Goal: Contribute content: Contribute content

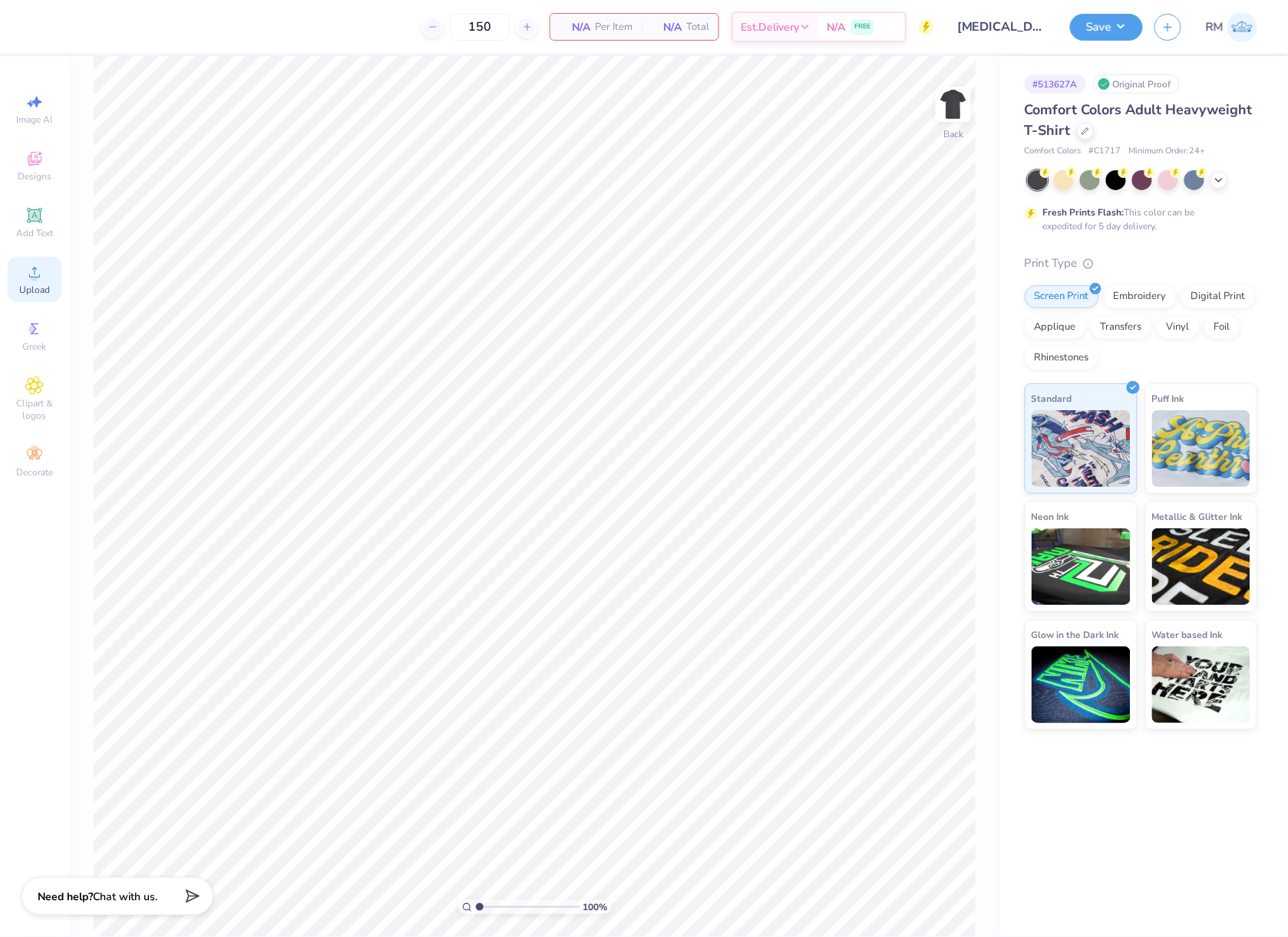
click at [46, 289] on span "Upload" at bounding box center [34, 290] width 31 height 13
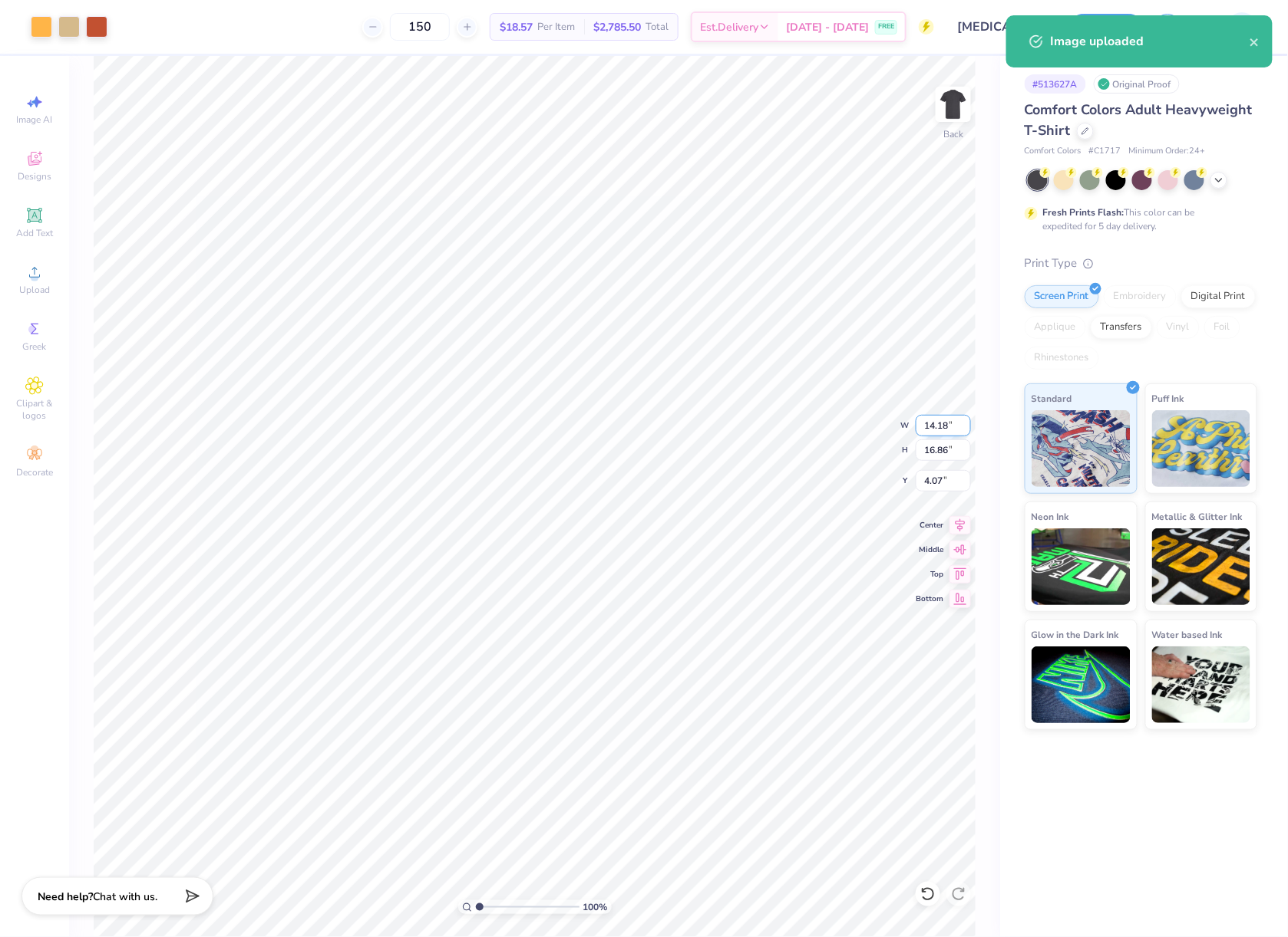
click at [924, 434] on input "14.18" at bounding box center [943, 426] width 55 height 22
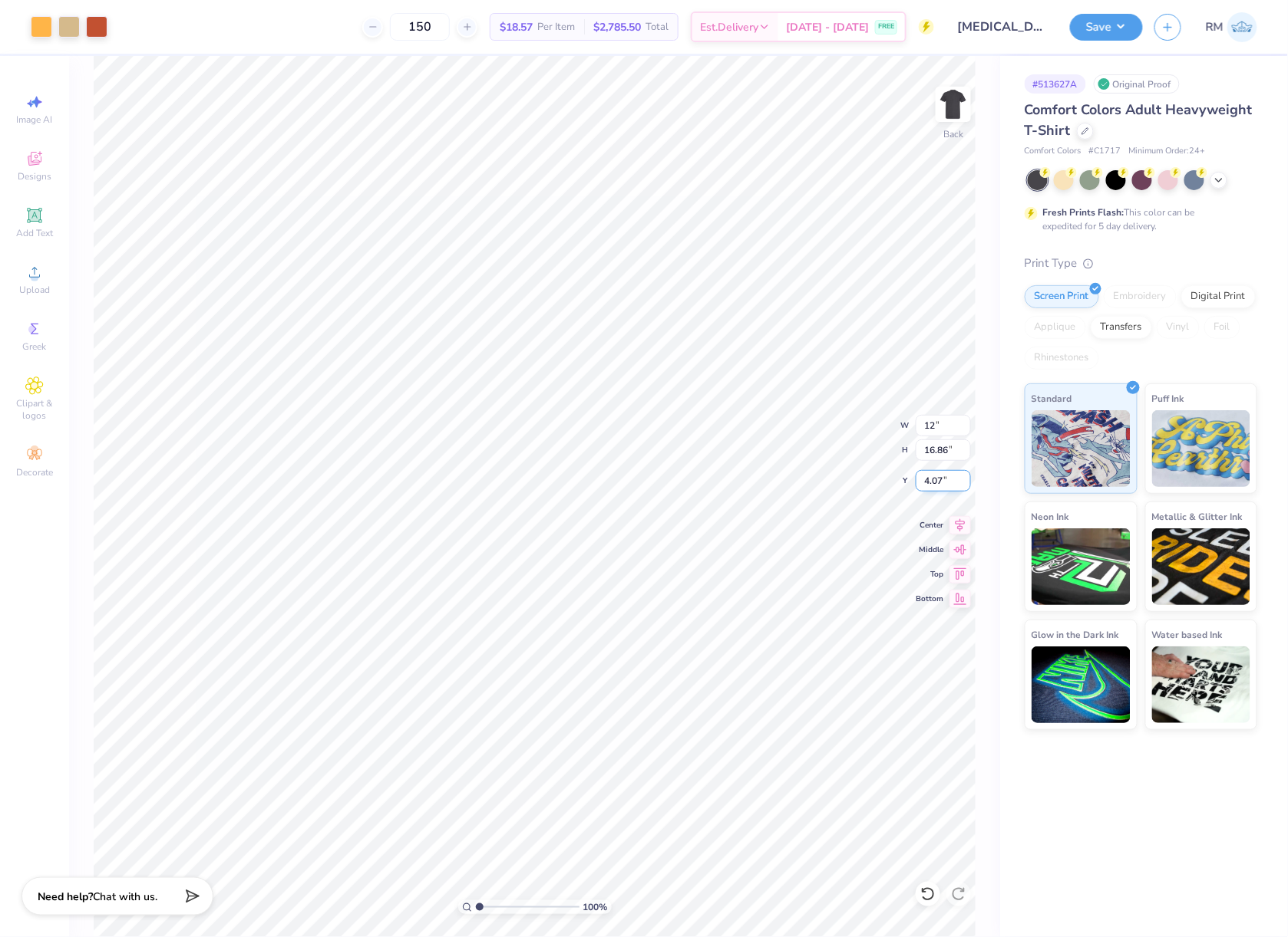
click at [946, 485] on input "4.07" at bounding box center [943, 481] width 55 height 22
type input "11.99"
type input "14.27"
click at [946, 485] on input "5.37" at bounding box center [943, 481] width 55 height 22
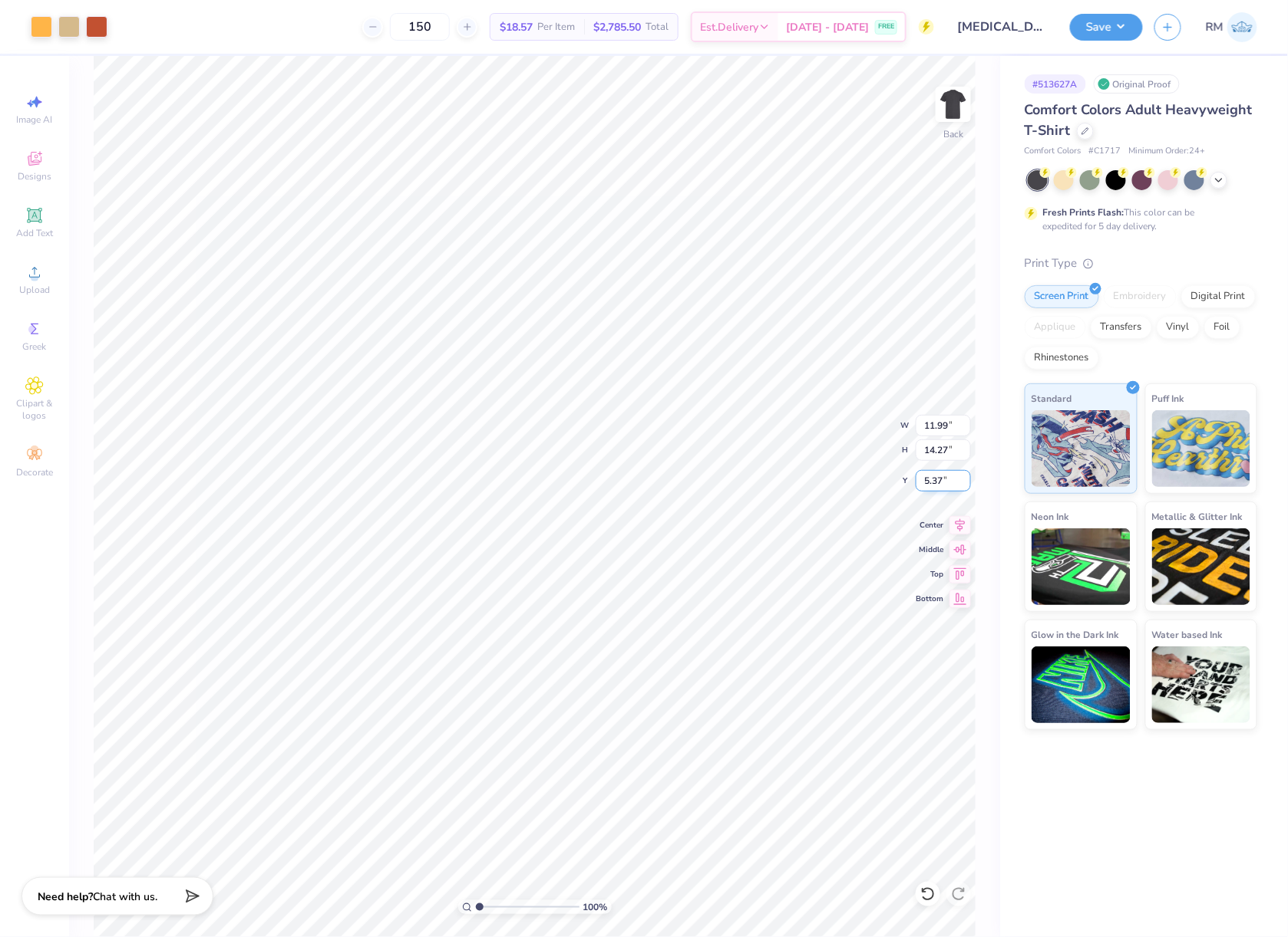
click at [946, 485] on input "5.37" at bounding box center [943, 481] width 55 height 22
type input "3.00"
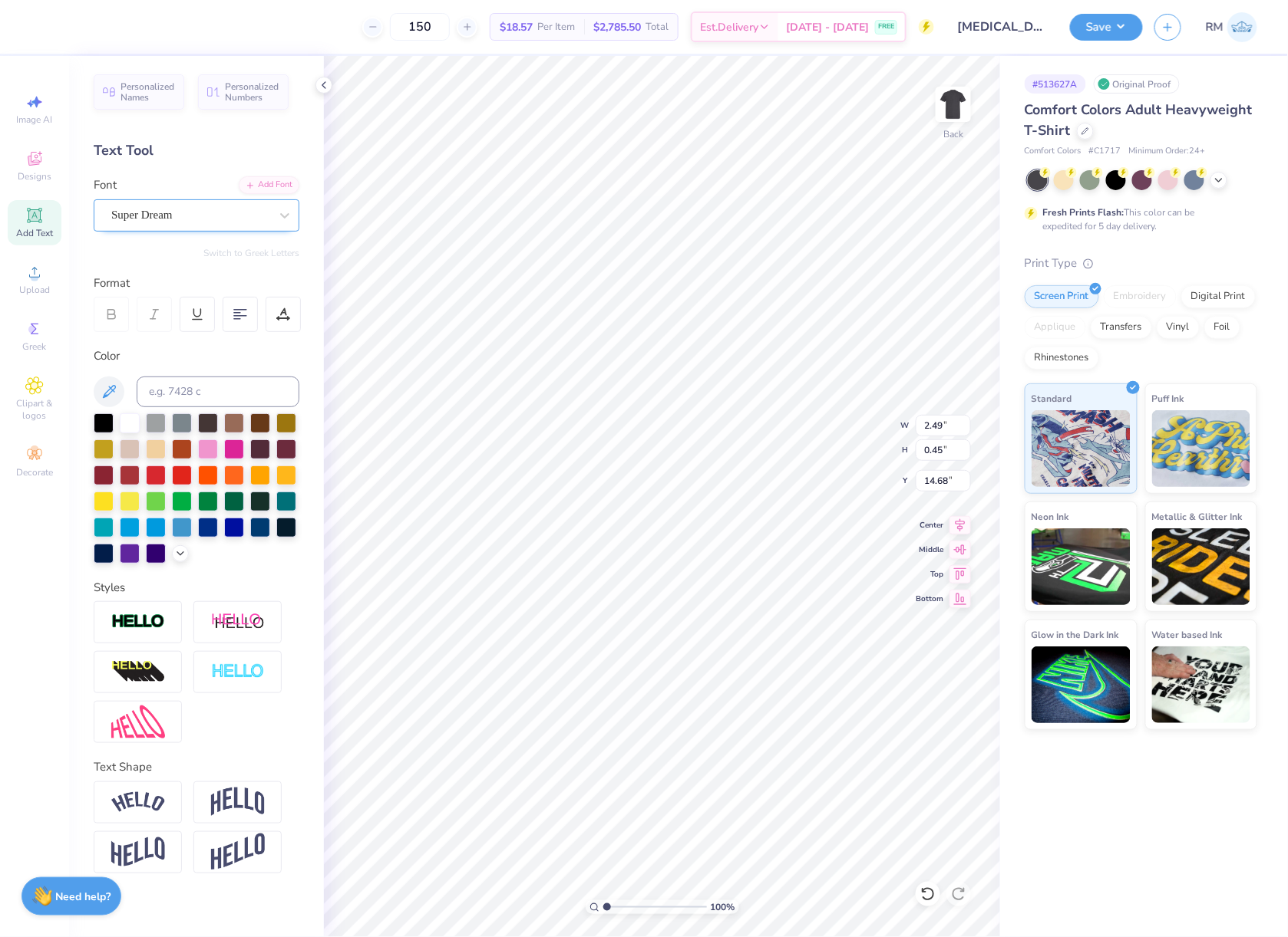
click at [228, 203] on div "Super Dream" at bounding box center [190, 215] width 161 height 23
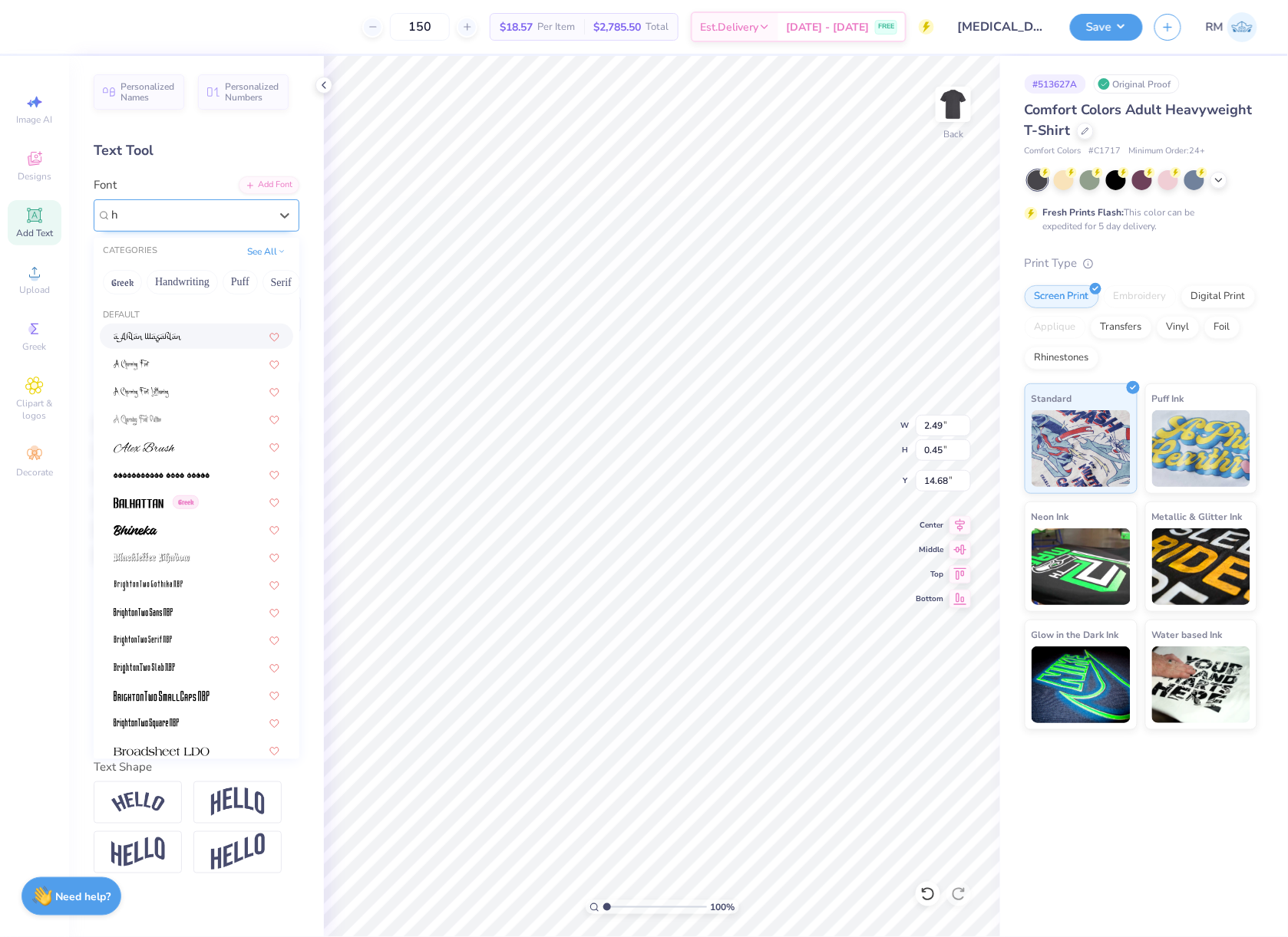
type input "h"
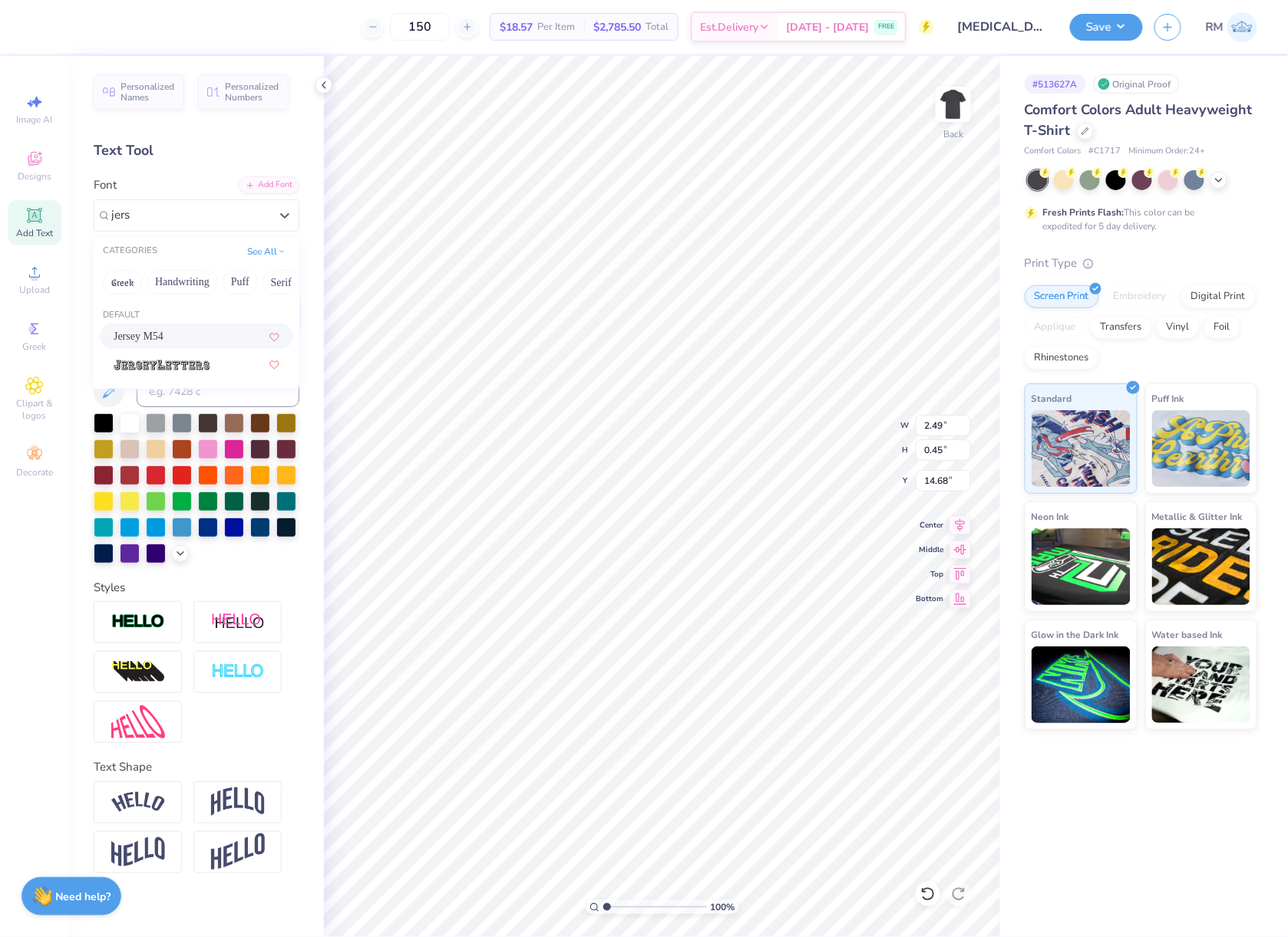
click at [204, 338] on div "Jersey M54" at bounding box center [196, 336] width 165 height 16
type input "jers"
type input "2.22"
type input "0.47"
type input "14.71"
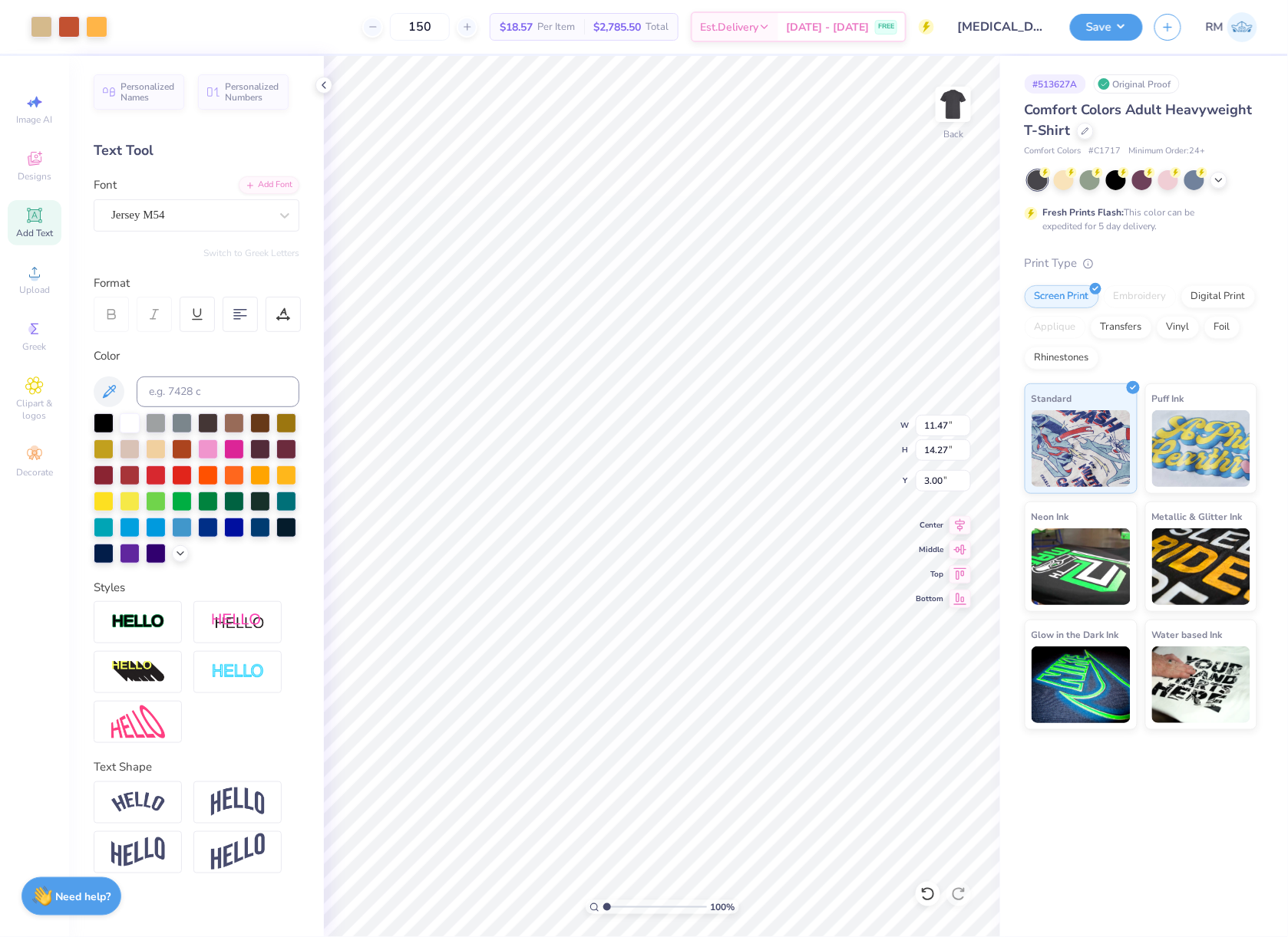
type input "11.49"
type input "0.98"
type input "15.66"
click at [157, 197] on div "Font Super Dream" at bounding box center [197, 203] width 206 height 55
click at [167, 227] on div "Super Dream" at bounding box center [190, 215] width 161 height 23
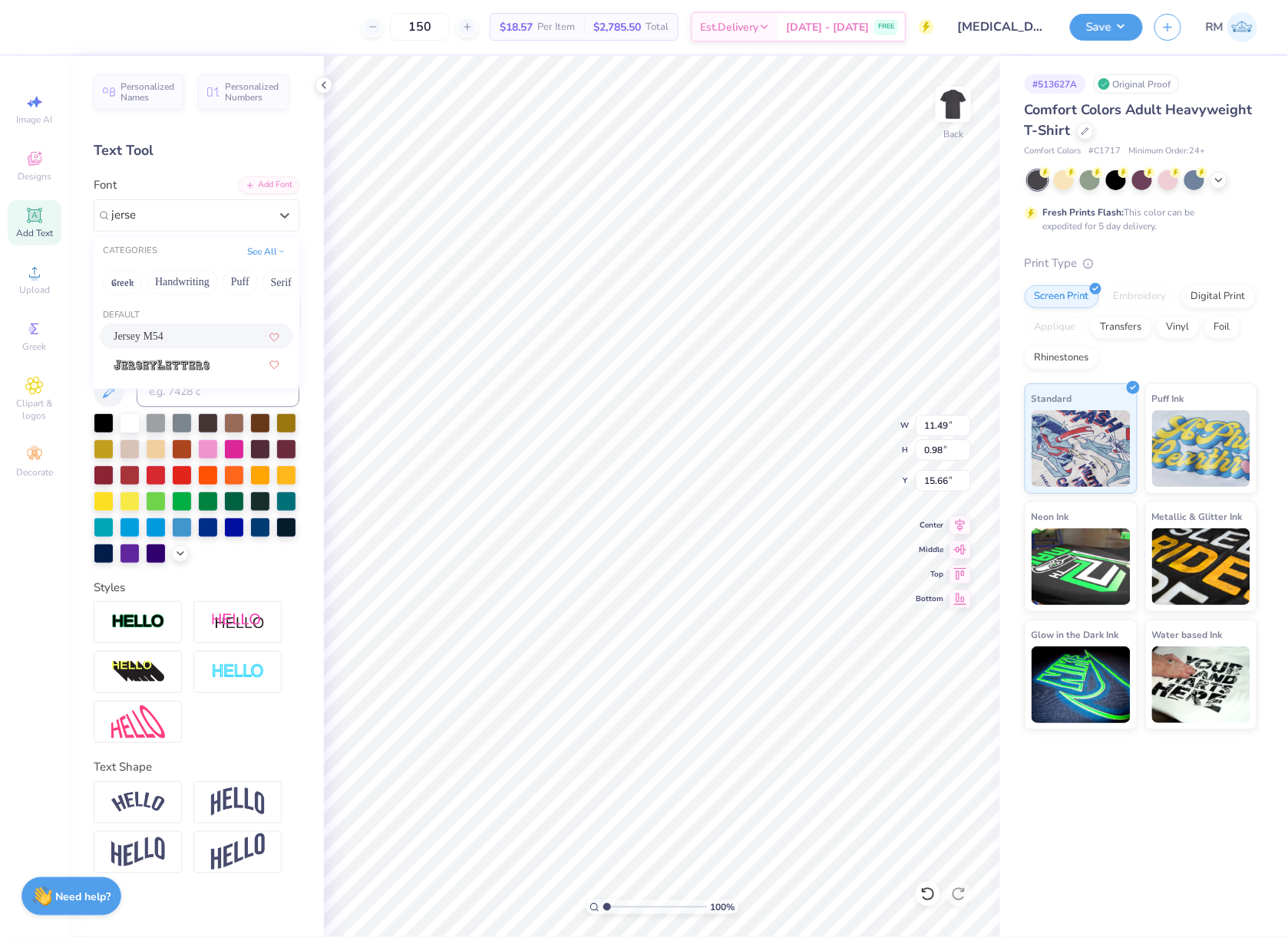
click at [183, 329] on div "Jersey M54" at bounding box center [196, 336] width 165 height 16
type input "jerse"
type input "10.45"
type input "0.83"
type input "15.71"
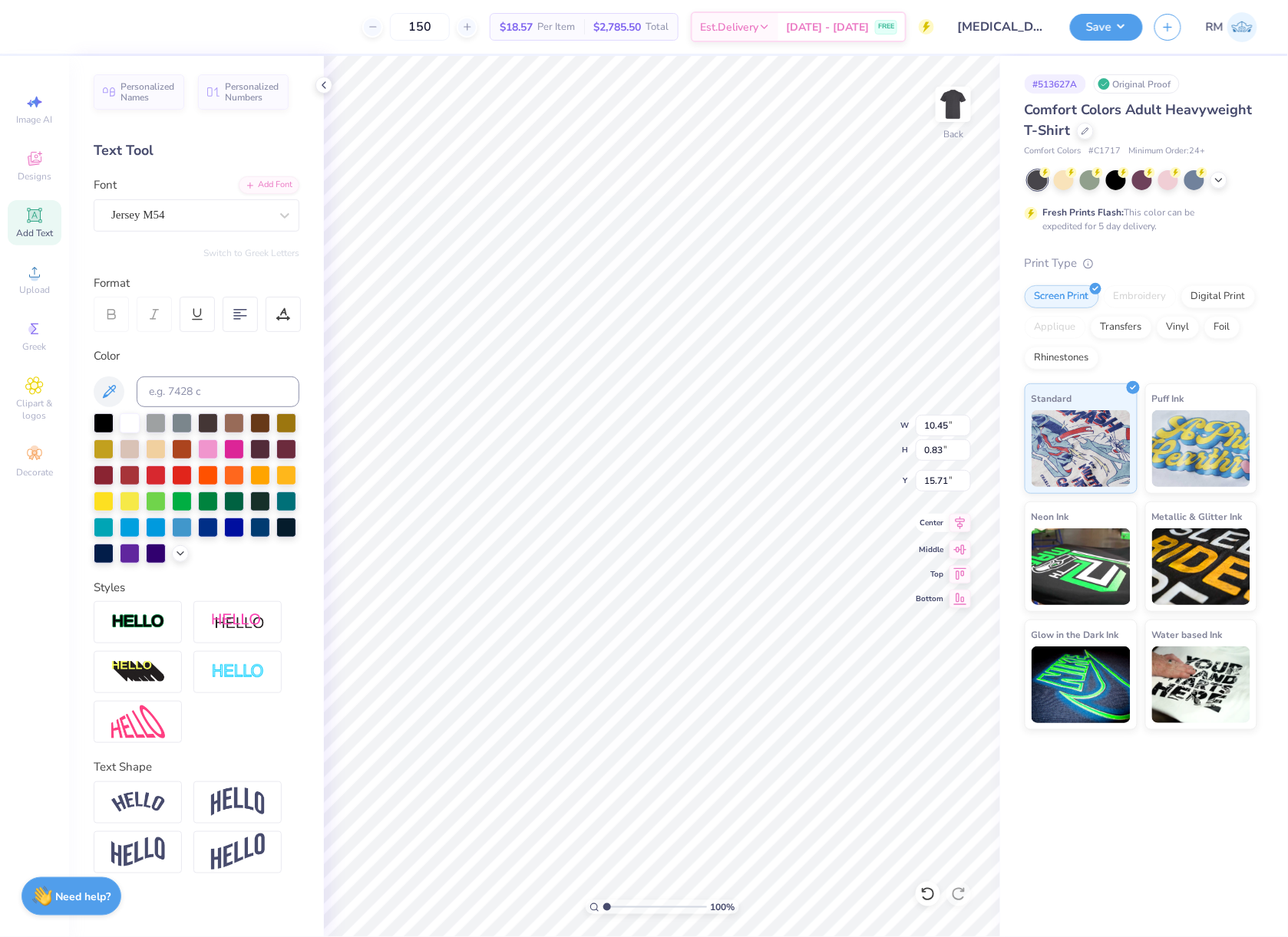
click at [958, 525] on icon at bounding box center [960, 523] width 22 height 18
click at [962, 526] on icon at bounding box center [960, 523] width 22 height 18
click at [836, 885] on li "Send Backward" at bounding box center [809, 885] width 120 height 30
type input "10.45"
type input "0.83"
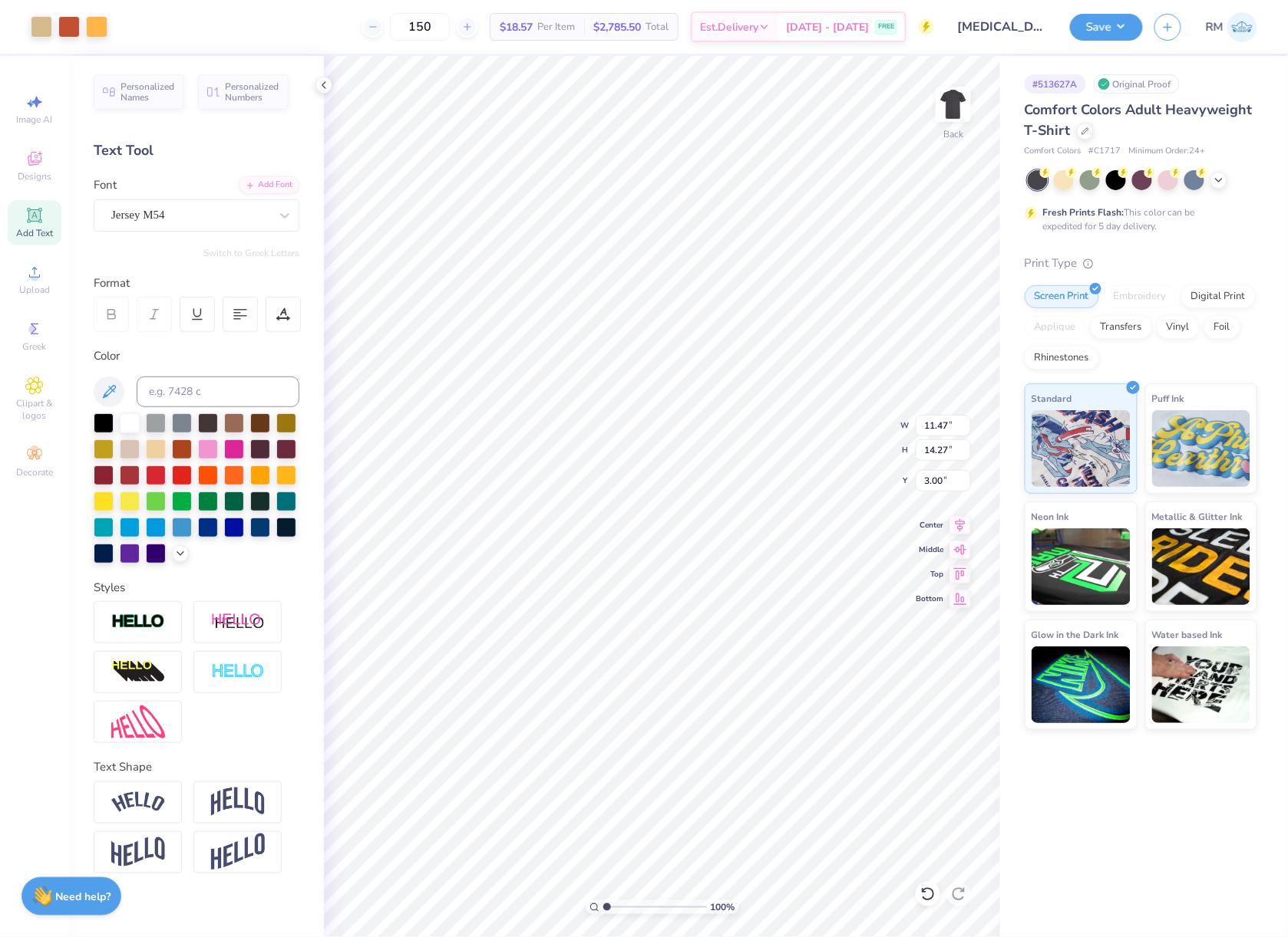
type input "15.71"
click at [798, 914] on li "Send to Back" at bounding box center [794, 914] width 120 height 30
click at [783, 918] on li "Send to Back" at bounding box center [794, 914] width 120 height 30
type input "11.47"
type input "14.27"
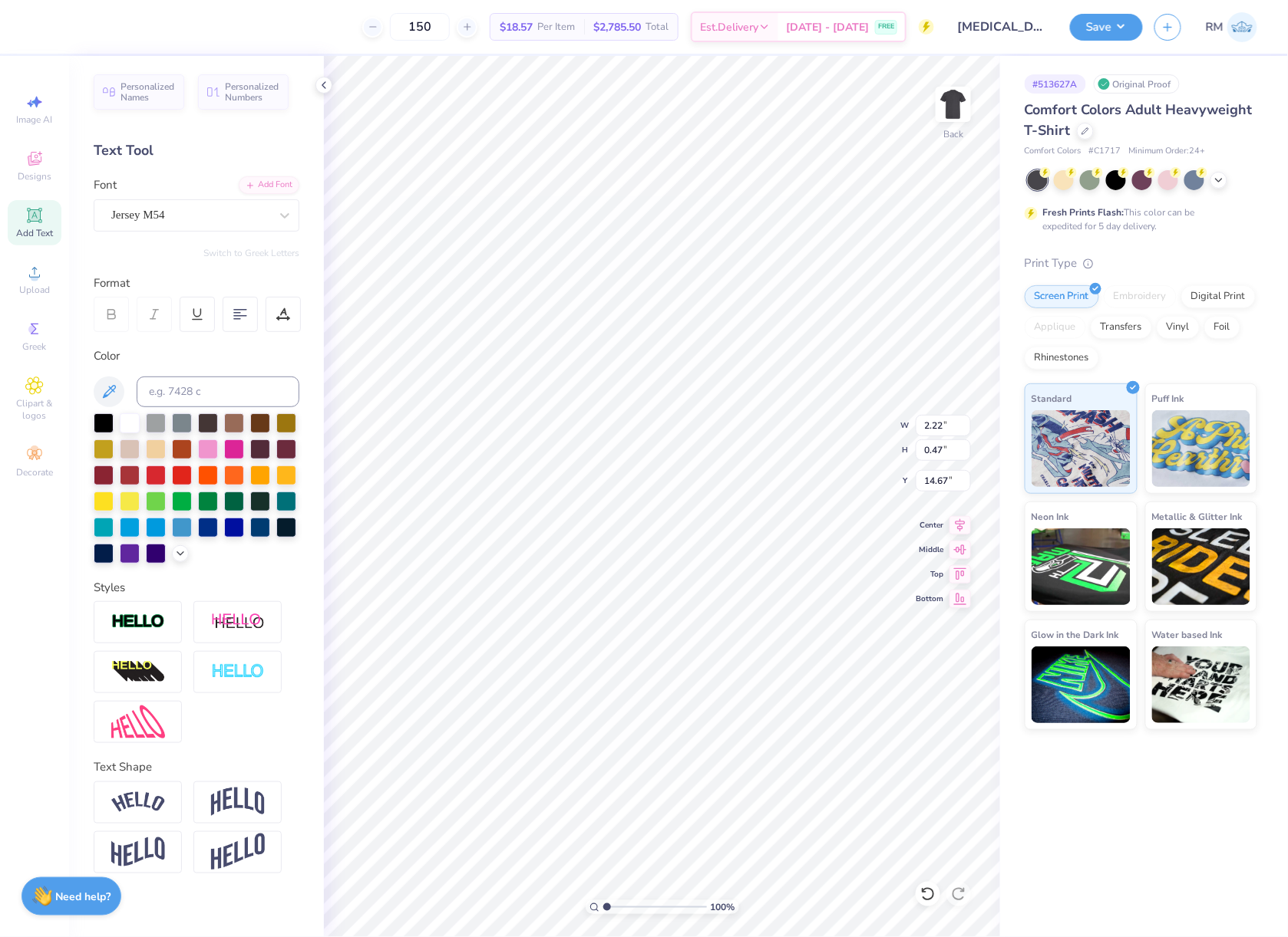
type input "3.00"
type input "2.22"
type input "0.47"
type input "14.67"
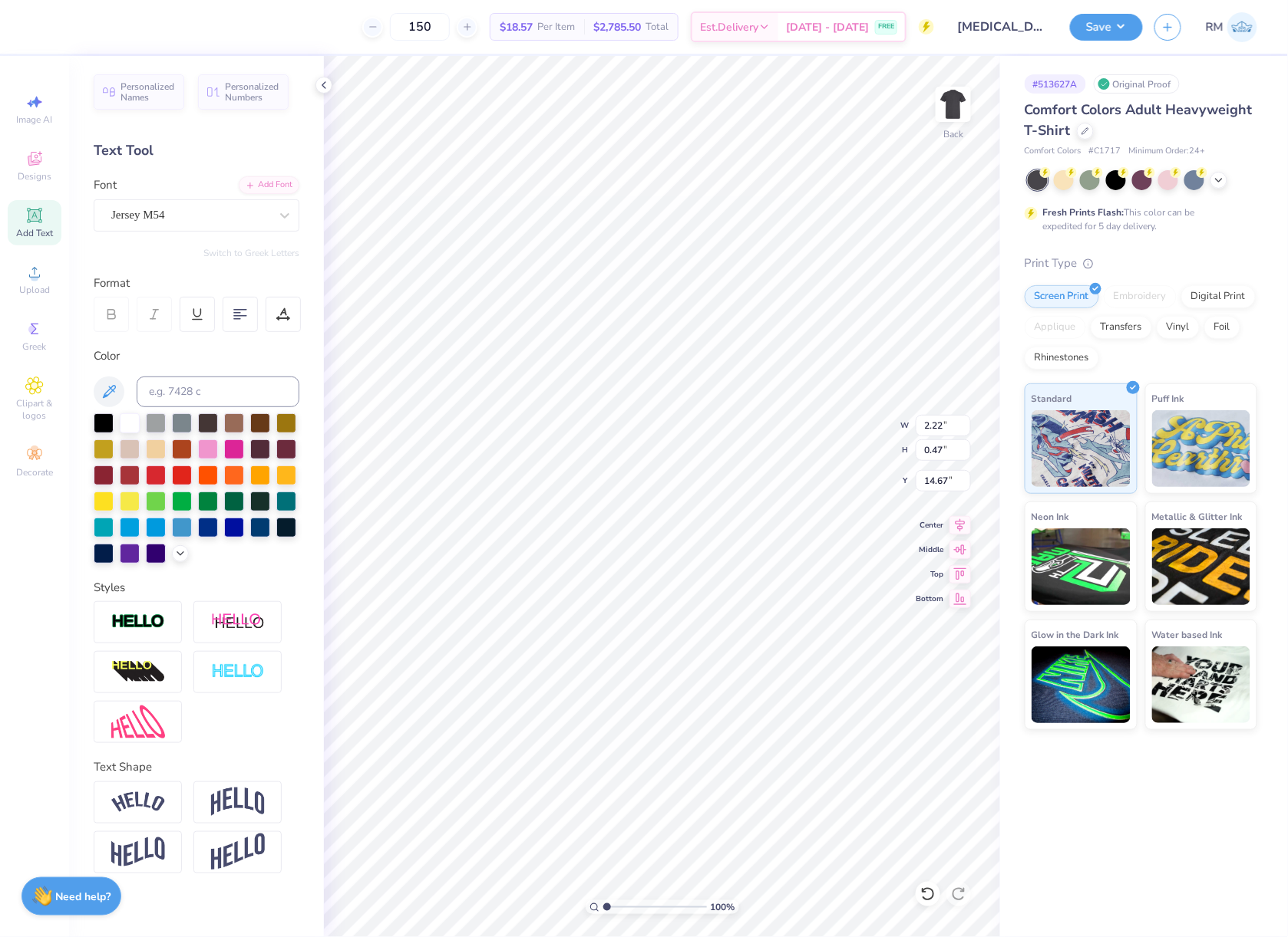
type textarea "2025"
click at [941, 427] on input "11.47" at bounding box center [943, 426] width 55 height 22
click at [945, 480] on input "3.00" at bounding box center [943, 481] width 55 height 22
type input "12.00"
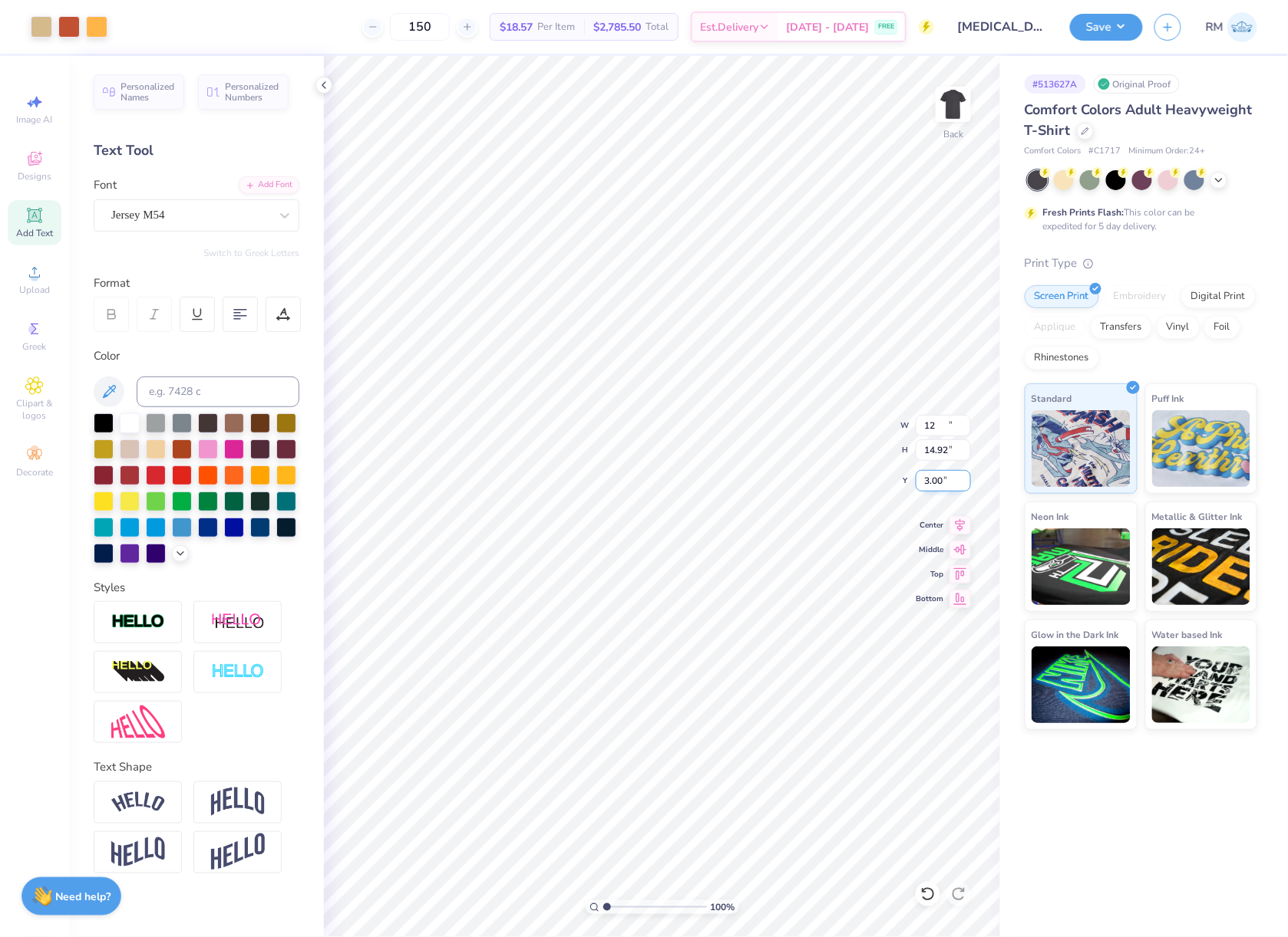
type input "14.92"
click at [945, 480] on input "2.67" at bounding box center [943, 481] width 55 height 22
type input "3.00"
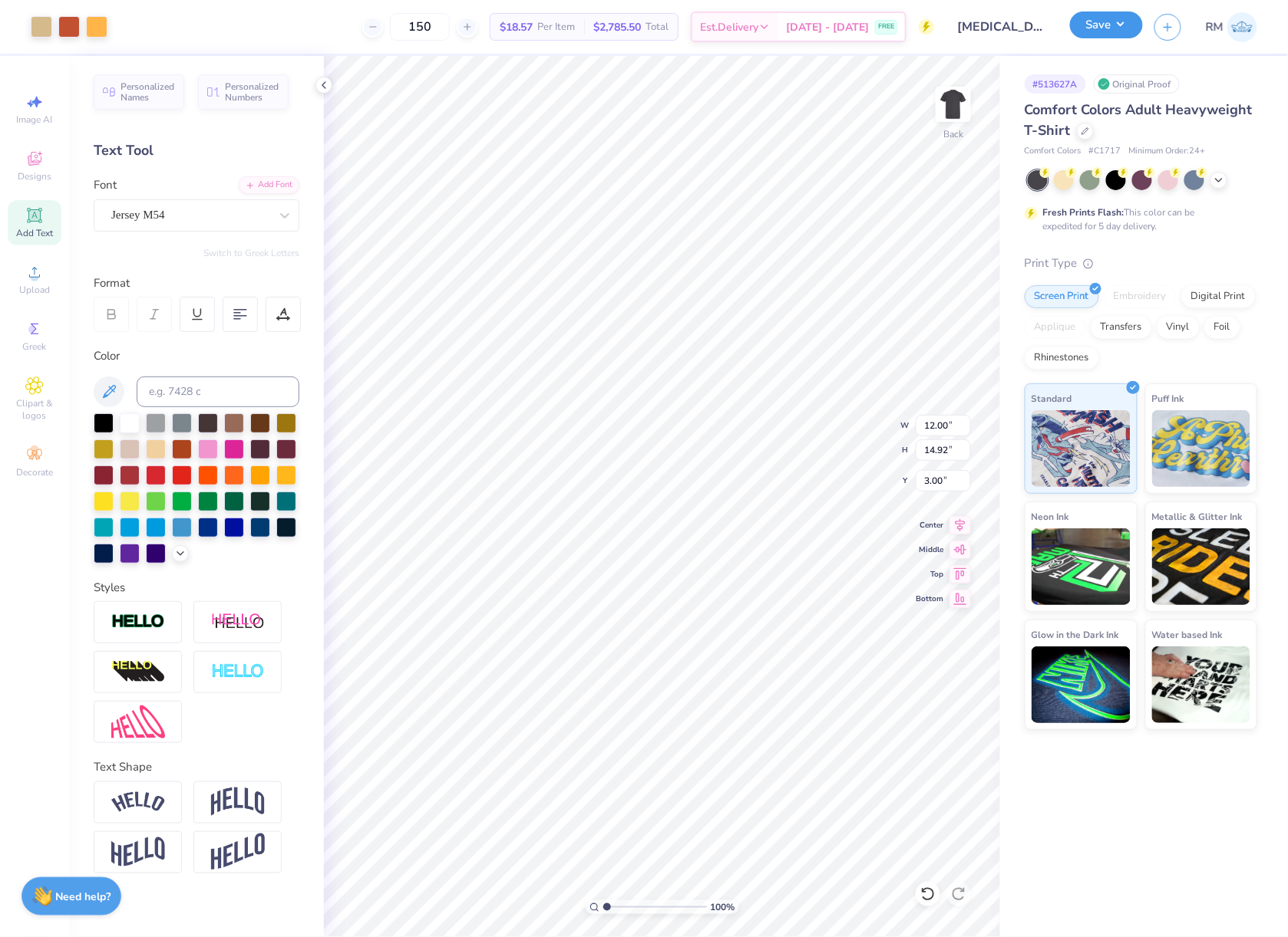
click at [1109, 15] on button "Save" at bounding box center [1106, 25] width 73 height 27
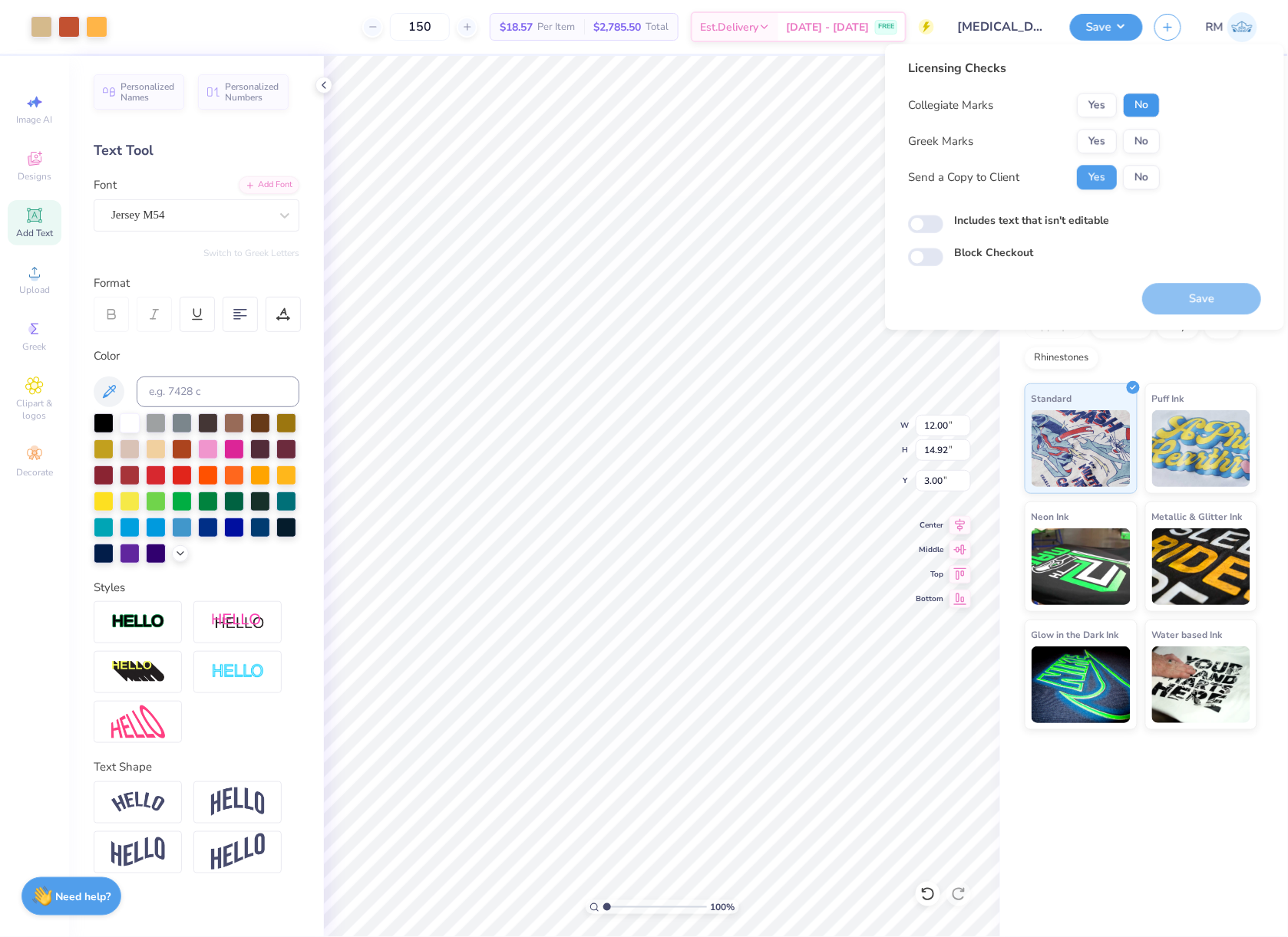
click at [1152, 112] on button "No" at bounding box center [1141, 105] width 37 height 24
click at [1099, 140] on button "Yes" at bounding box center [1096, 141] width 40 height 24
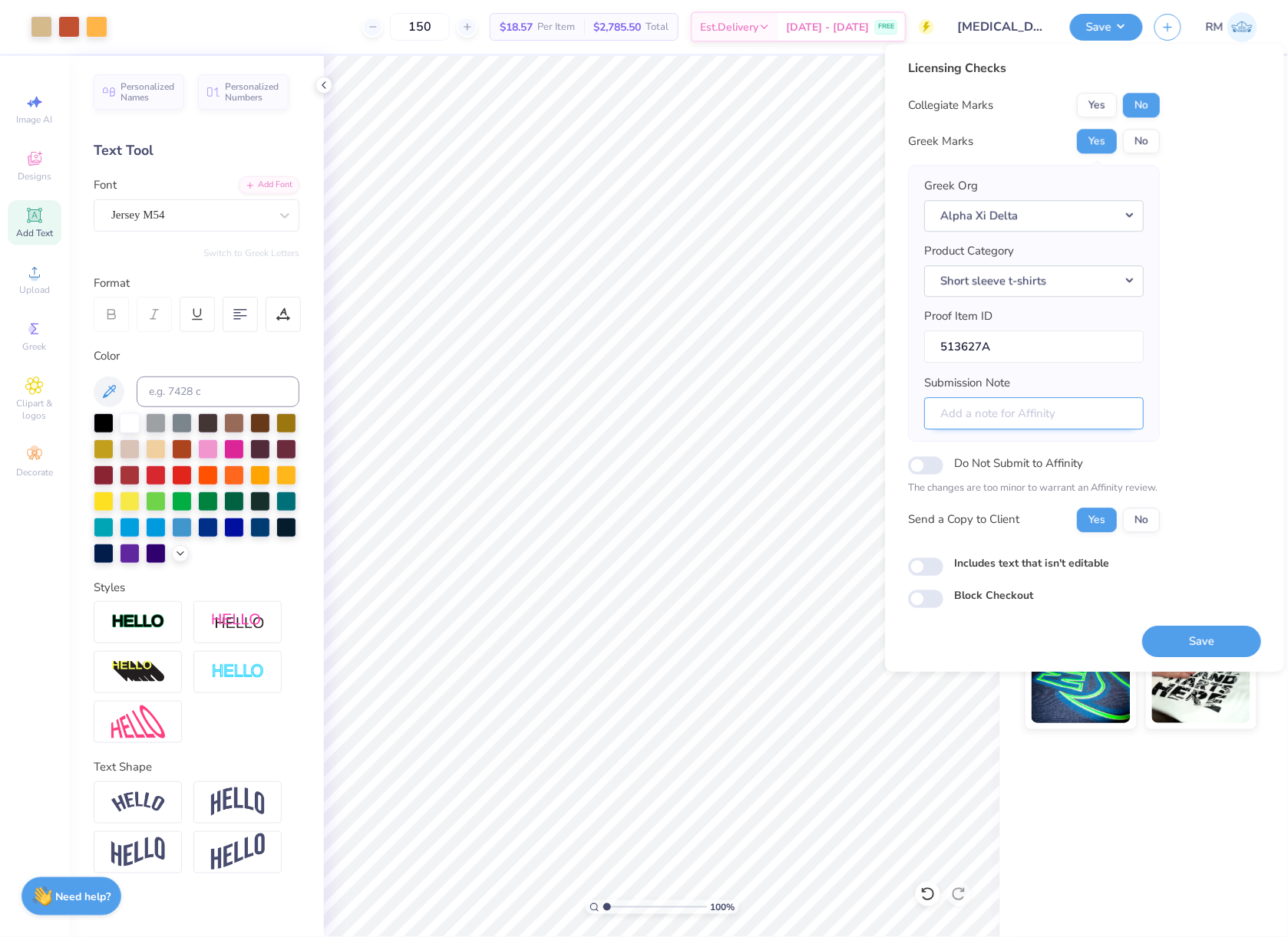
click at [1081, 419] on input "Submission Note" at bounding box center [1033, 414] width 220 height 33
click at [1156, 344] on div "Greek Org Alpha Xi Delta Product Category Short sleeve t-shirts Proof Item ID 5…" at bounding box center [1033, 304] width 251 height 276
click at [1240, 631] on button "Save" at bounding box center [1201, 642] width 119 height 32
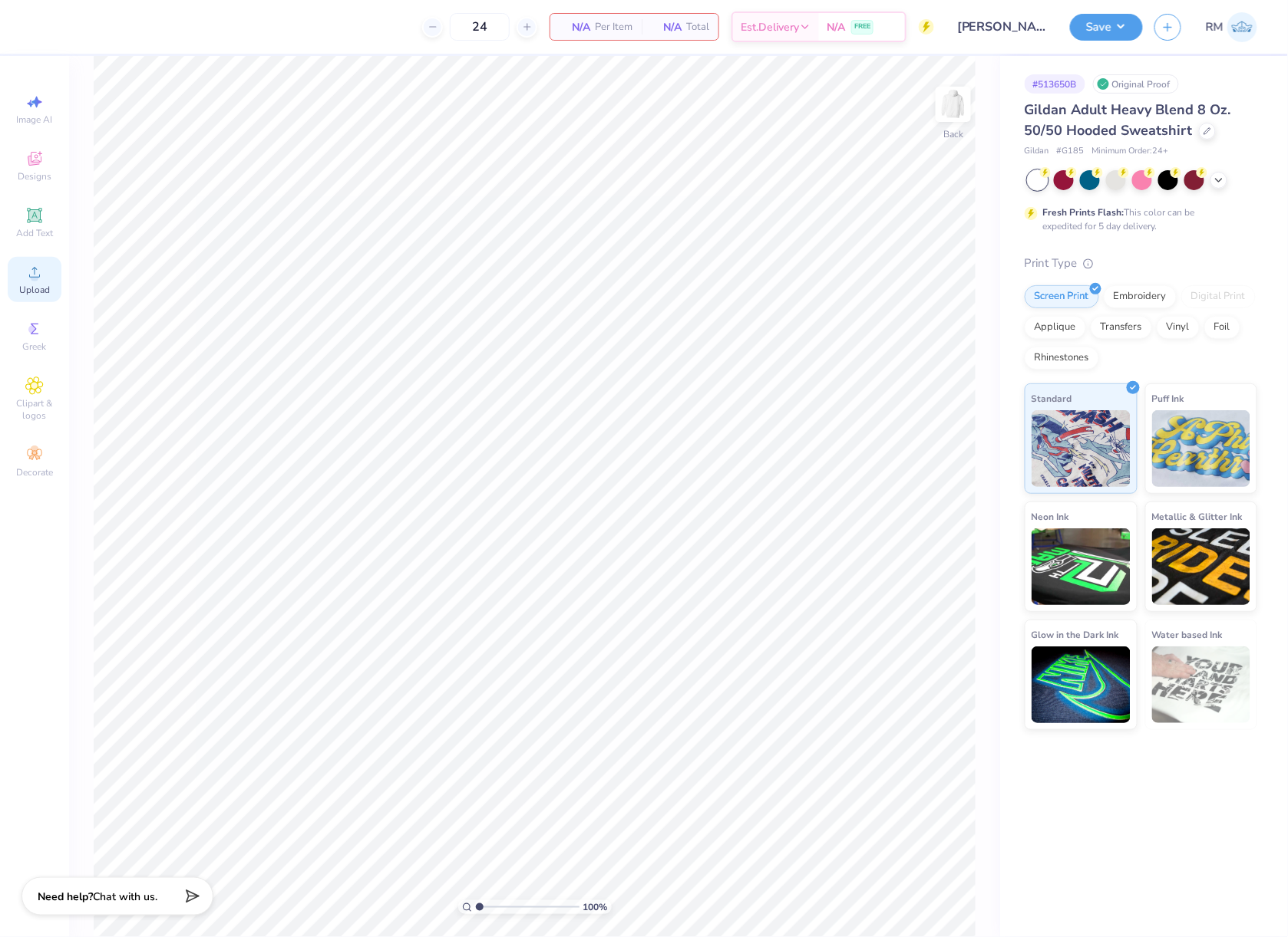
click at [33, 274] on circle at bounding box center [33, 276] width 8 height 8
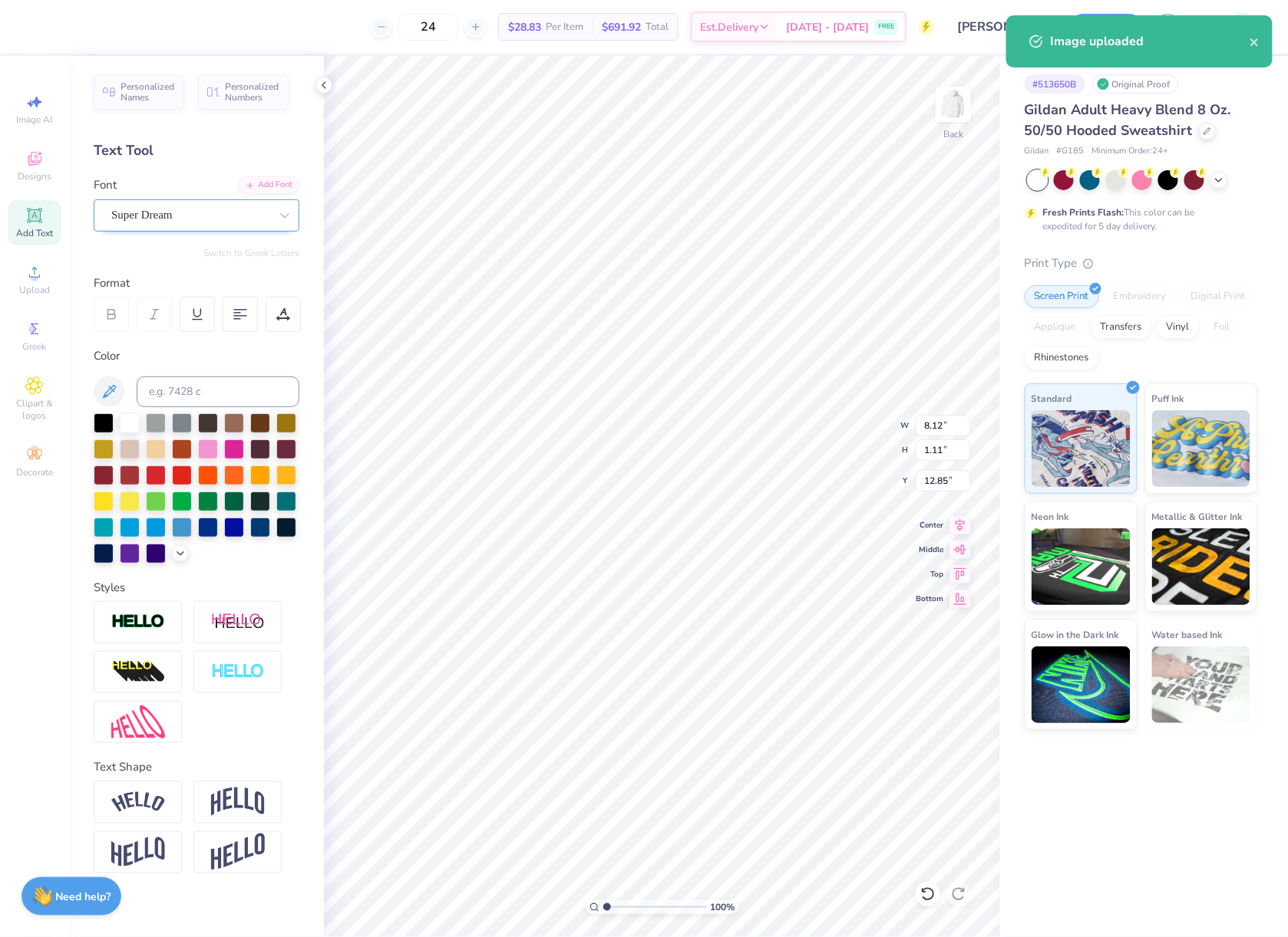
click at [179, 219] on div "Super Dream" at bounding box center [190, 215] width 161 height 23
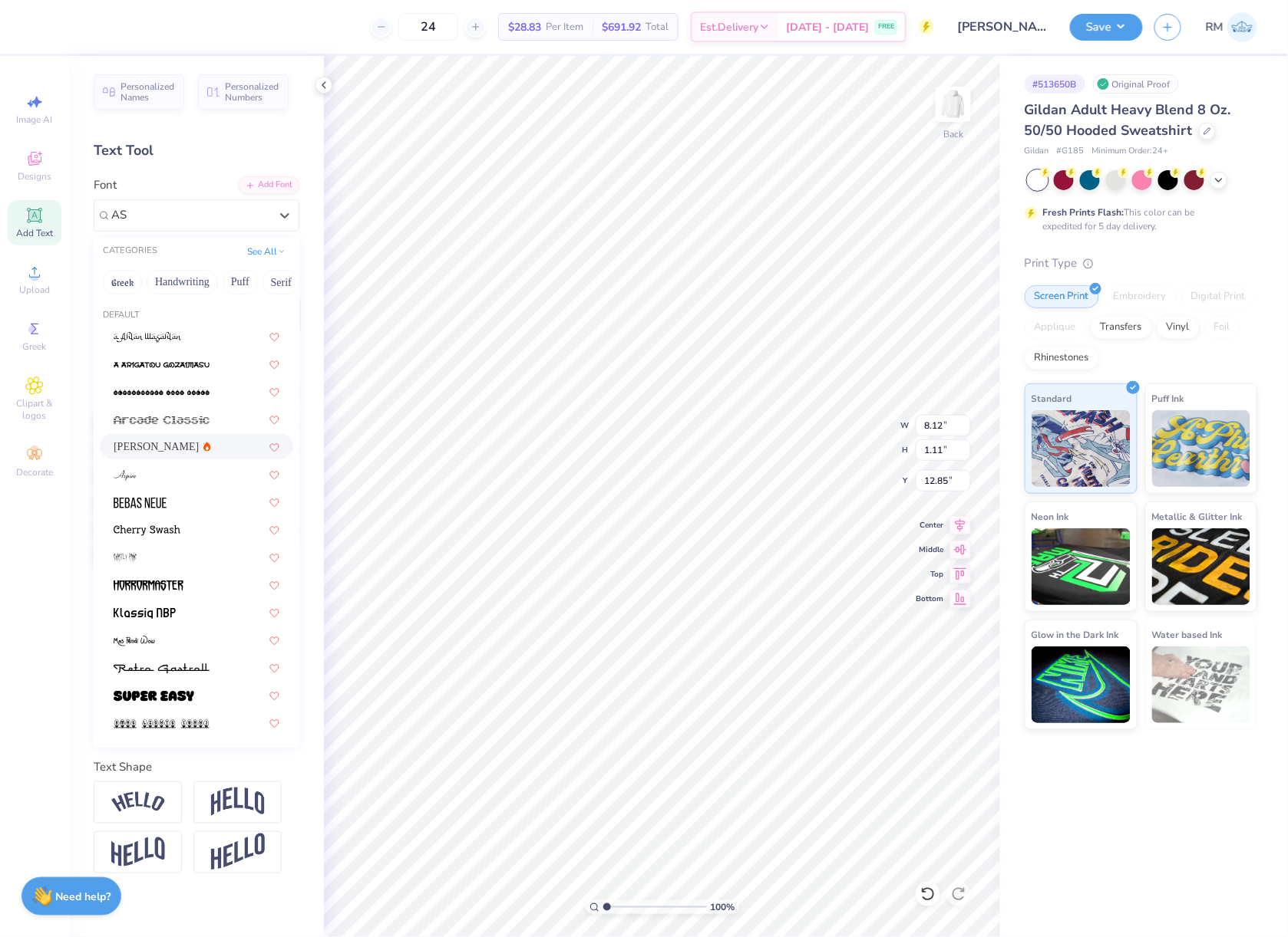
click at [197, 445] on div "[PERSON_NAME]" at bounding box center [196, 447] width 165 height 16
type input "AS"
type input "7.79"
type input "1.08"
type input "12.89"
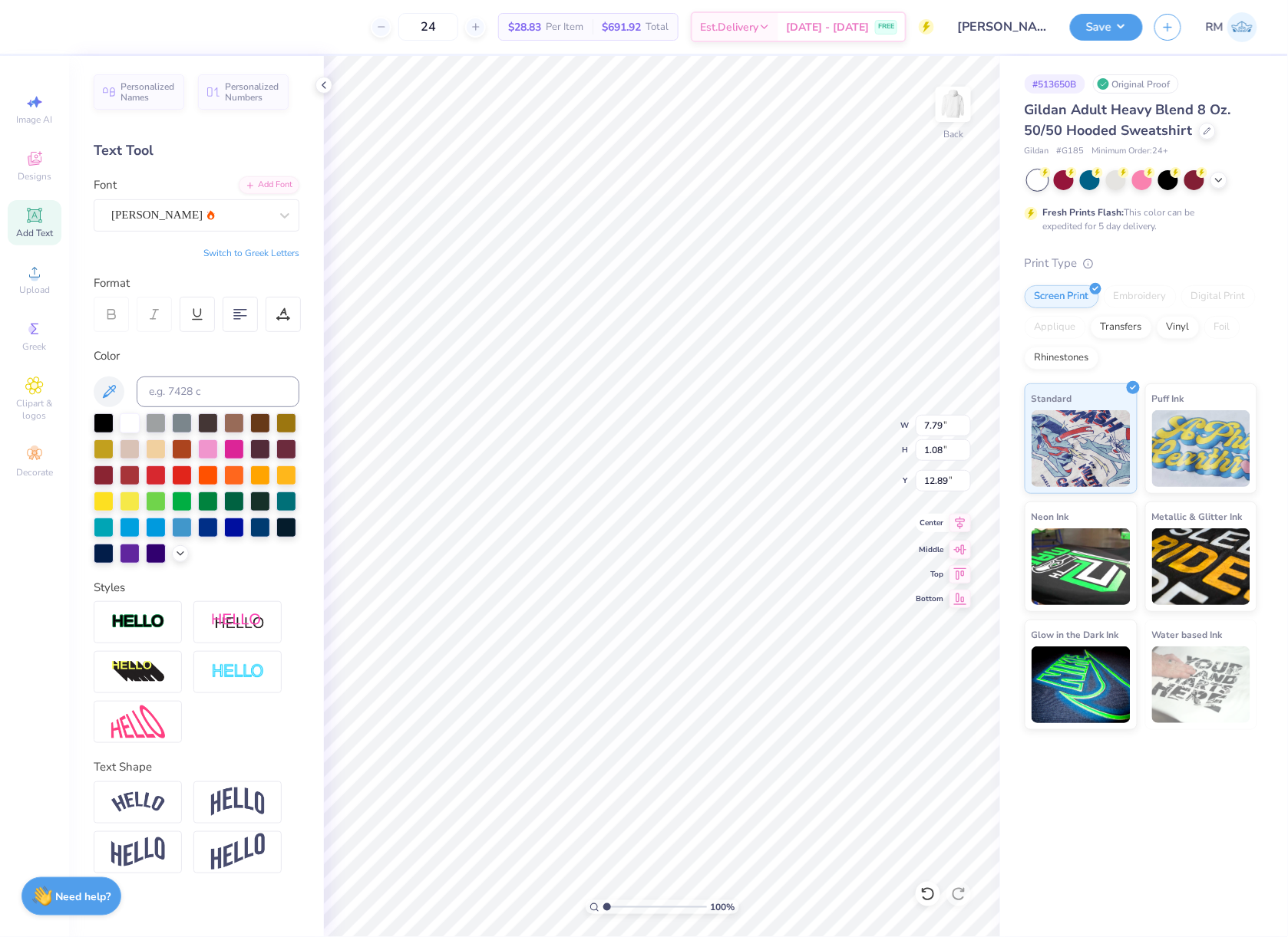
click at [961, 522] on icon at bounding box center [960, 523] width 10 height 13
type input "15.00"
type input "11.82"
type input "0.55"
click at [944, 431] on input "15.00" at bounding box center [943, 426] width 55 height 22
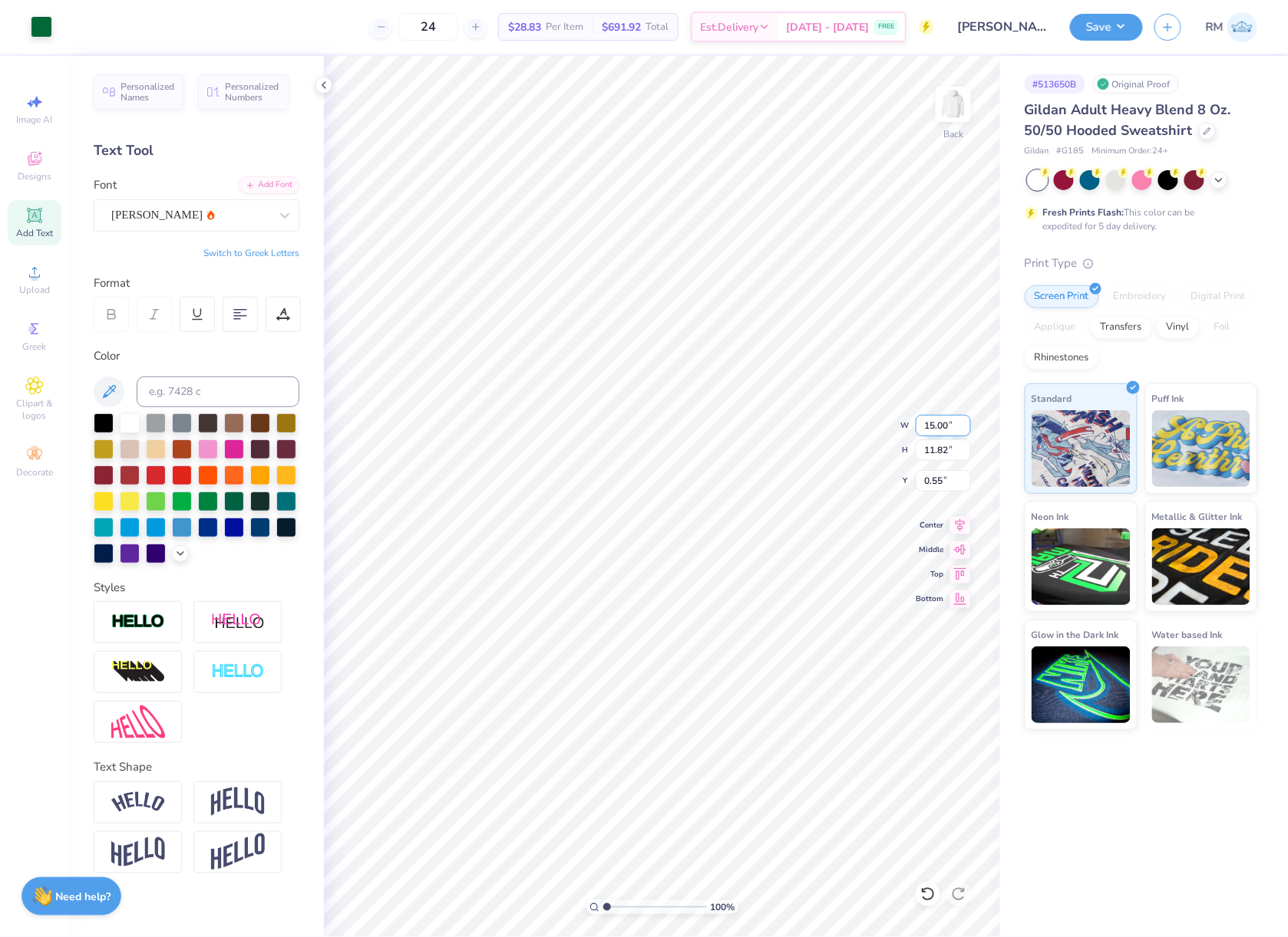
click at [944, 431] on input "15.00" at bounding box center [943, 426] width 55 height 22
type input "3.50"
type input "2.76"
type input "5.08"
type input "7.83"
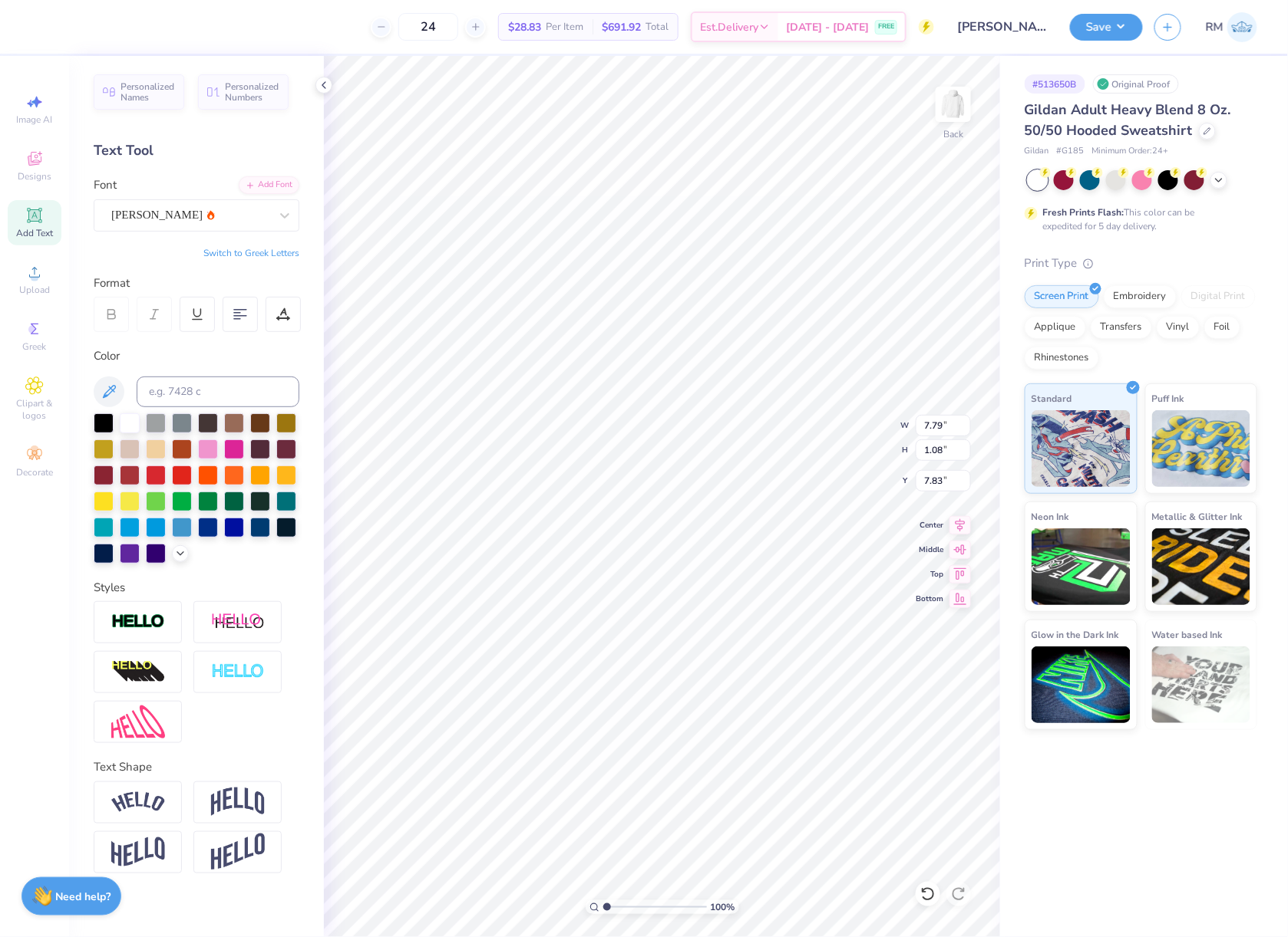
type input "1.69"
type input "0.23"
click at [958, 531] on icon at bounding box center [960, 523] width 22 height 18
click at [952, 483] on input "5.04" at bounding box center [943, 481] width 55 height 22
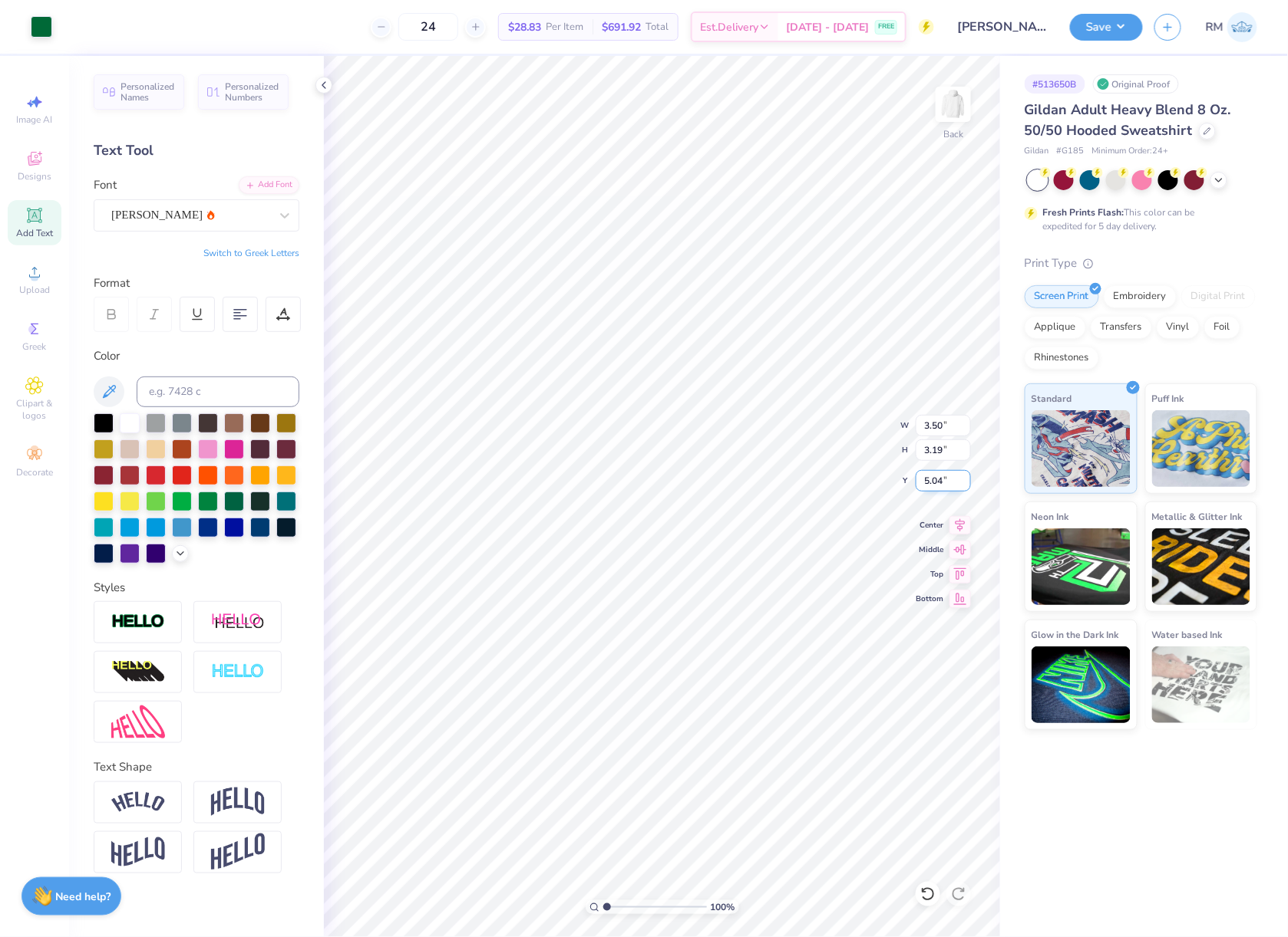
click at [952, 483] on input "5.04" at bounding box center [943, 481] width 55 height 22
type input "3.00"
drag, startPoint x: 625, startPoint y: 910, endPoint x: 652, endPoint y: 915, distance: 27.5
type input "5.36"
click at [652, 914] on input "range" at bounding box center [654, 907] width 104 height 14
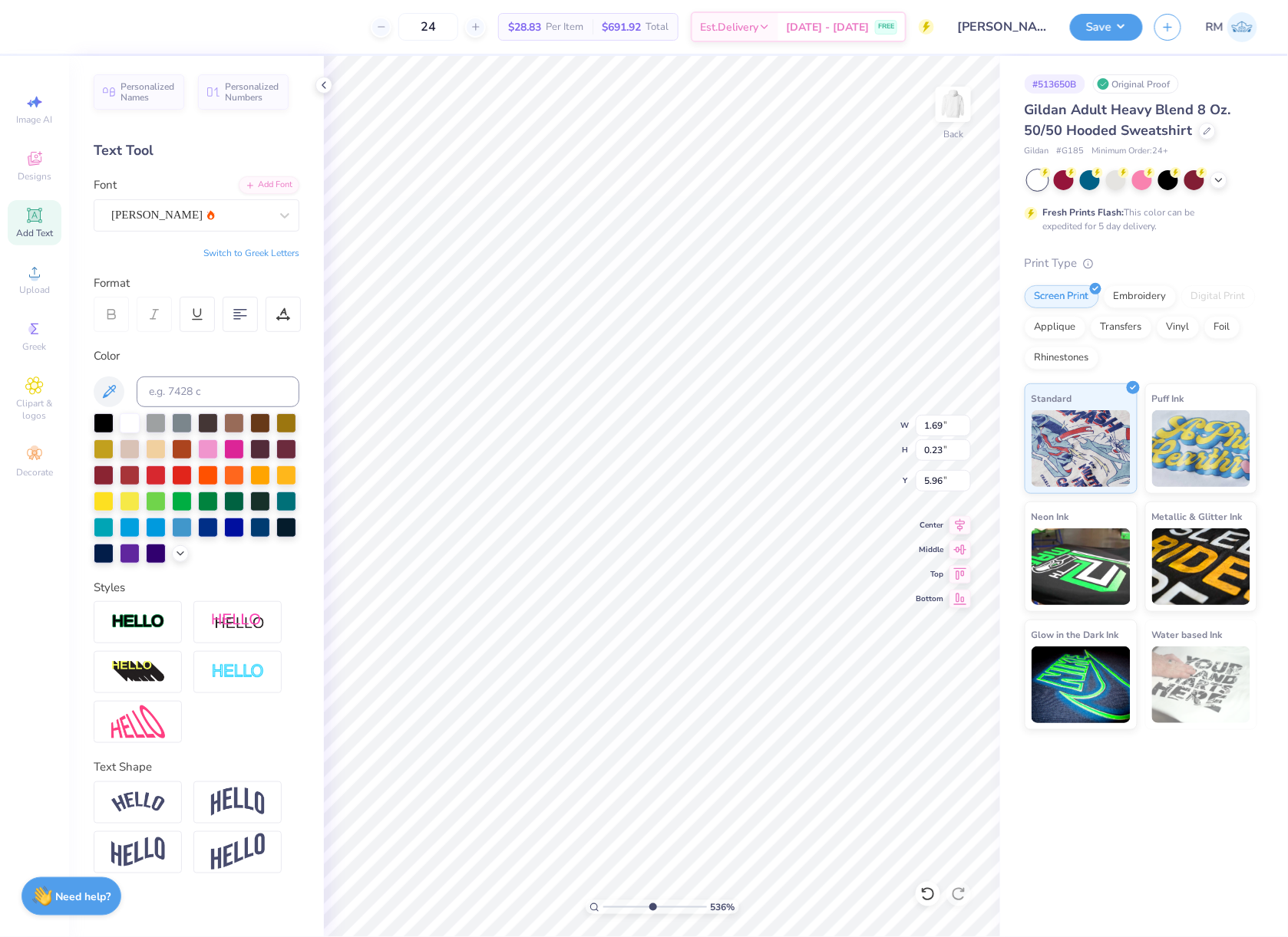
type input "5.89"
type input "1"
drag, startPoint x: 620, startPoint y: 912, endPoint x: 480, endPoint y: 890, distance: 141.7
click at [603, 901] on input "range" at bounding box center [654, 907] width 104 height 14
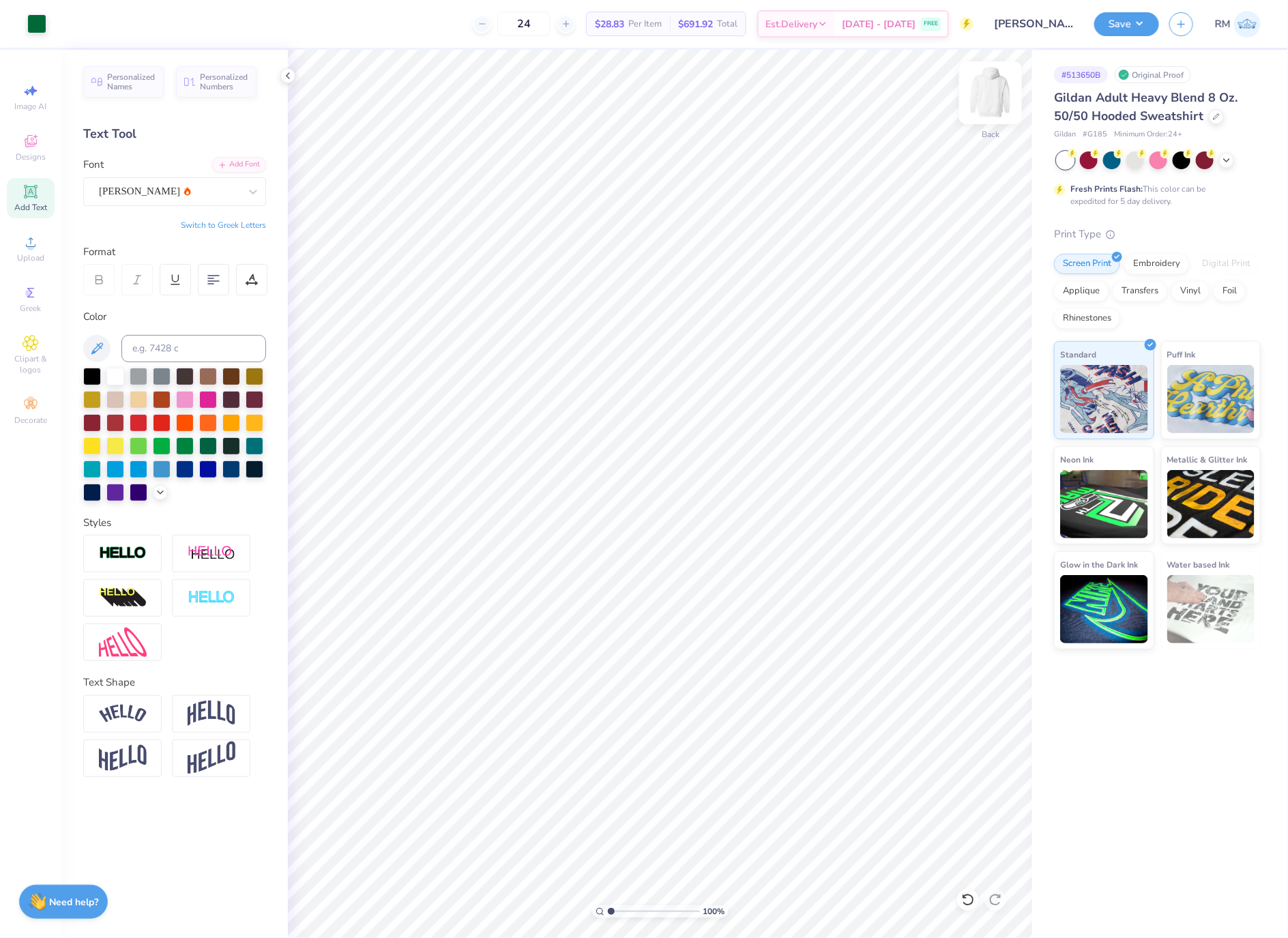
click at [993, 92] on img at bounding box center [991, 93] width 55 height 55
click at [22, 240] on icon at bounding box center [31, 242] width 16 height 16
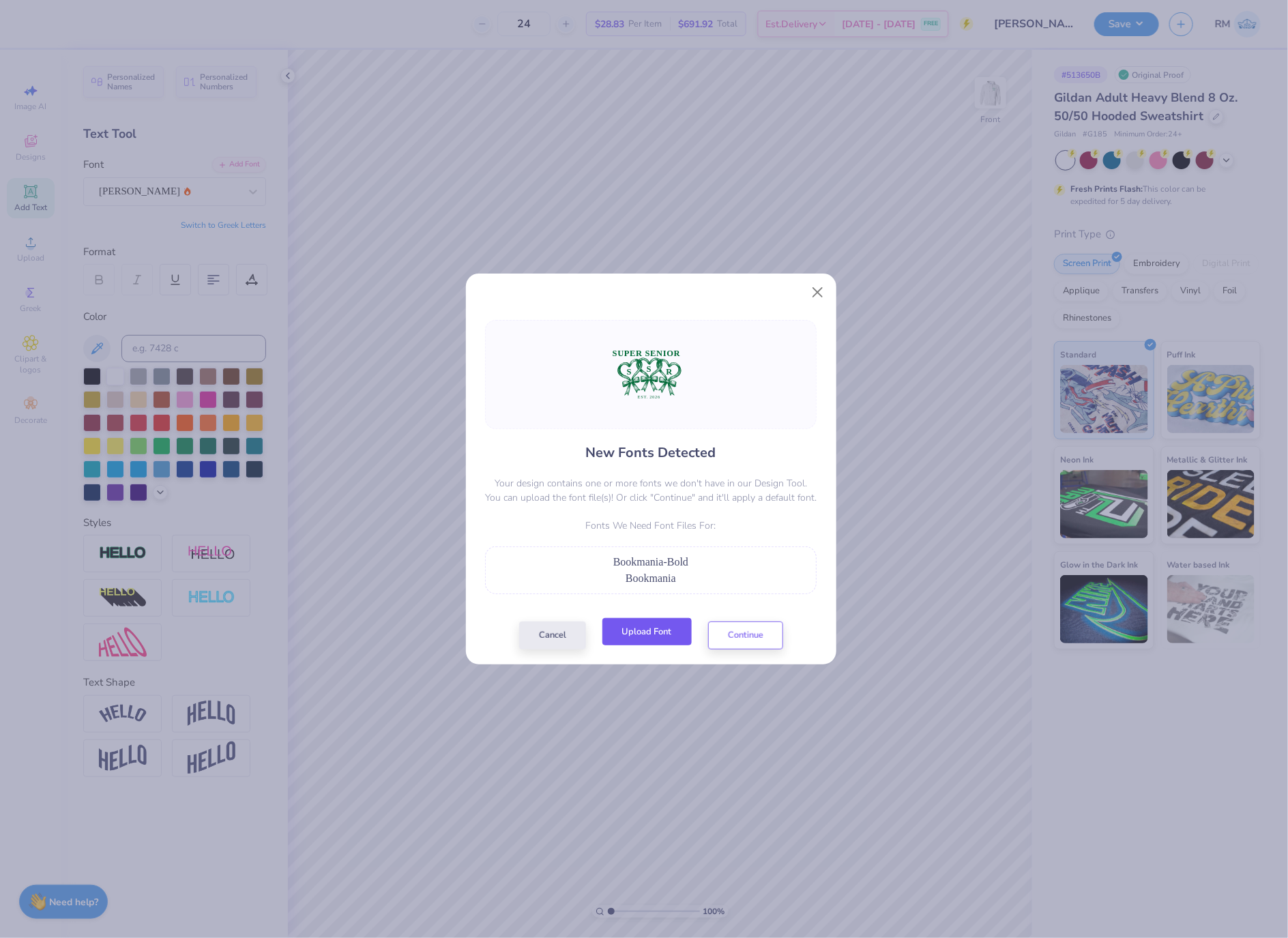
click at [660, 637] on button "Upload Font" at bounding box center [647, 632] width 89 height 28
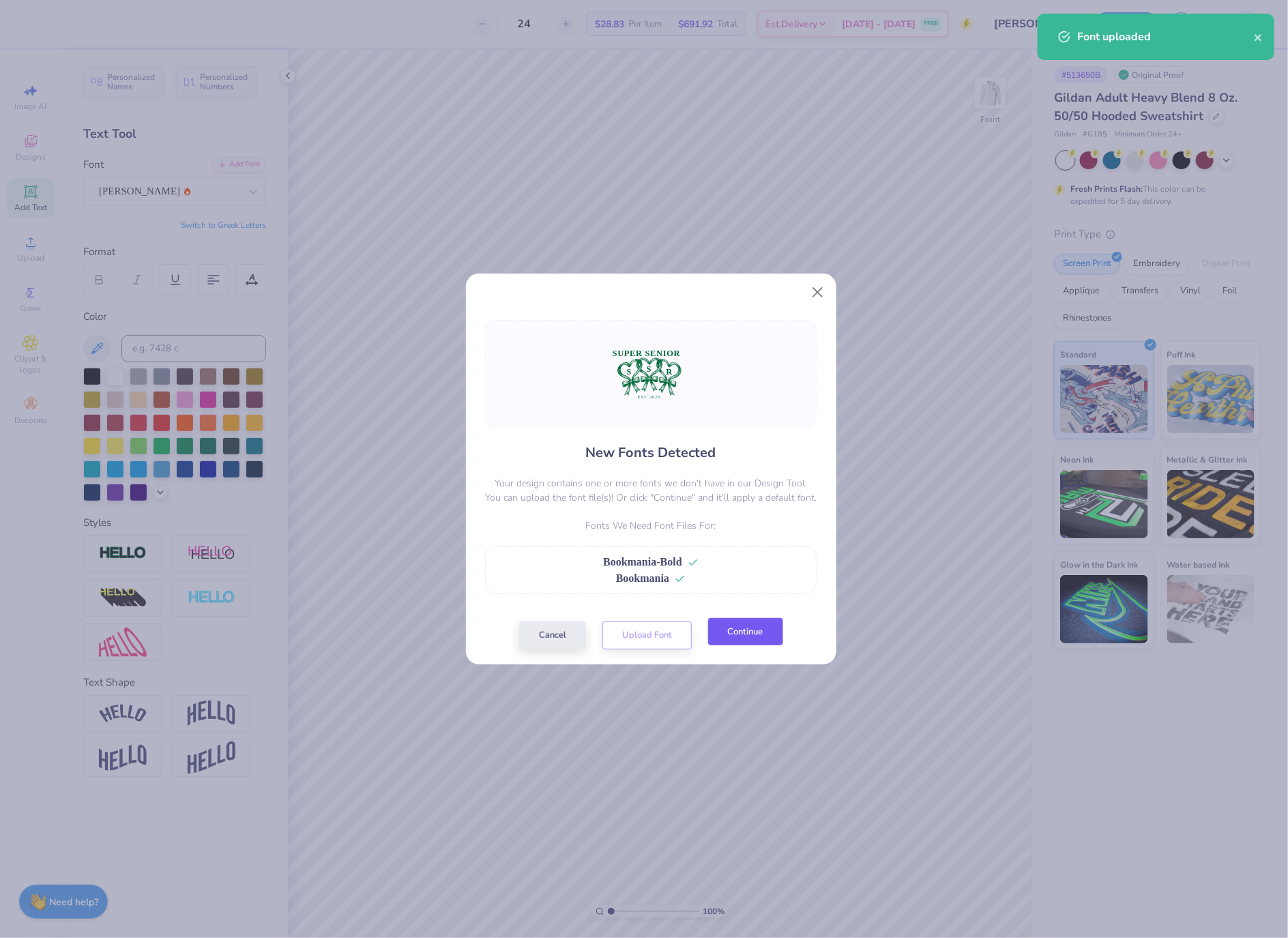
click at [768, 640] on button "Continue" at bounding box center [745, 632] width 75 height 28
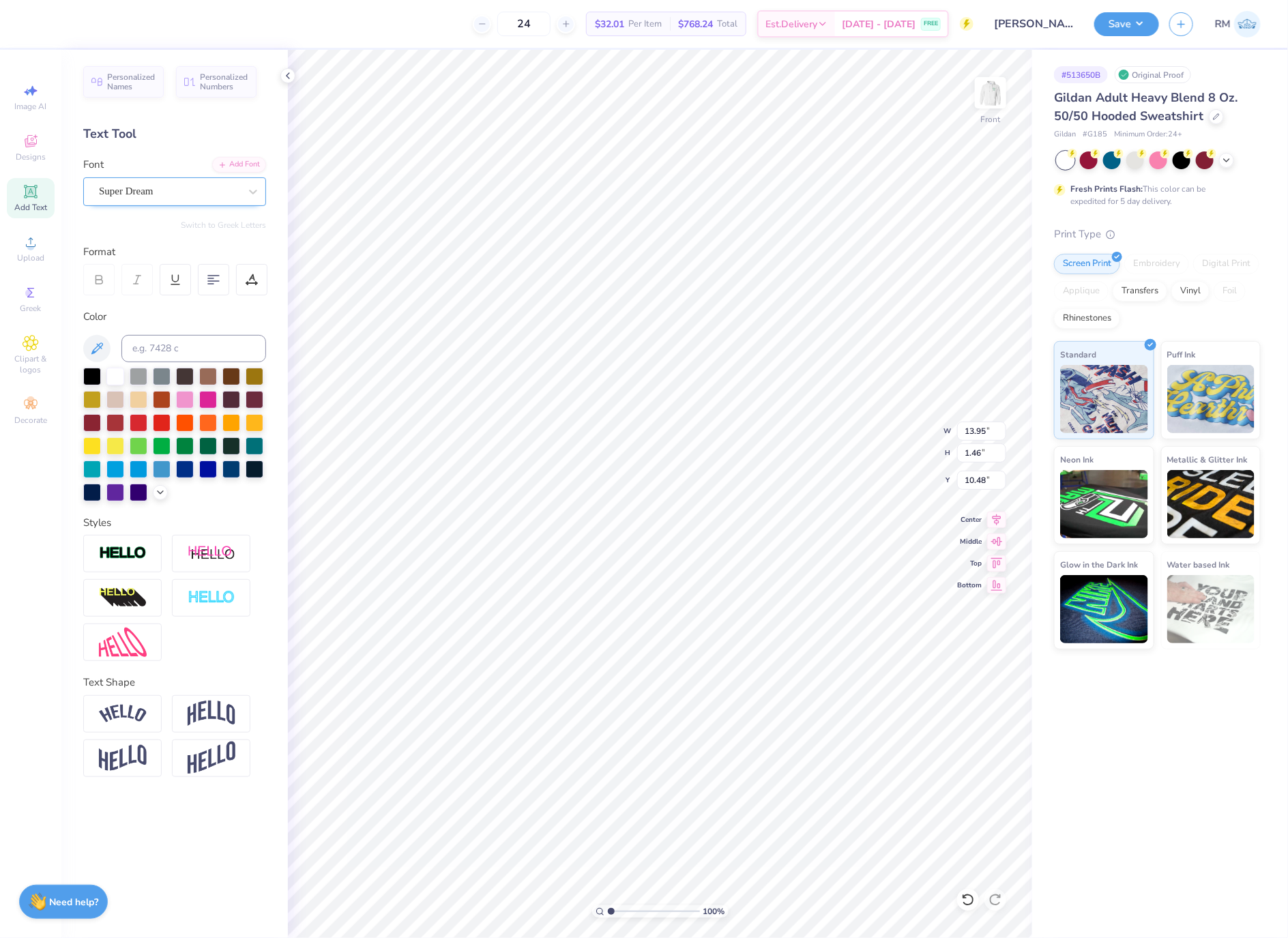
click at [193, 191] on div "Super Dream" at bounding box center [169, 191] width 143 height 21
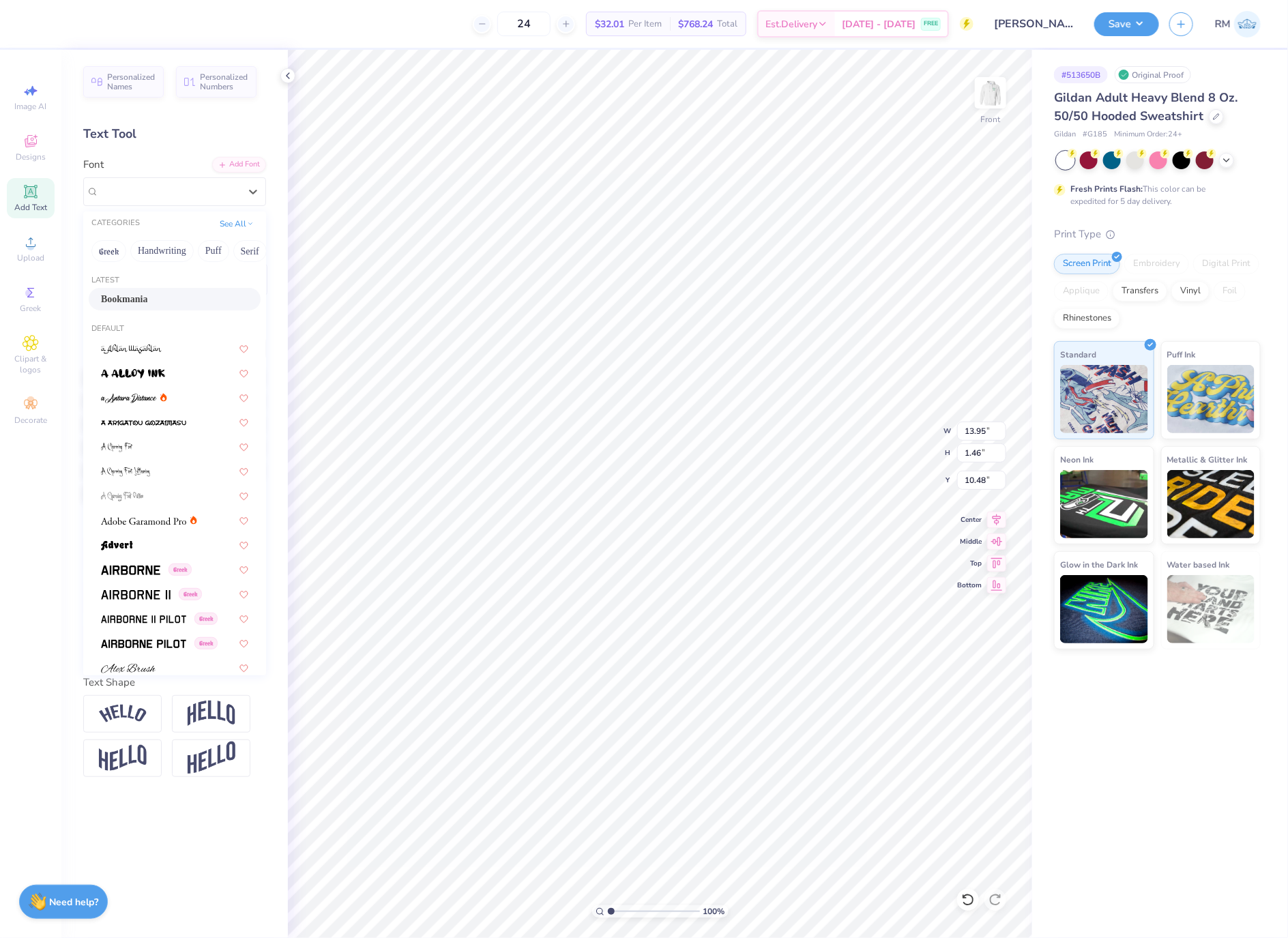
click at [169, 297] on div "Bookmania" at bounding box center [174, 299] width 147 height 14
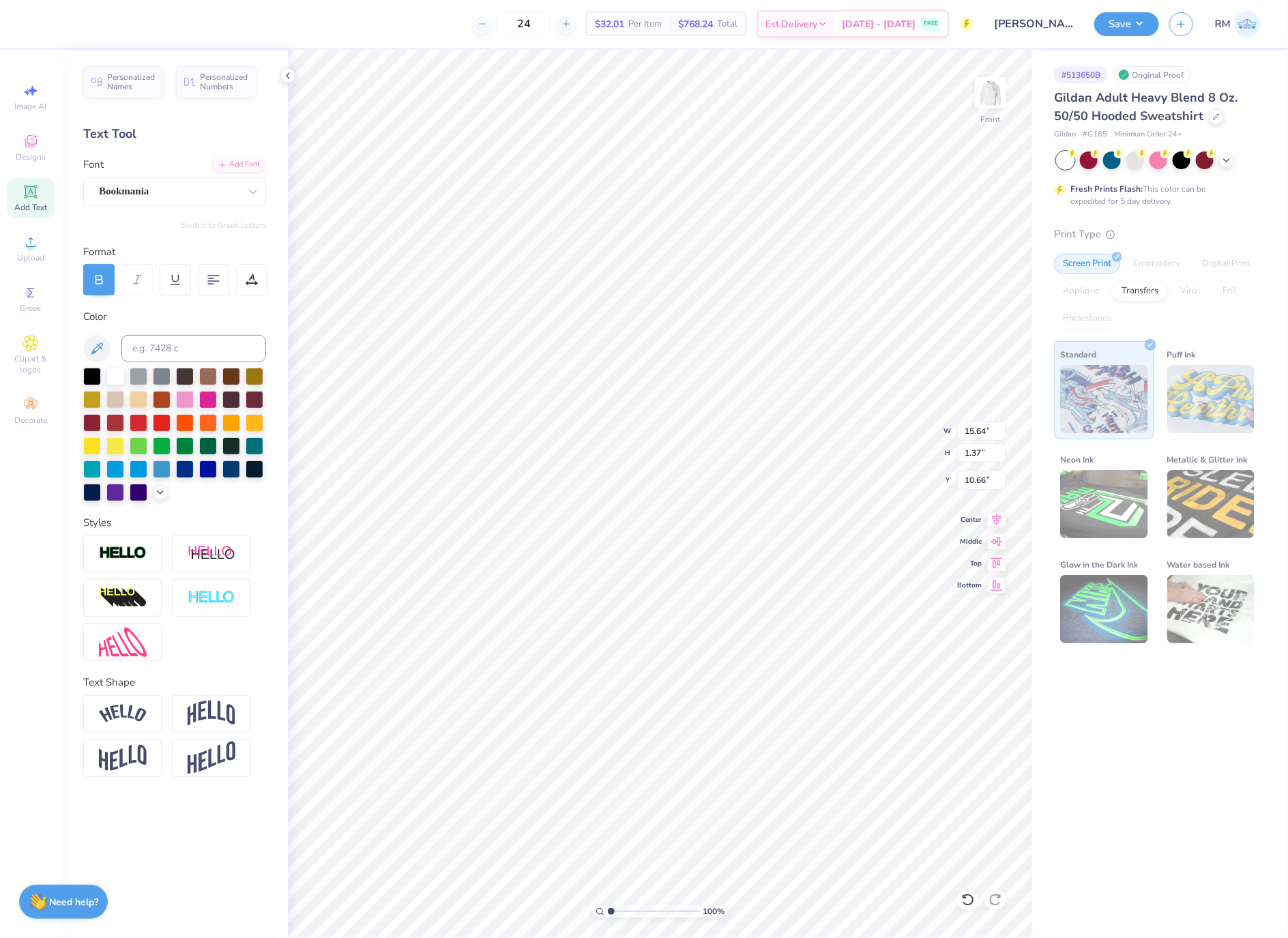
type input "15.64"
type input "1.37"
type input "10.66"
click at [184, 191] on div "Super Dream" at bounding box center [169, 191] width 143 height 21
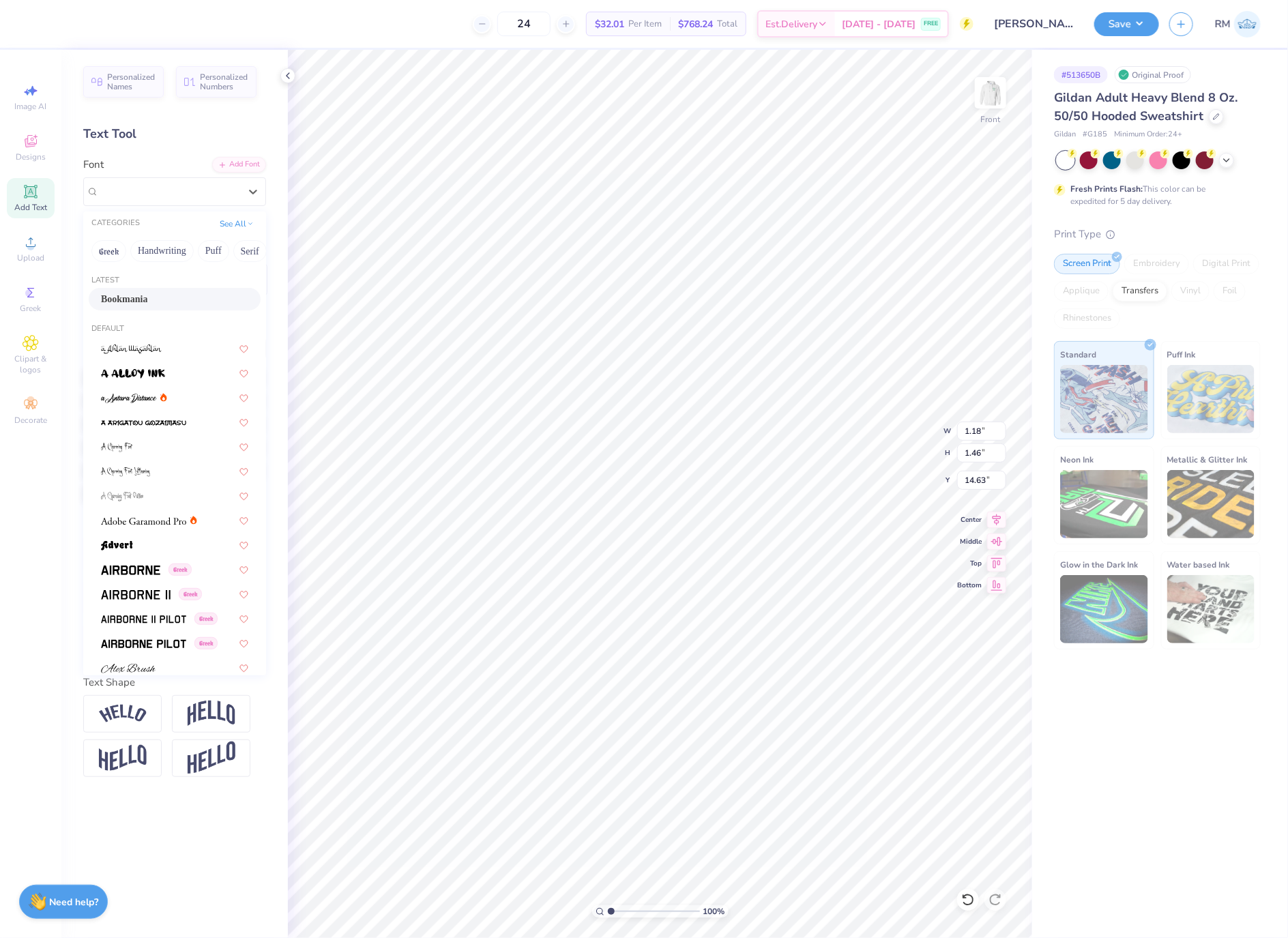
click at [183, 293] on div "Bookmania" at bounding box center [174, 299] width 147 height 14
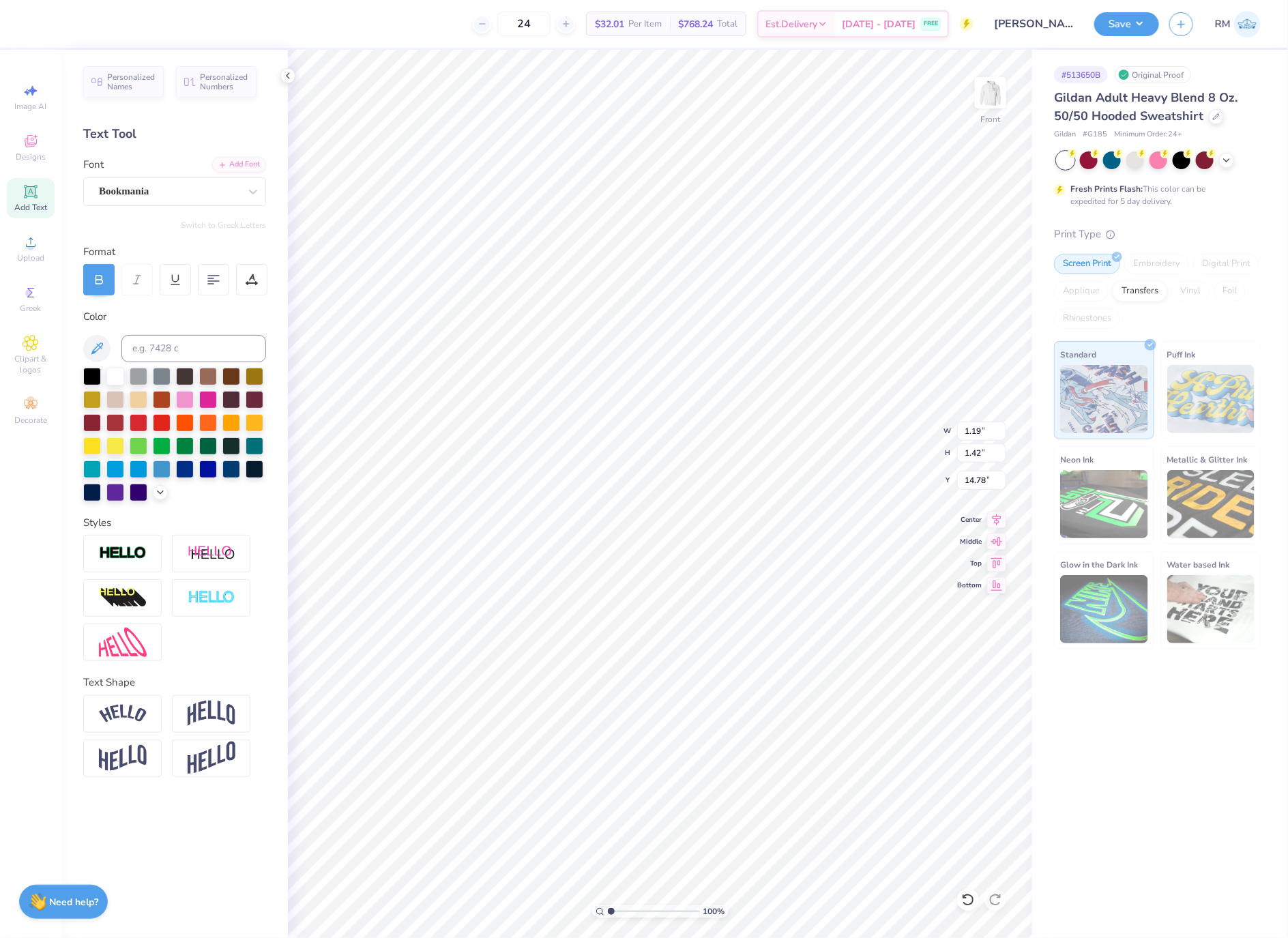
type input "1.19"
type input "1.42"
type input "14.78"
type input "1.18"
type input "1.46"
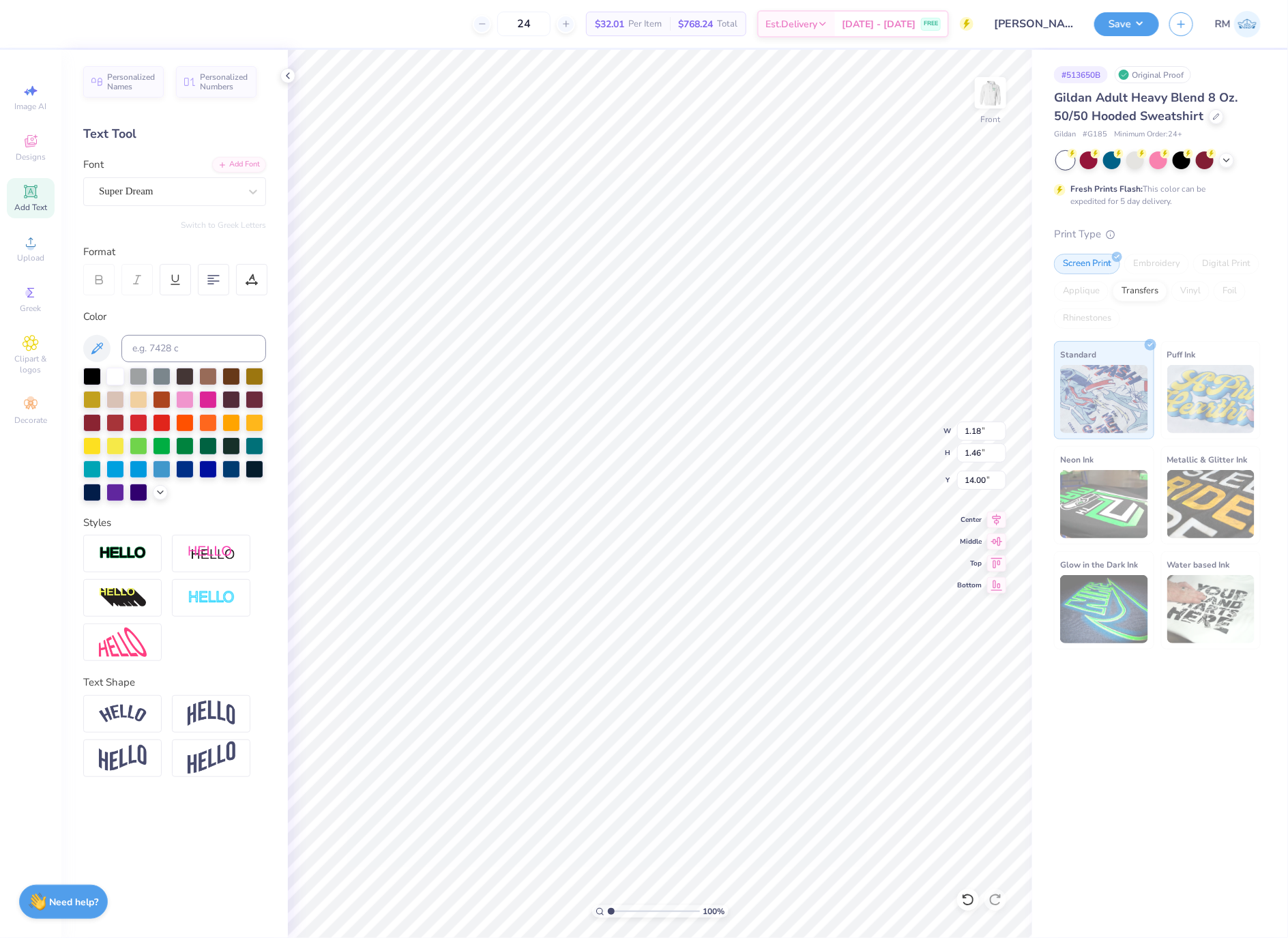
type input "13.94"
click at [168, 199] on div "Super Dream" at bounding box center [169, 191] width 143 height 21
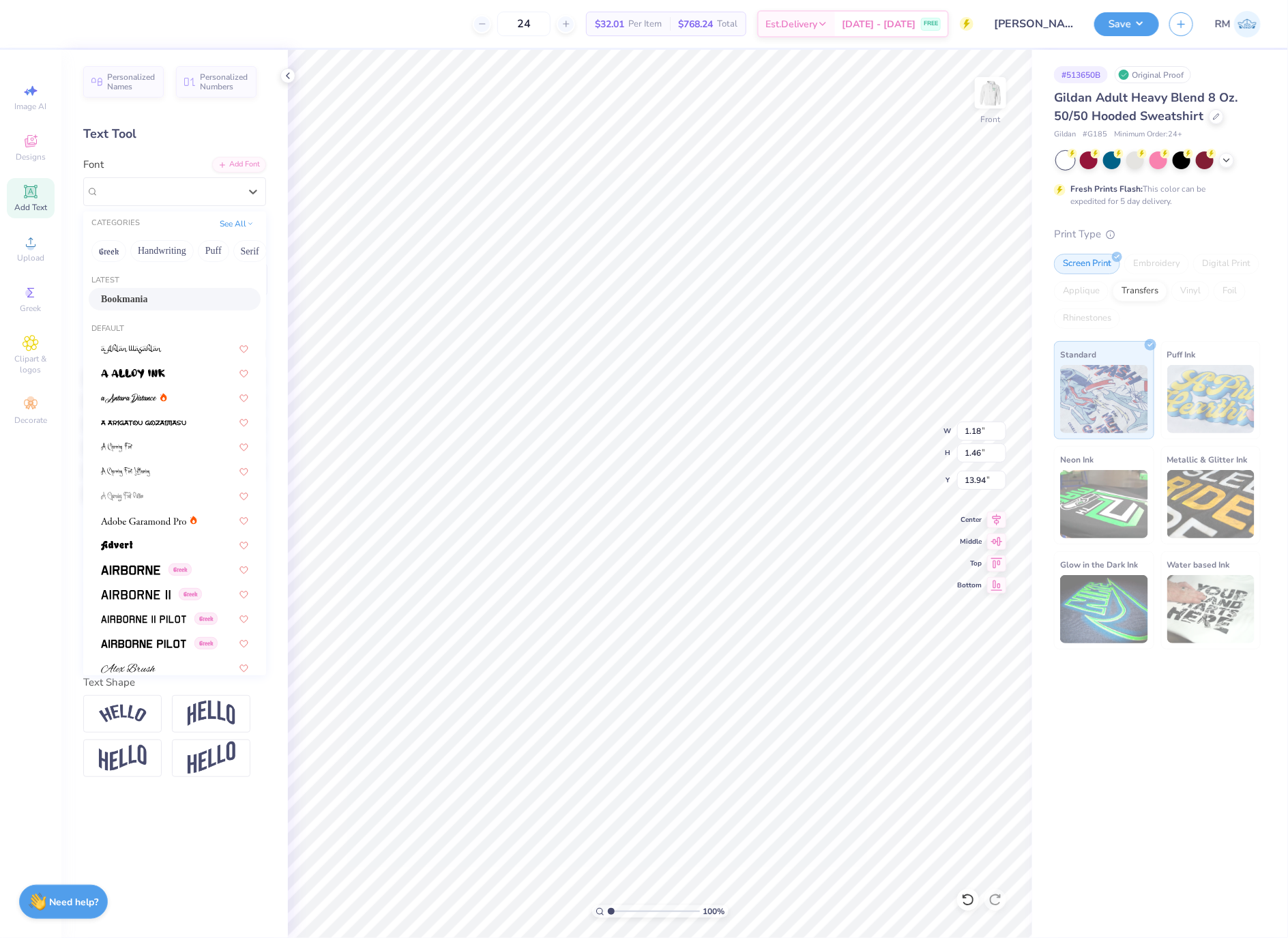
click at [187, 303] on div "Bookmania" at bounding box center [174, 299] width 147 height 14
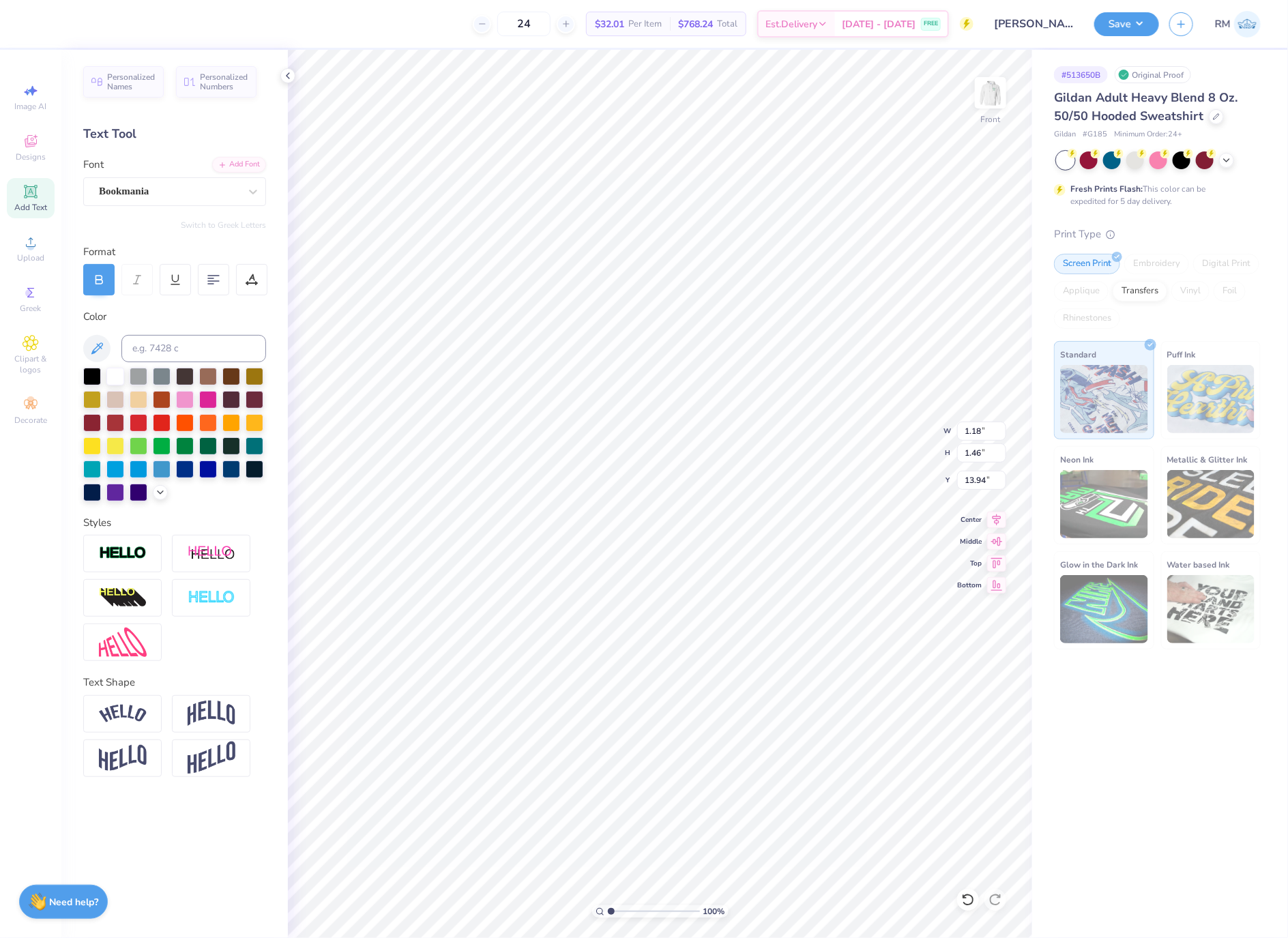
type input "1.19"
type input "1.42"
type input "14.09"
type input "1.18"
type input "1.38"
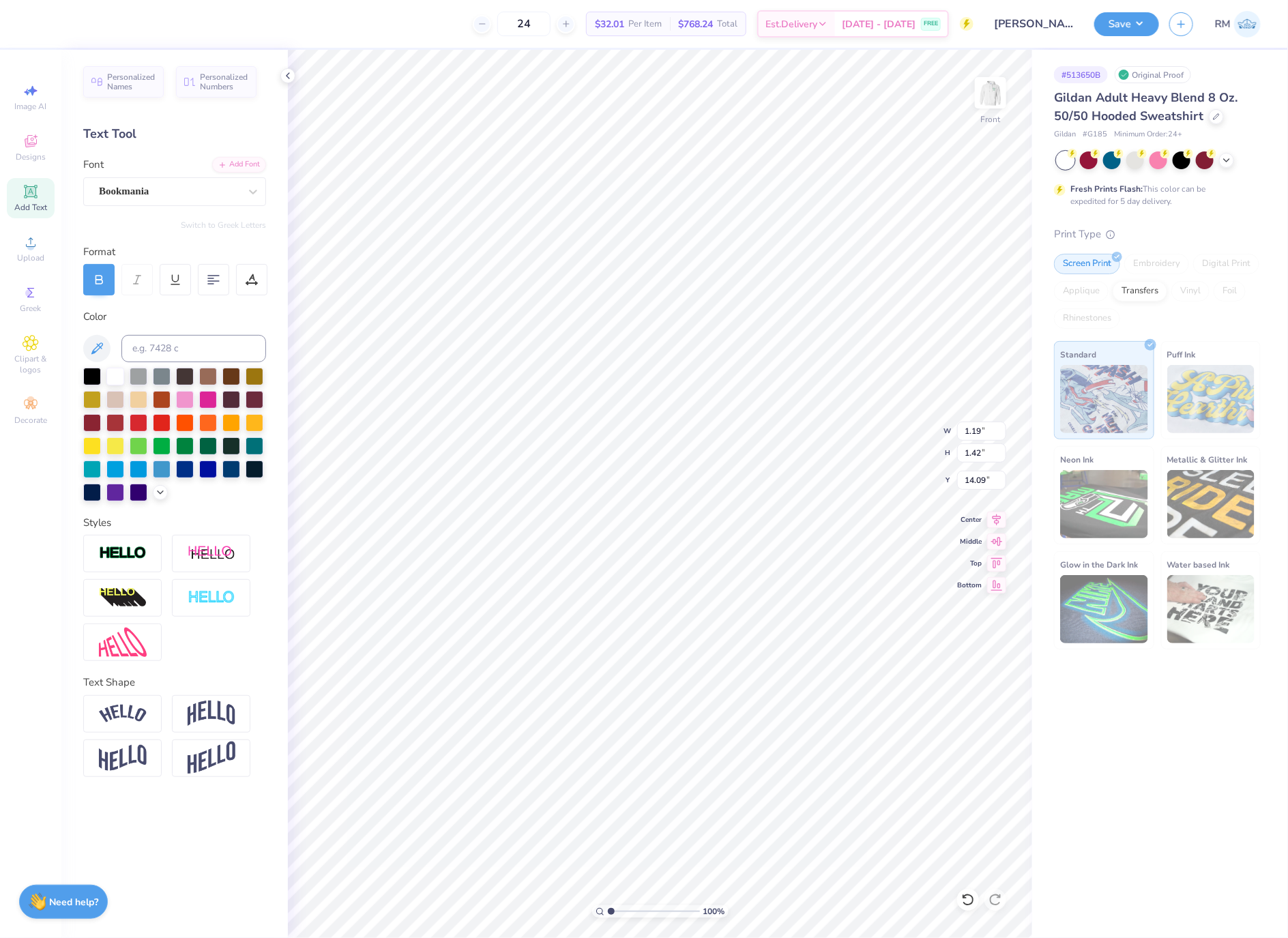
type input "14.67"
click at [183, 191] on div "Super Dream" at bounding box center [169, 191] width 143 height 21
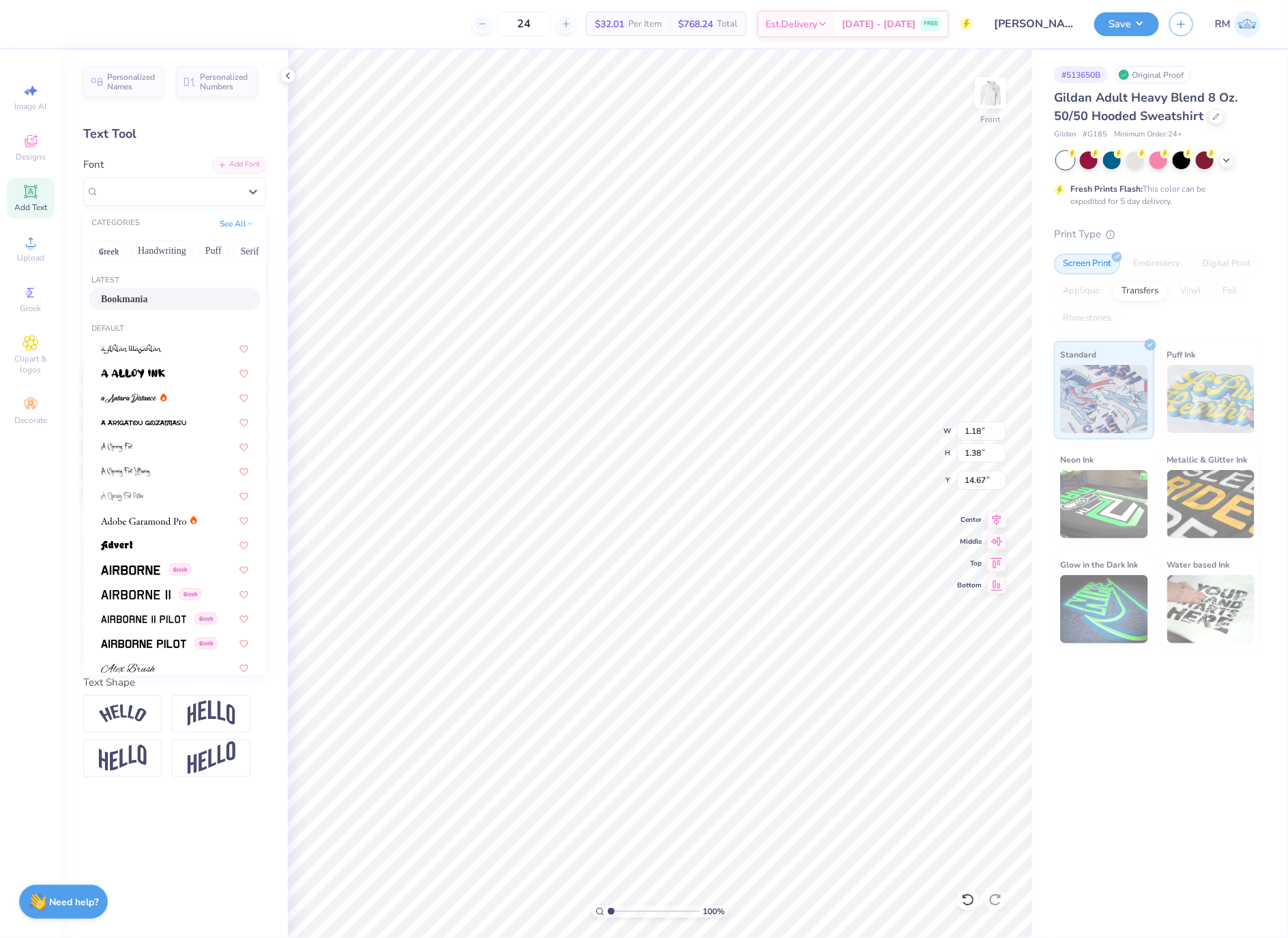
click at [170, 297] on div "Bookmania" at bounding box center [174, 299] width 147 height 14
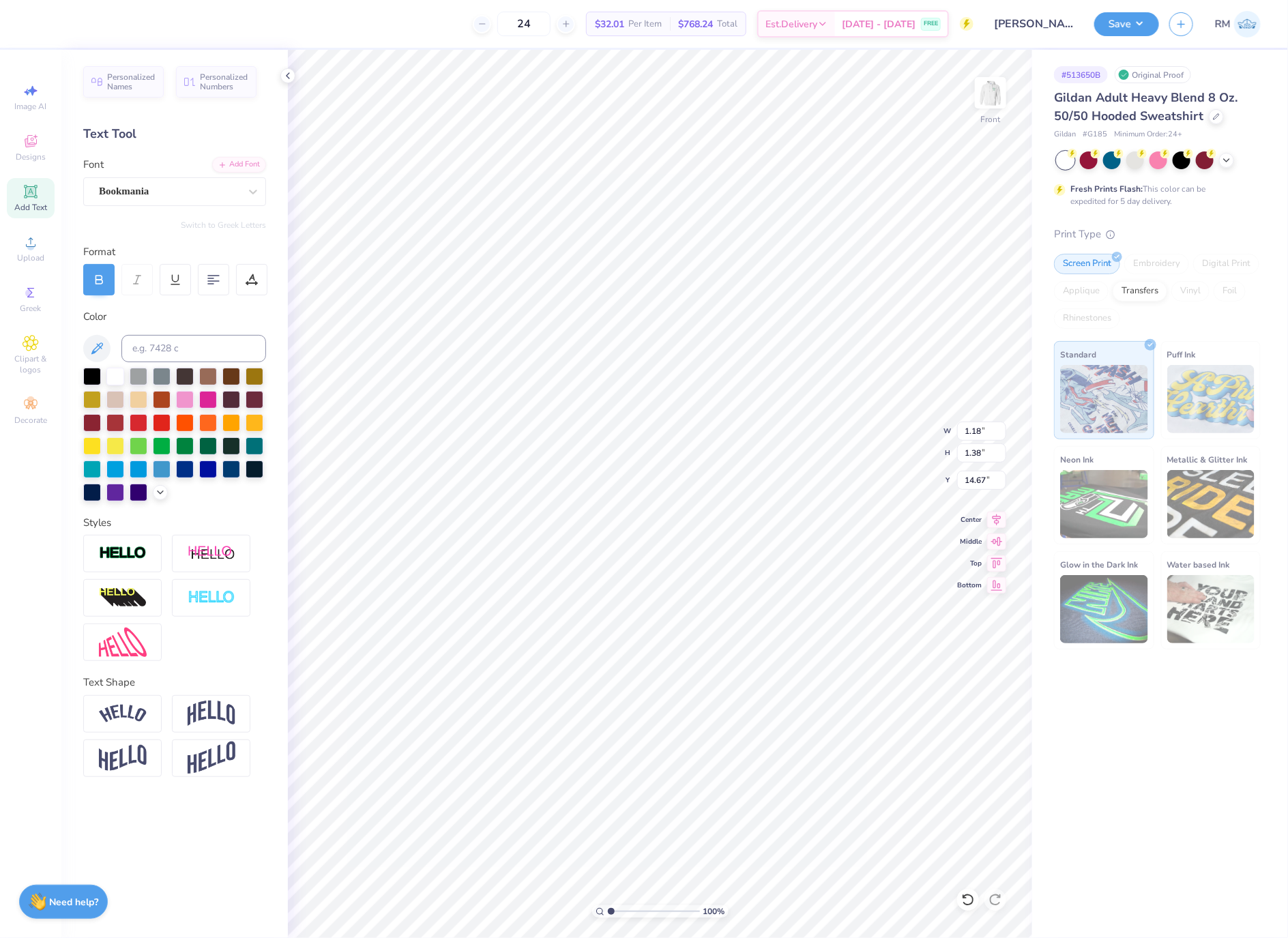
type input "1.44"
type input "1.36"
type input "14.81"
type input "10.30"
type input "1.42"
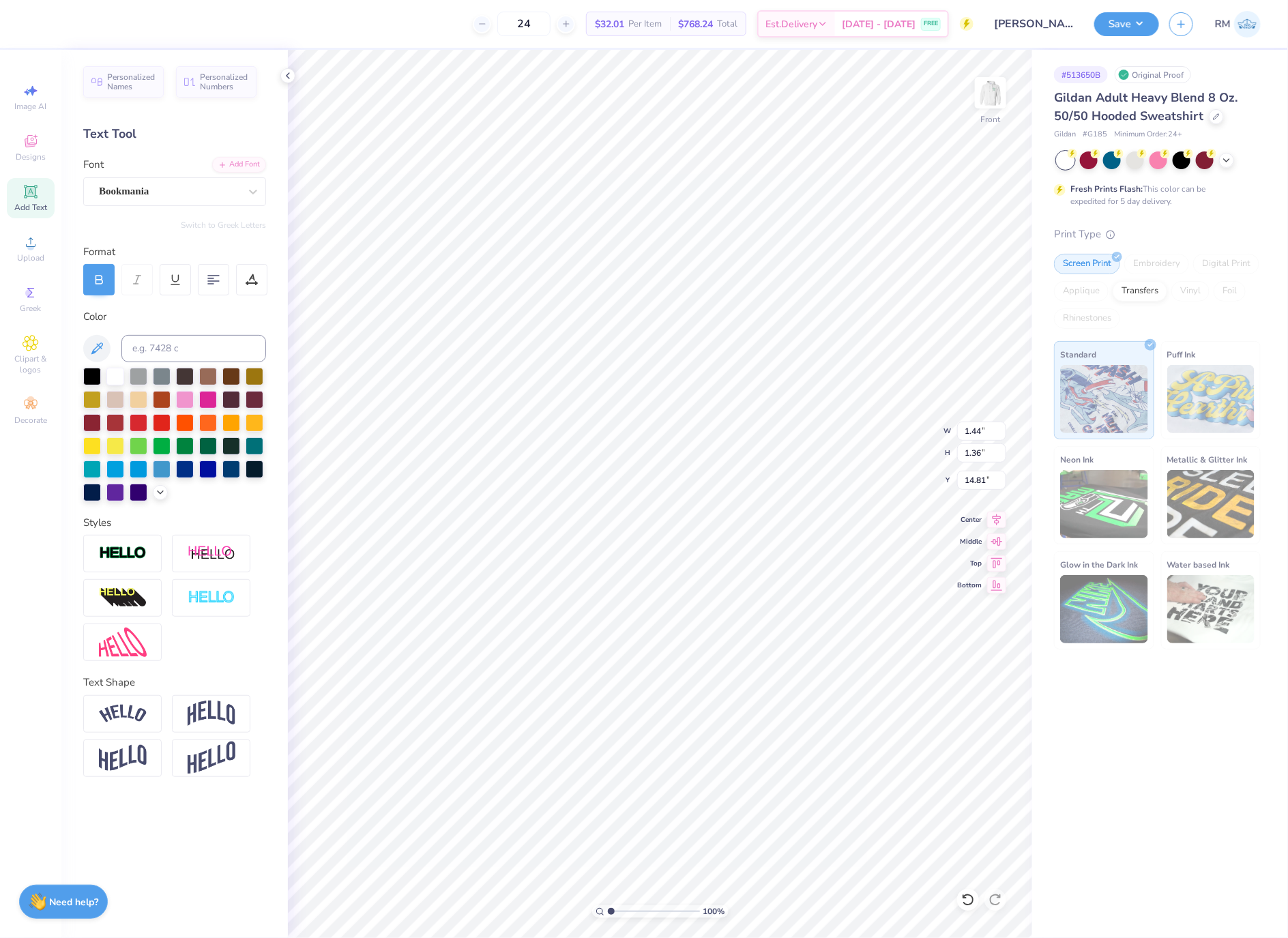
type input "14.78"
click at [184, 197] on div "Super Dream" at bounding box center [169, 191] width 143 height 21
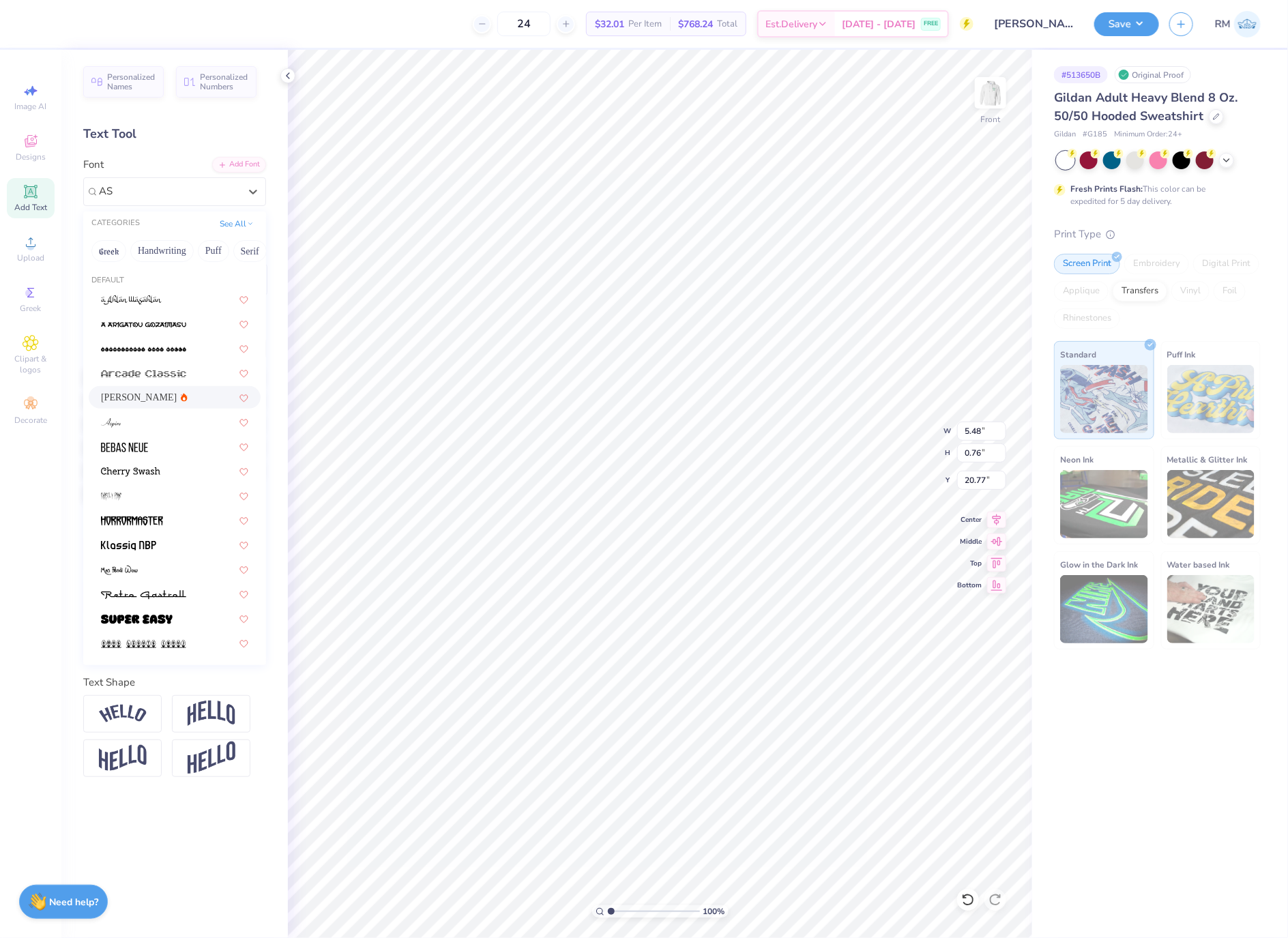
click at [154, 393] on div "Asimov" at bounding box center [174, 398] width 147 height 14
type input "AS"
type input "5.25"
type input "0.73"
type input "20.84"
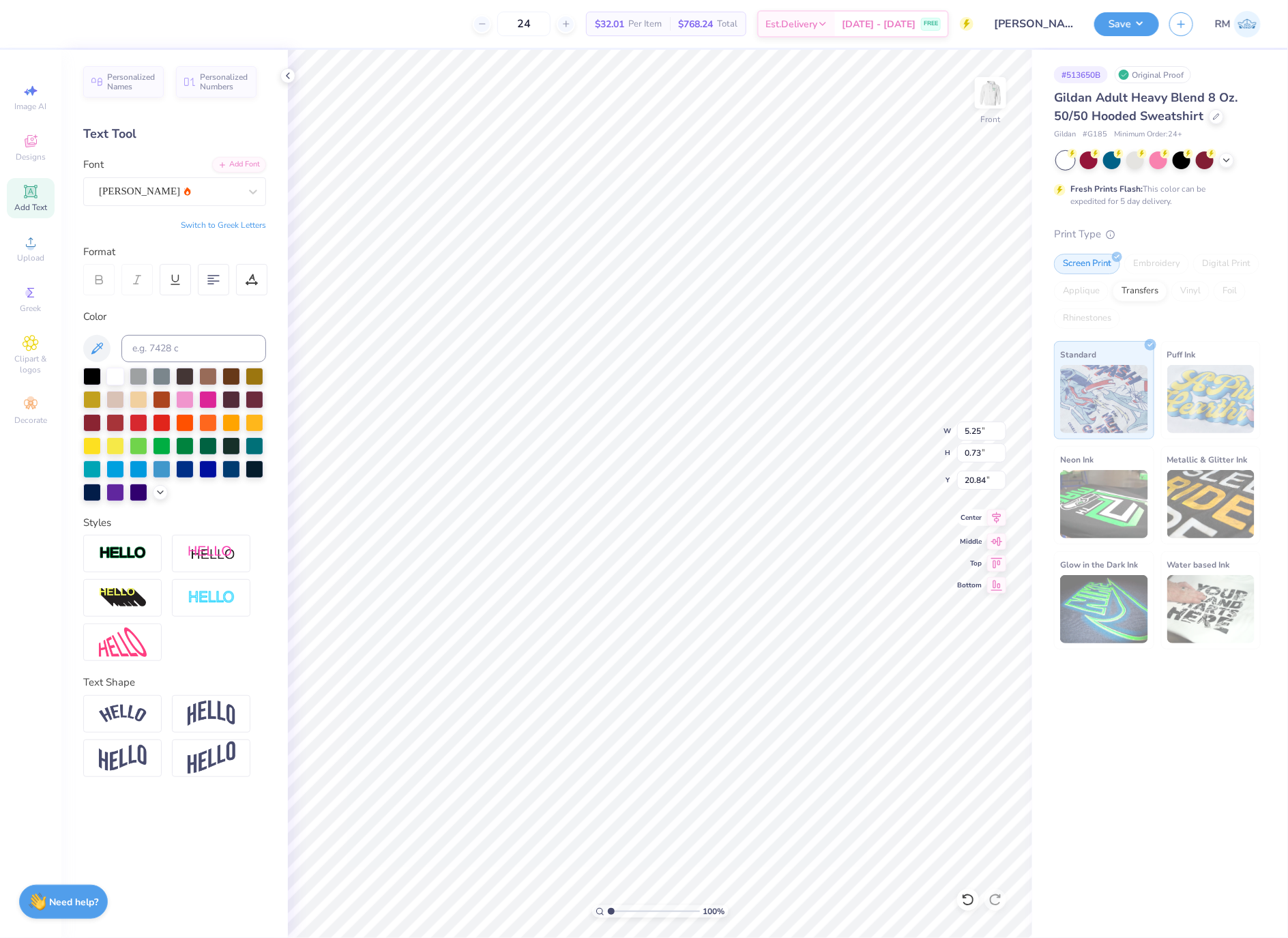
click at [996, 514] on icon at bounding box center [997, 518] width 19 height 16
type input "20.54"
click at [793, 784] on li "Group" at bounding box center [783, 784] width 107 height 27
type input "12.27"
click at [1004, 525] on icon at bounding box center [997, 518] width 19 height 16
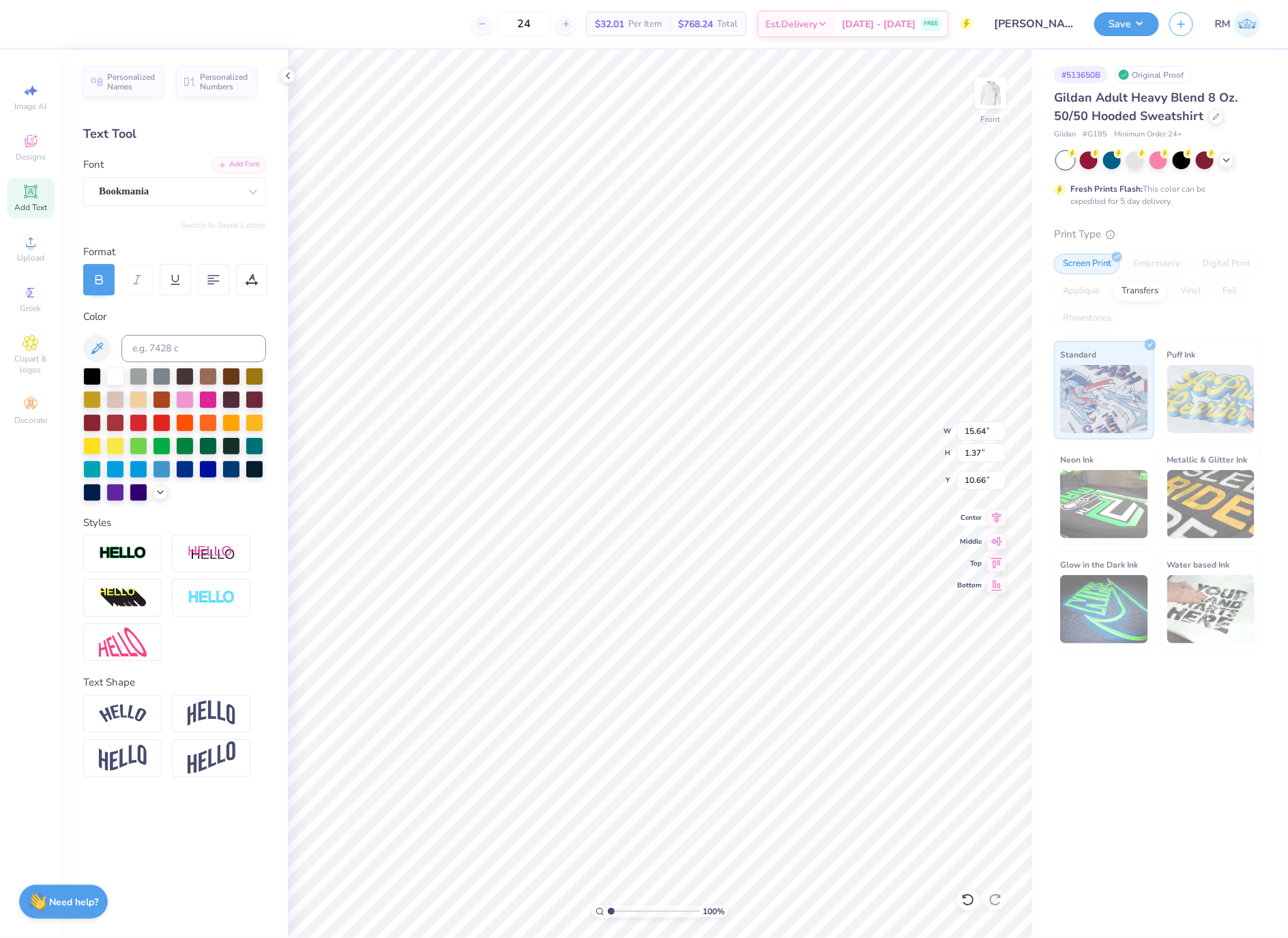
click at [996, 525] on icon at bounding box center [997, 518] width 19 height 16
type input "15.64"
type input "1.37"
type input "10.66"
click at [111, 708] on img at bounding box center [122, 714] width 47 height 18
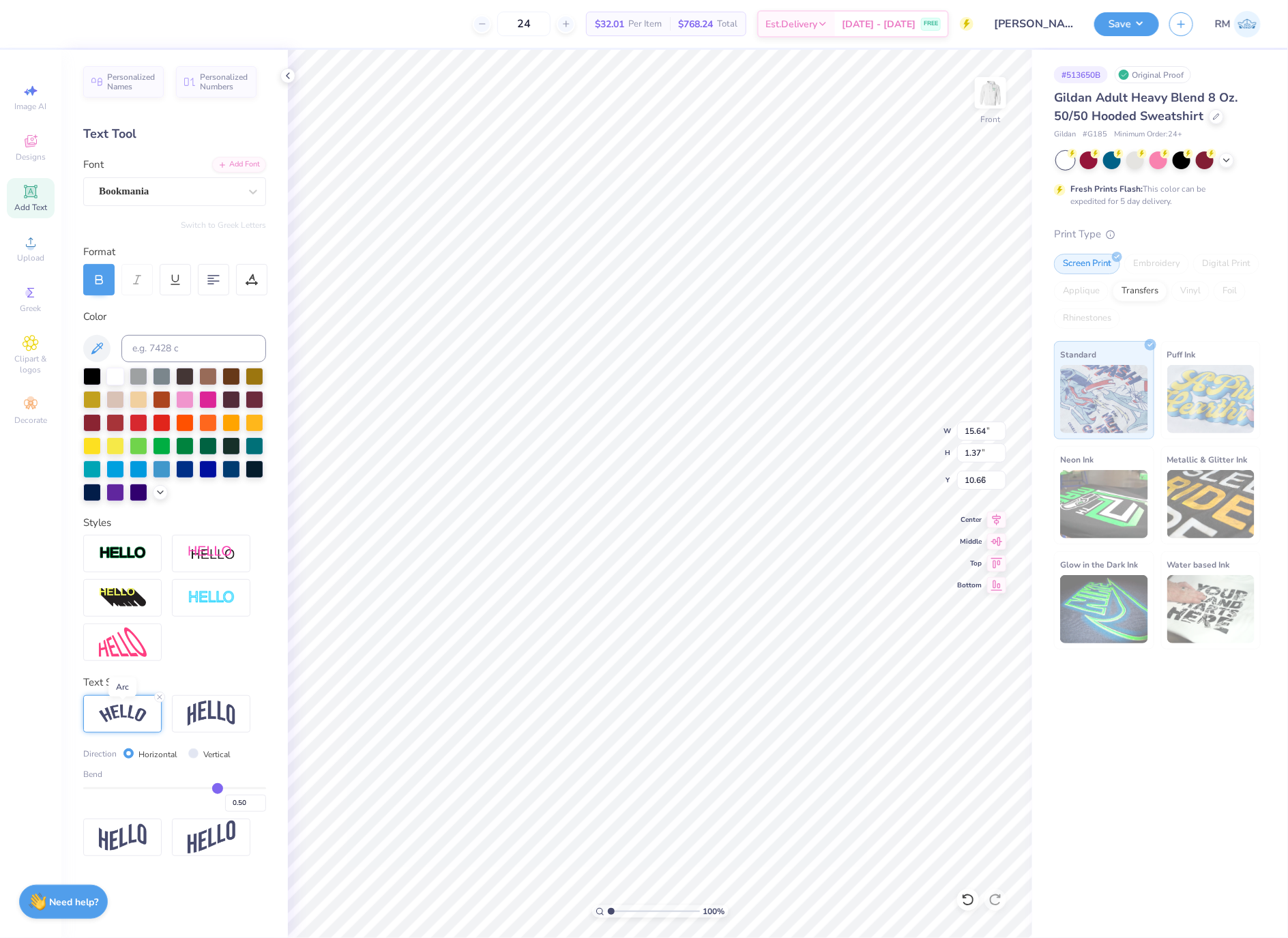
type input "15.67"
type input "3.33"
type input "9.67"
click at [225, 730] on div at bounding box center [211, 714] width 79 height 38
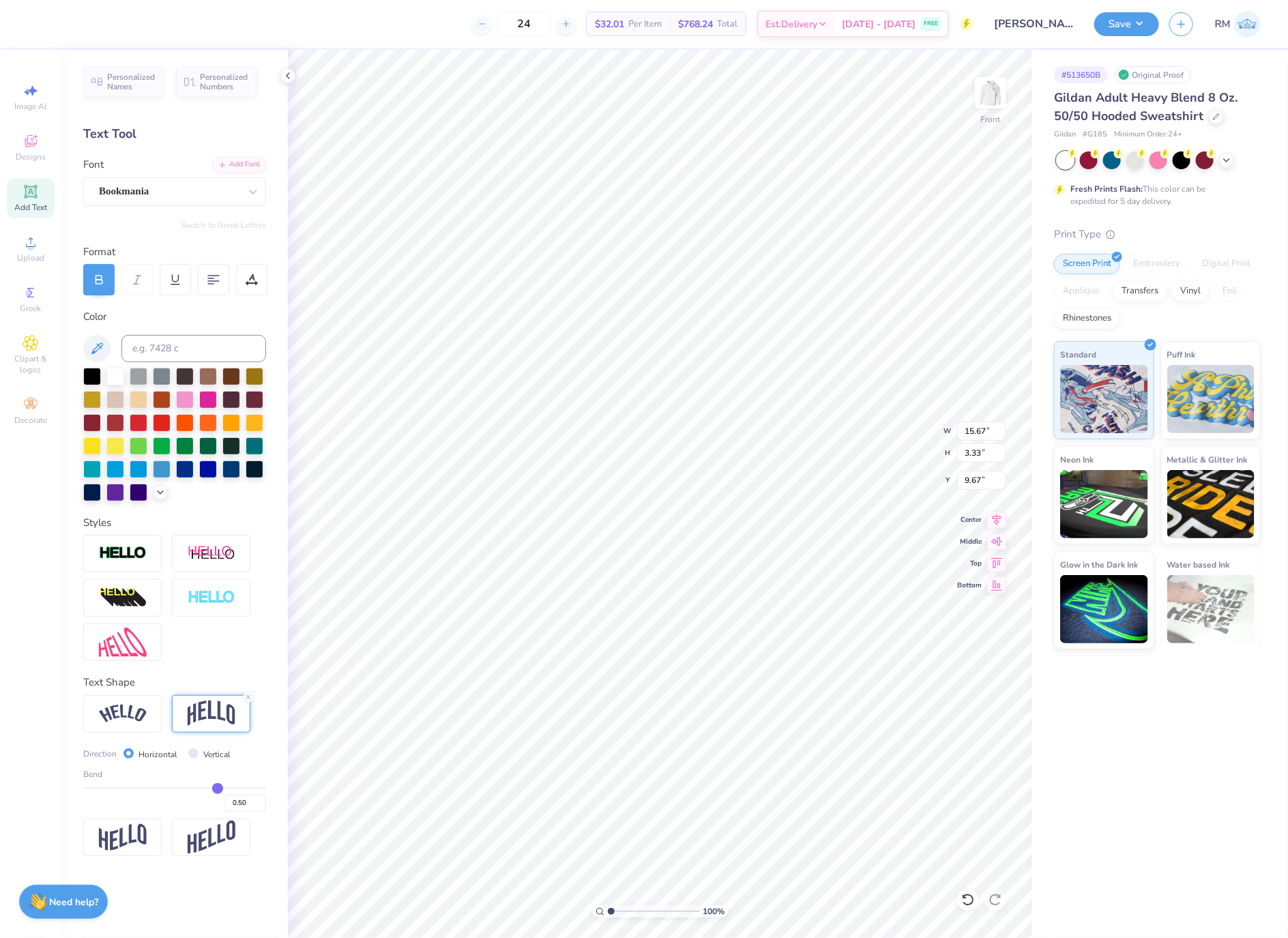
type input "14.36"
type input "4.20"
type input "9.24"
type input "0.42"
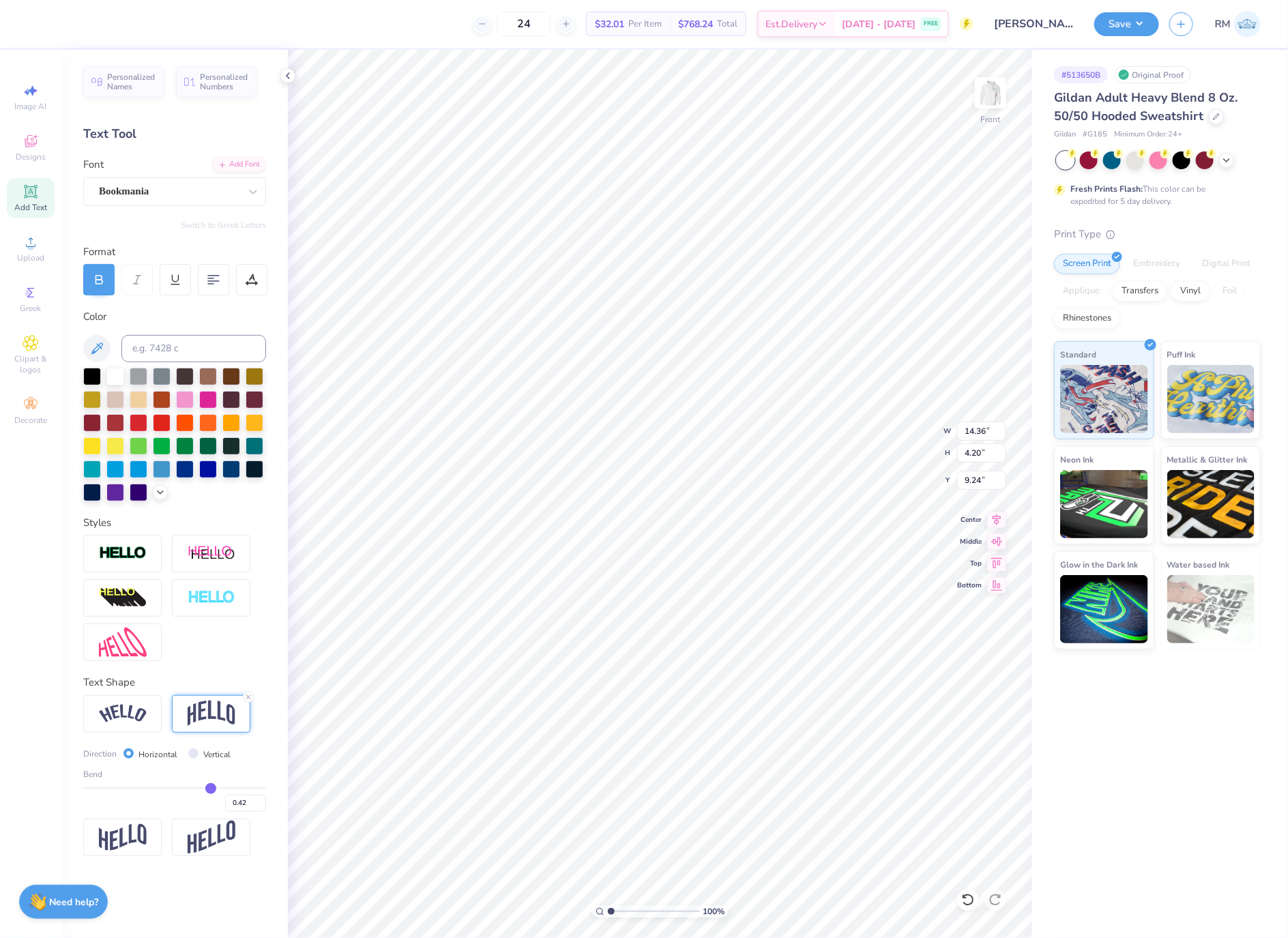
type input "0.41"
type input "0.4"
type input "0.40"
type input "0.38"
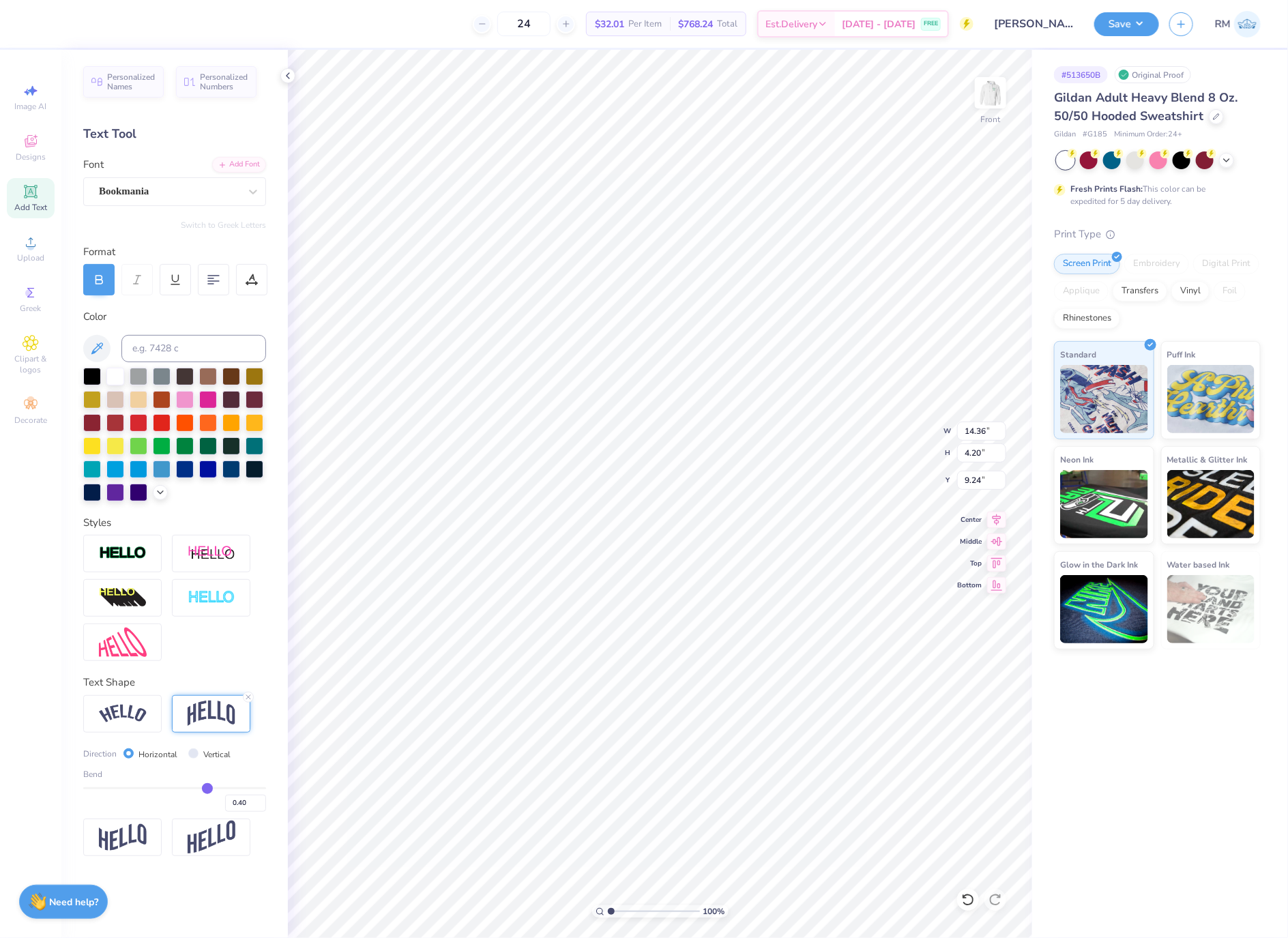
type input "0.38"
type input "0.36"
type input "0.35"
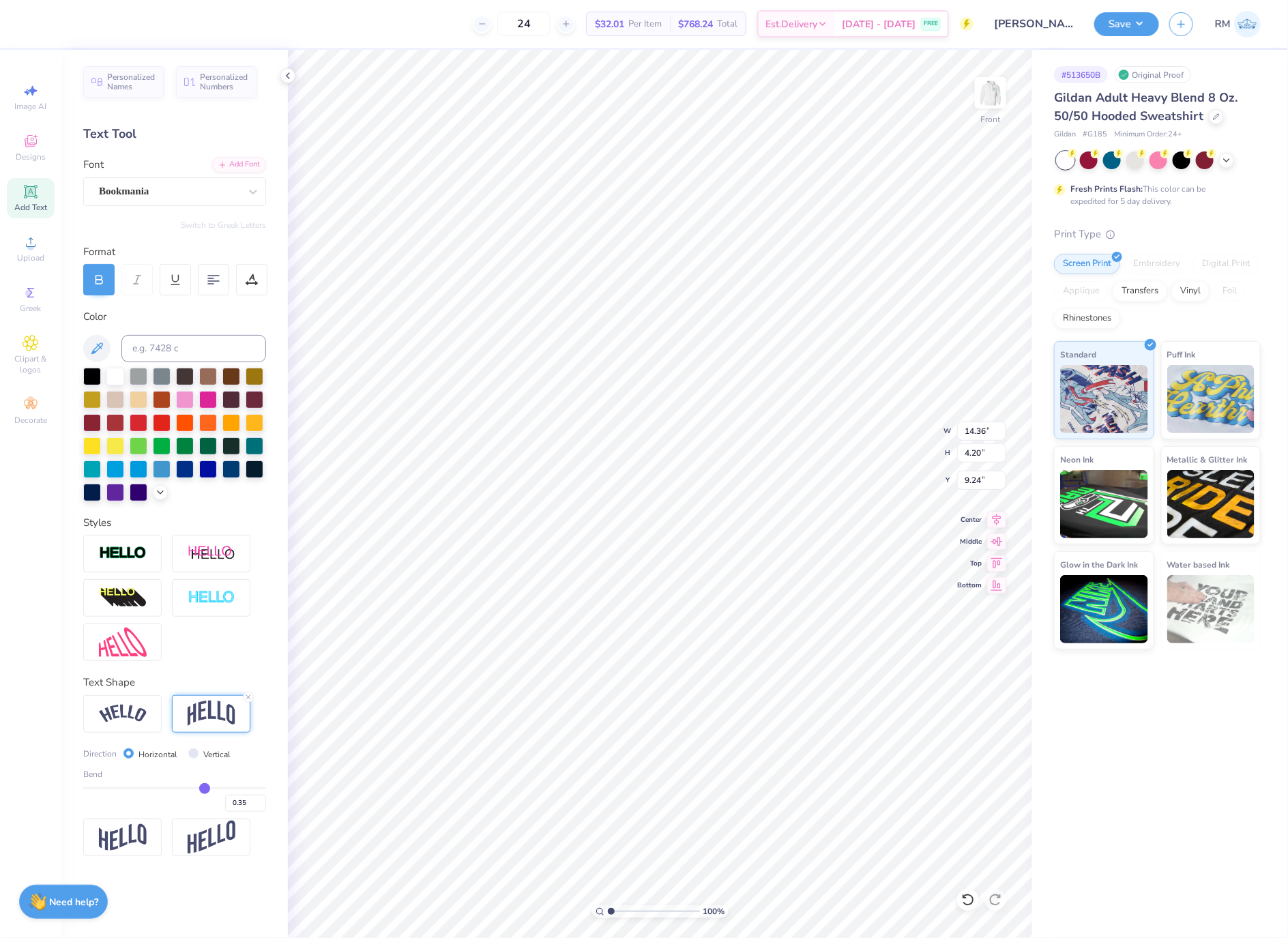
type input "0.34"
type input "0.33"
type input "0.3"
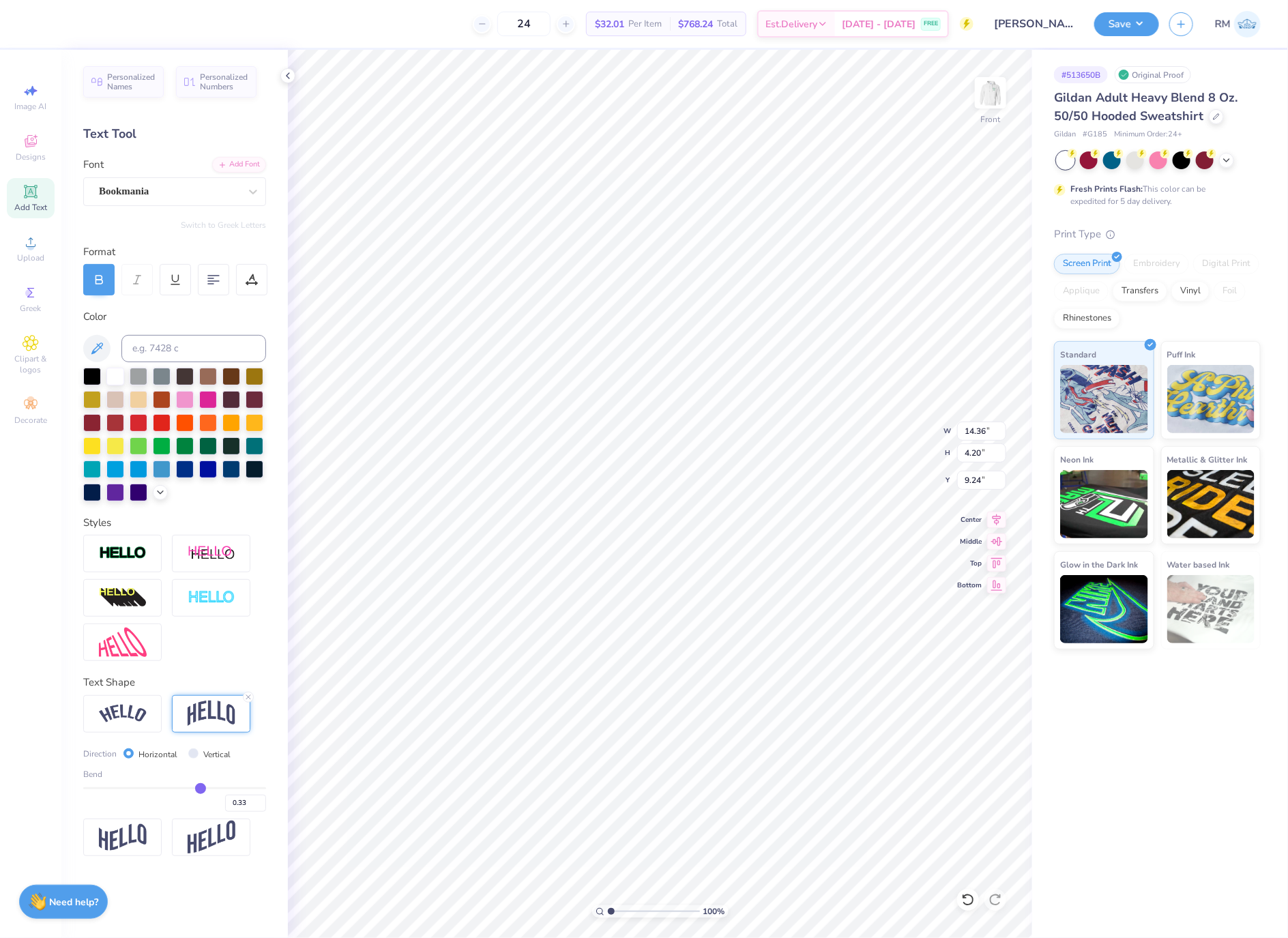
type input "0.30"
type input "0.29"
type input "0.28"
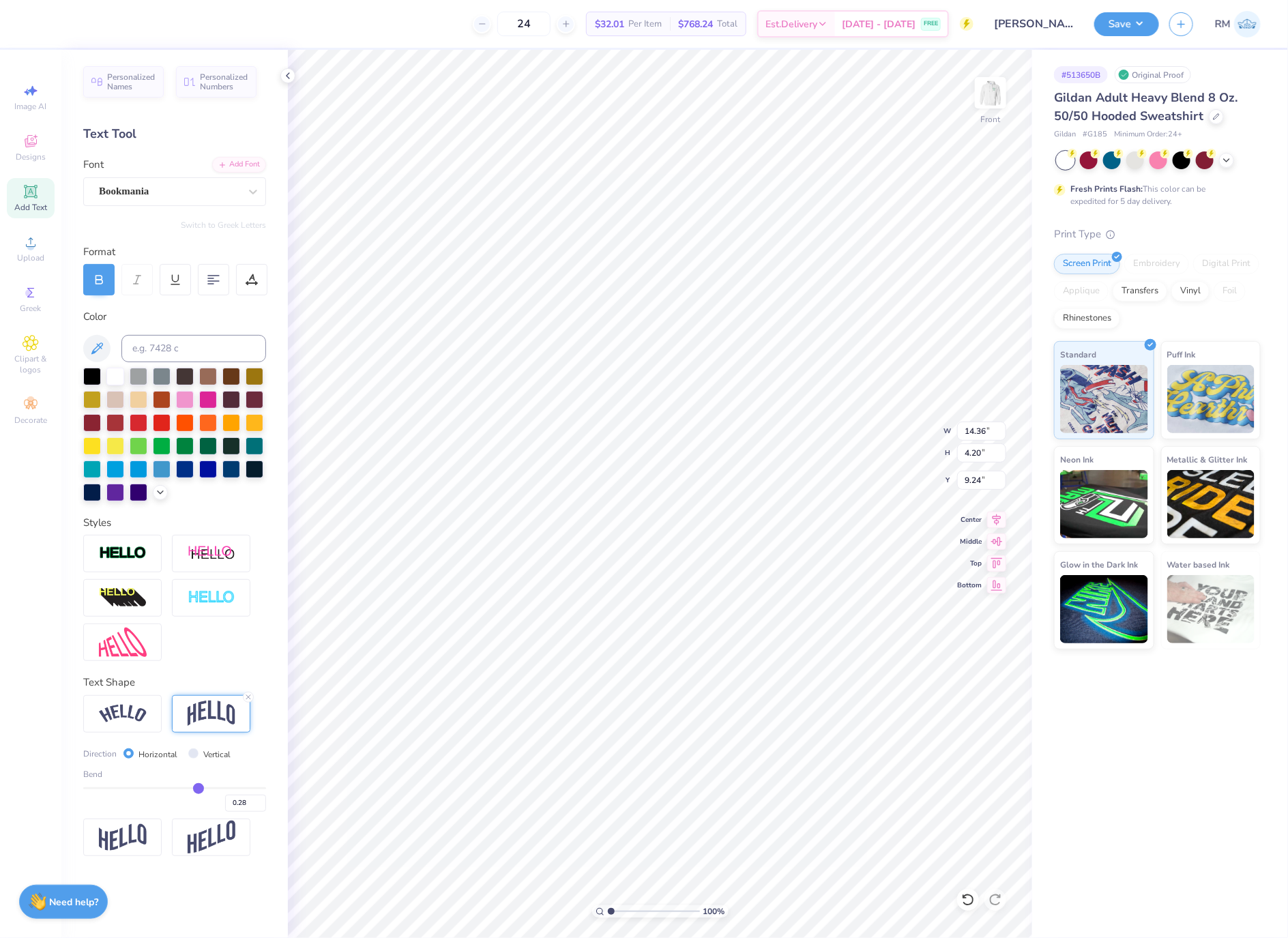
type input "0.25"
drag, startPoint x: 213, startPoint y: 784, endPoint x: 197, endPoint y: 786, distance: 16.1
type input "0.25"
click at [197, 788] on input "range" at bounding box center [175, 788] width 183 height 2
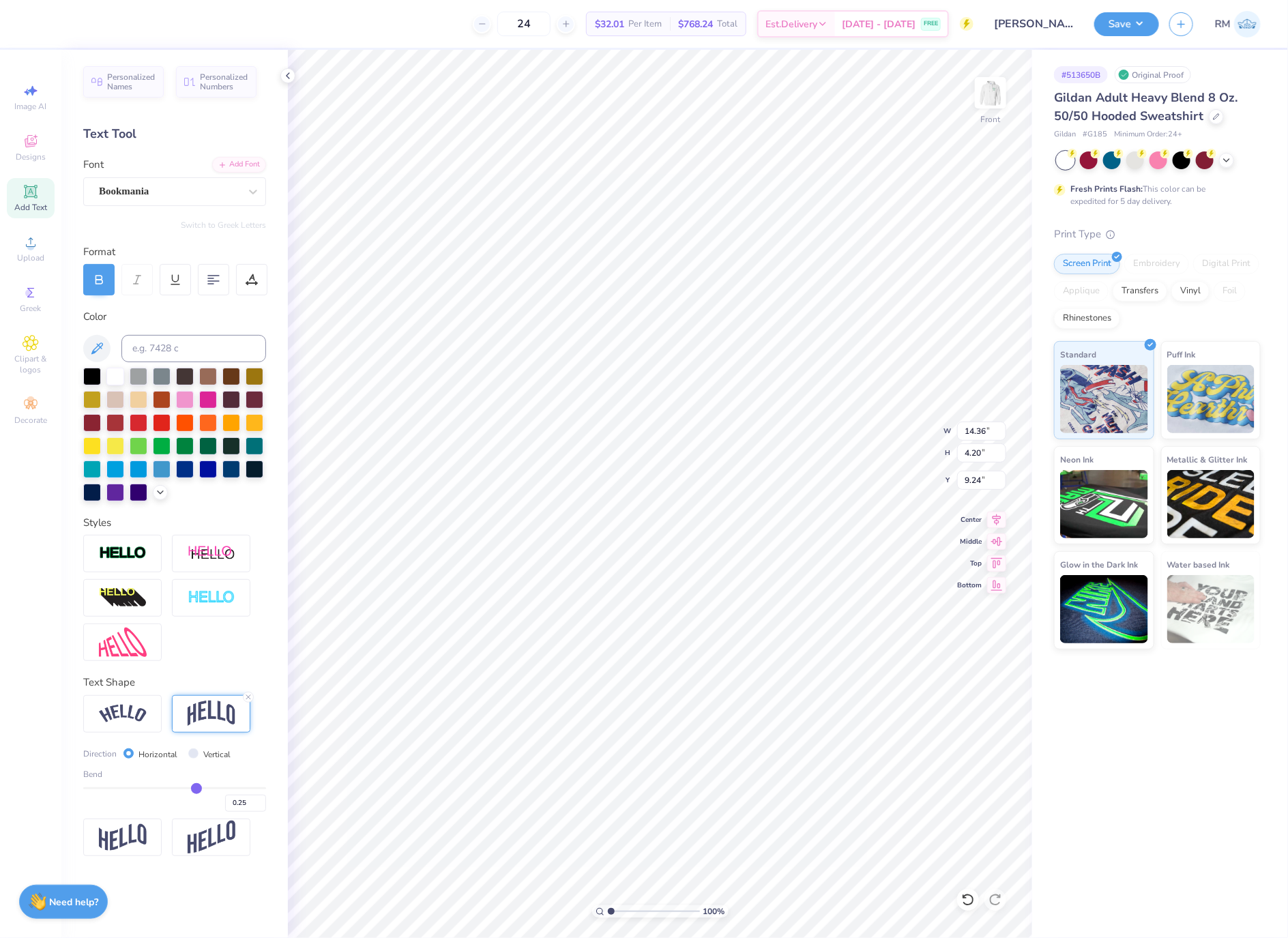
type input "2.65"
type input "10.01"
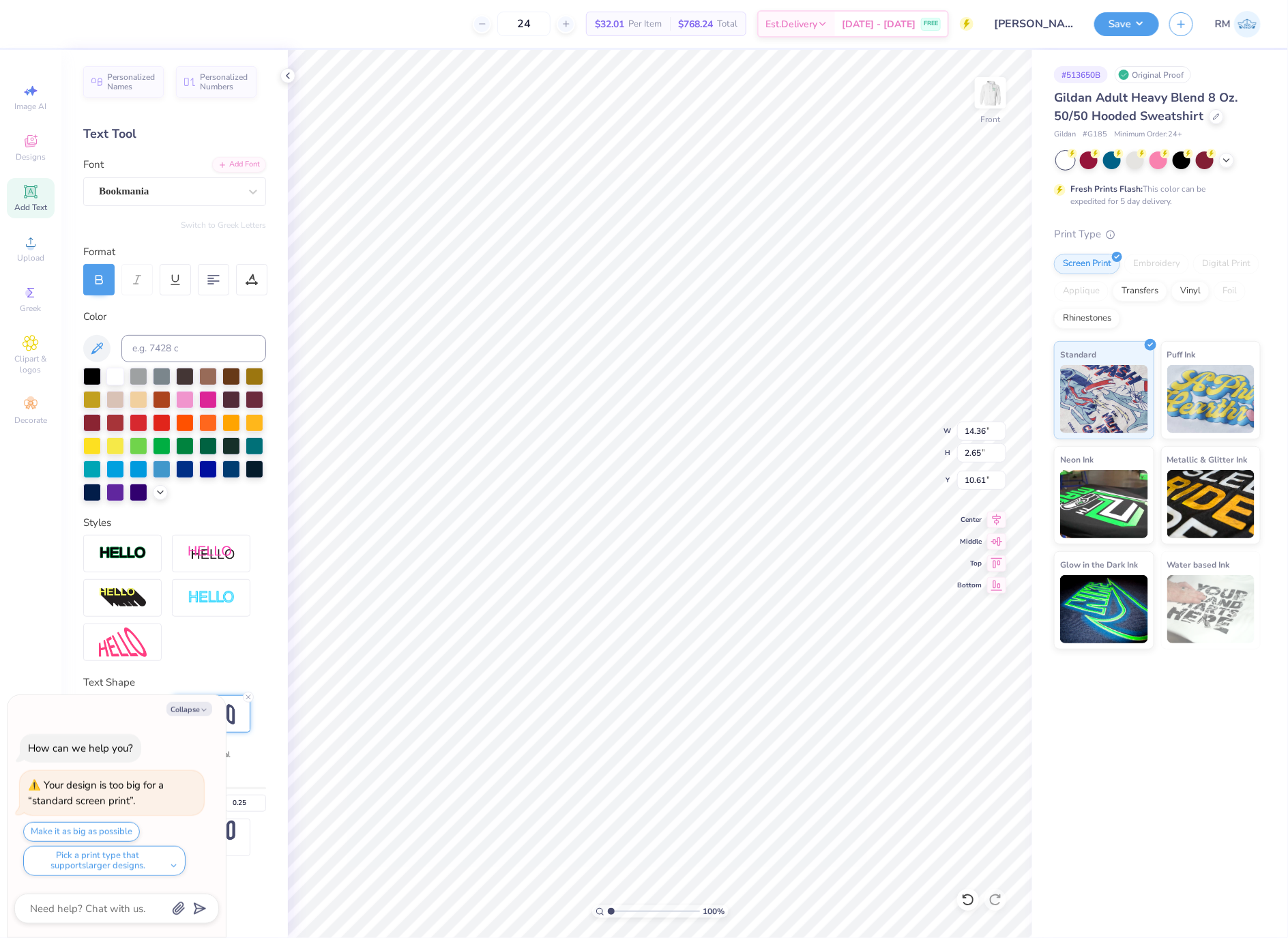
type input "10.61"
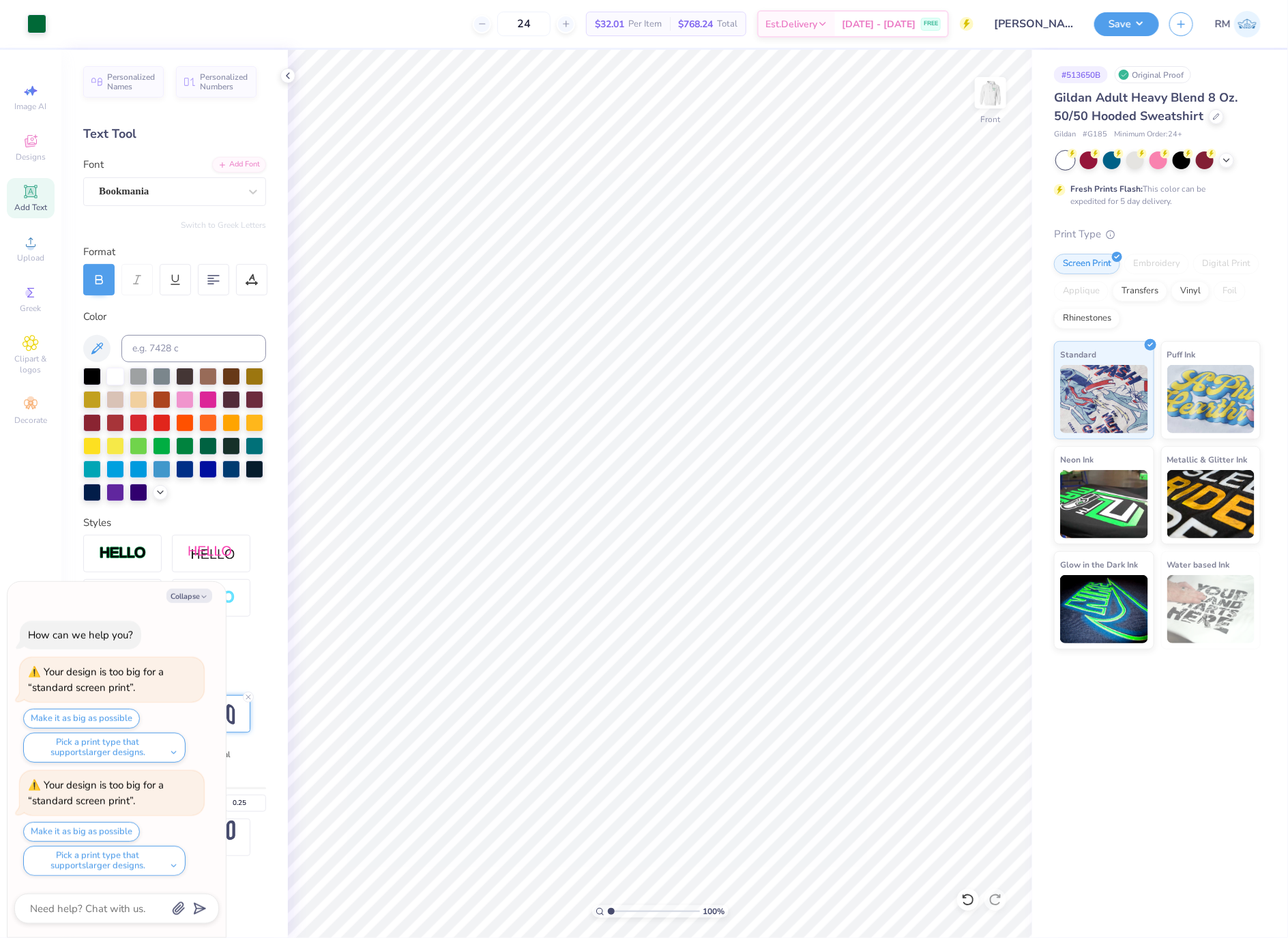
type textarea "x"
click at [974, 436] on input "14.51" at bounding box center [981, 432] width 49 height 19
type input "12"
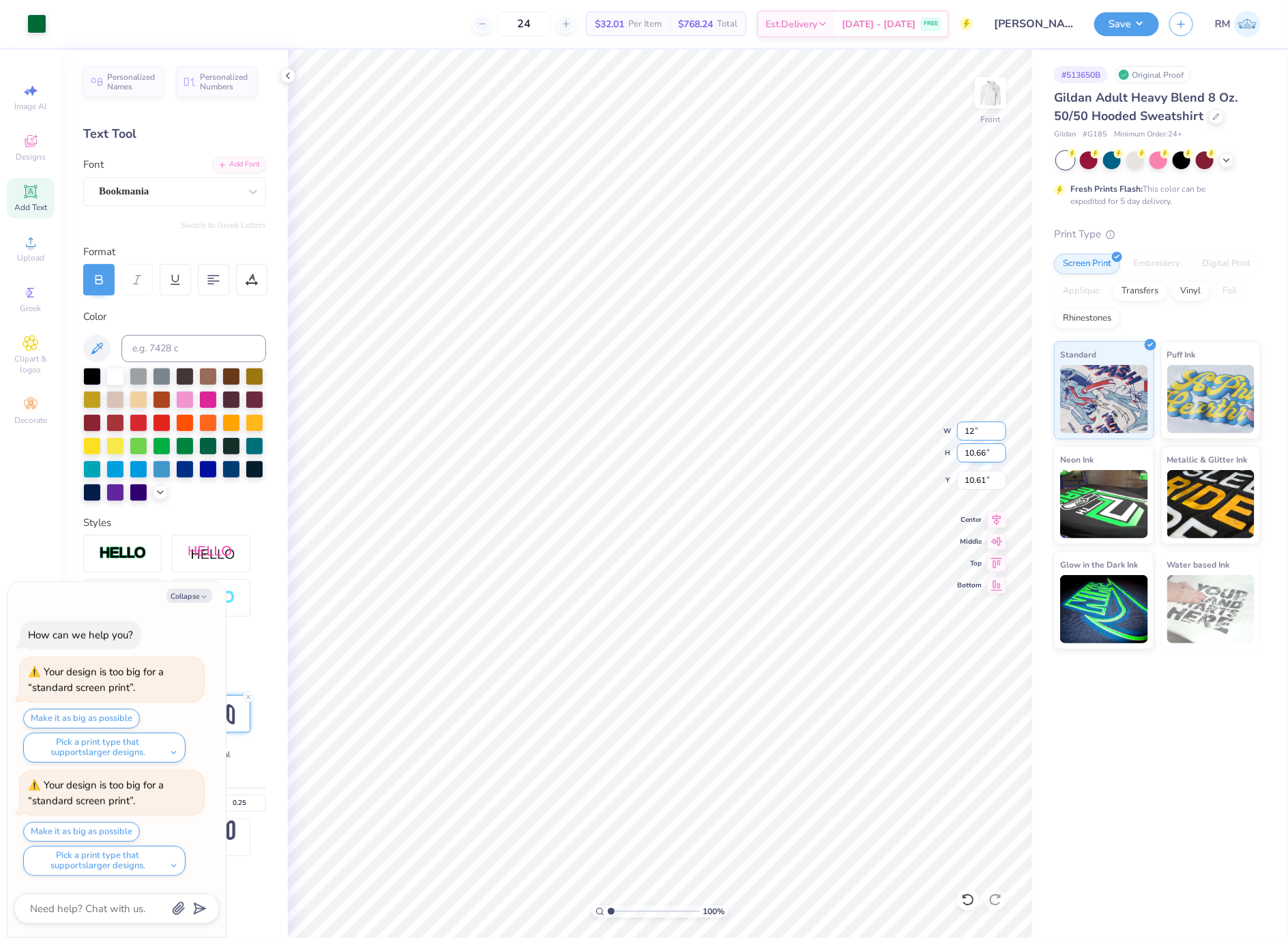
type textarea "x"
type input "12.00"
type input "8.81"
type input "11.53"
type textarea "x"
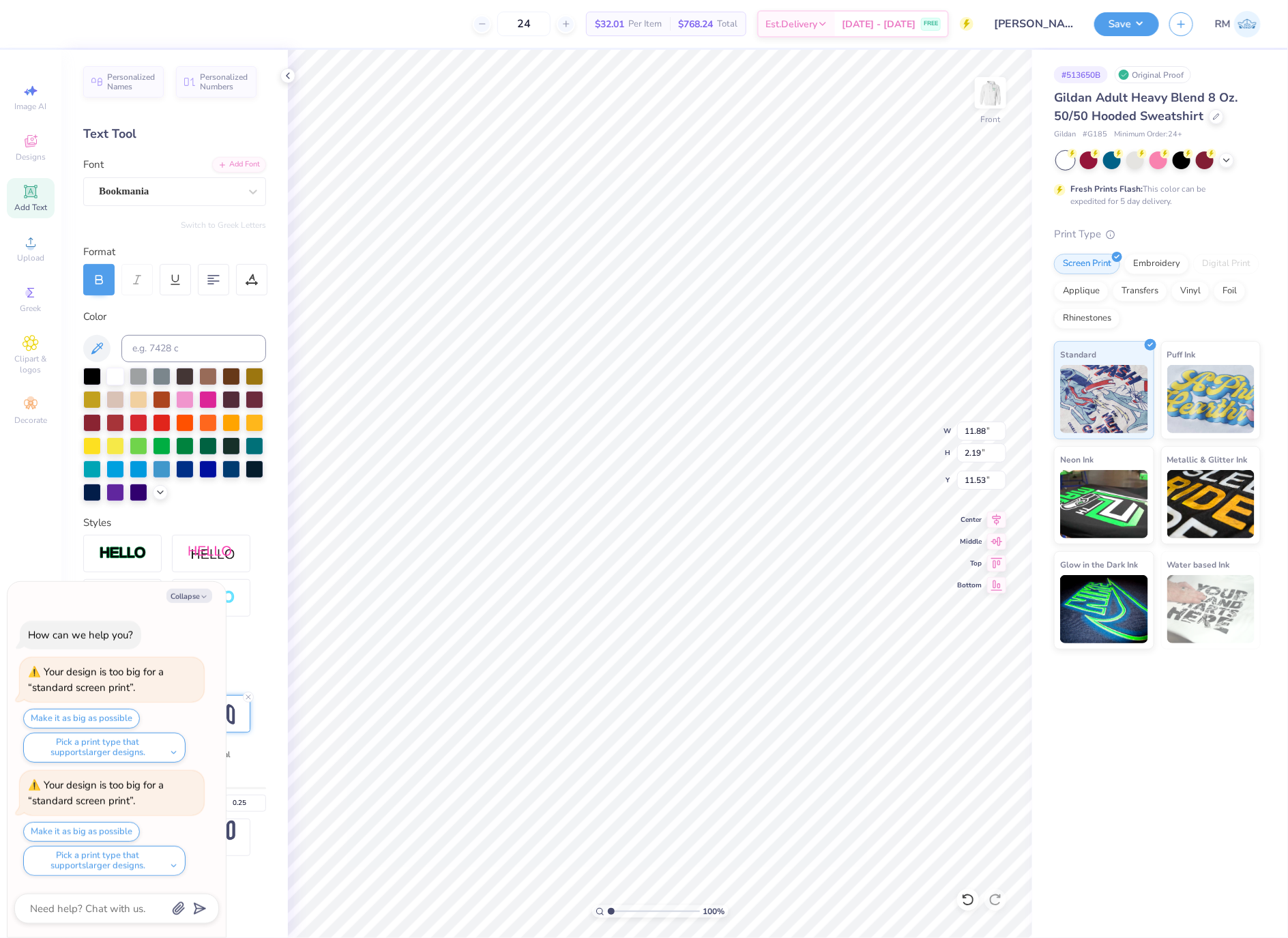
type input "12.65"
type input "2.34"
type input "11.39"
type textarea "x"
type input "13.24"
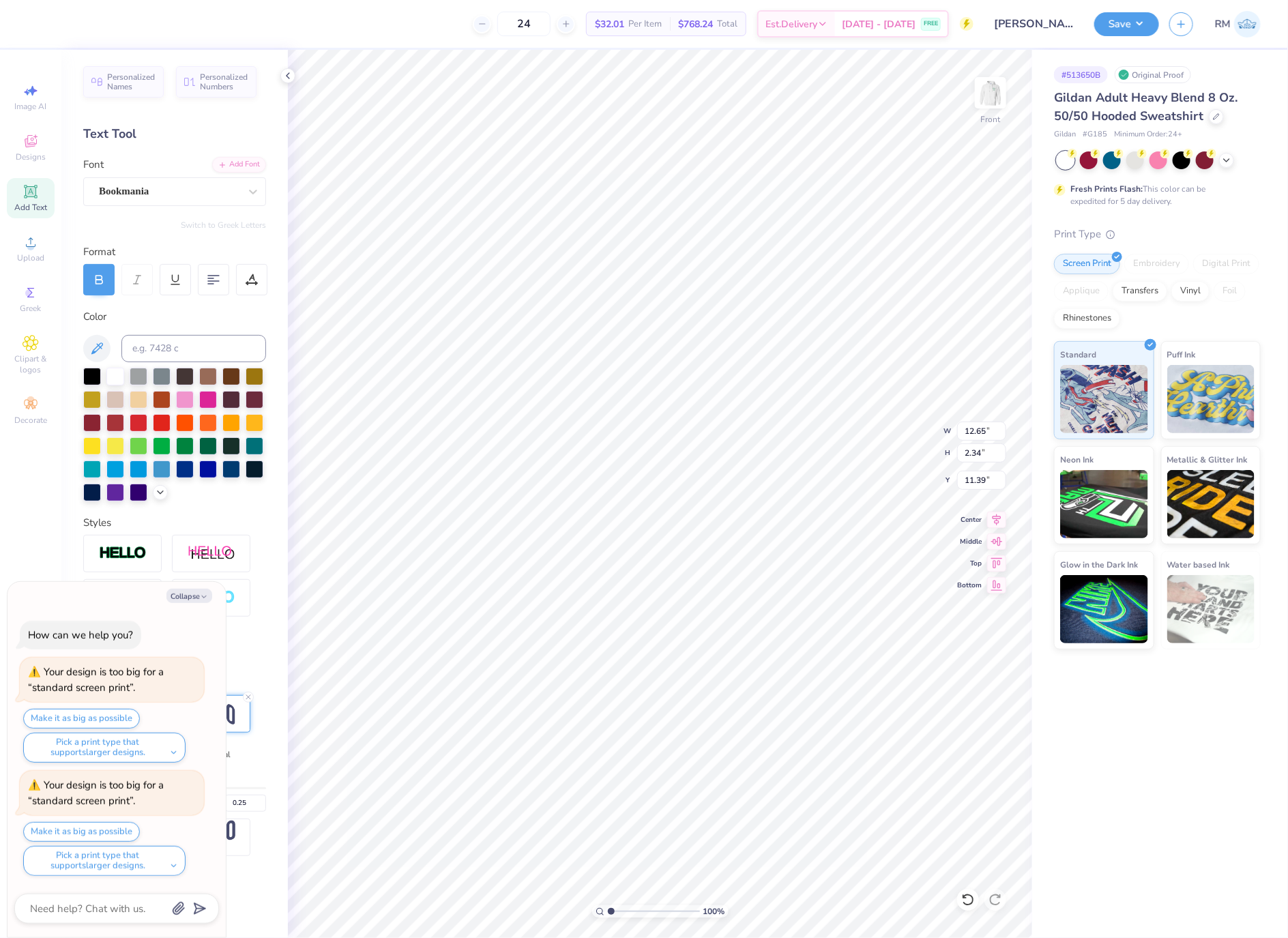
type input "2.44"
type input "11.28"
click at [1004, 524] on icon at bounding box center [997, 518] width 19 height 16
click at [190, 598] on button "Collapse" at bounding box center [189, 596] width 46 height 14
type textarea "x"
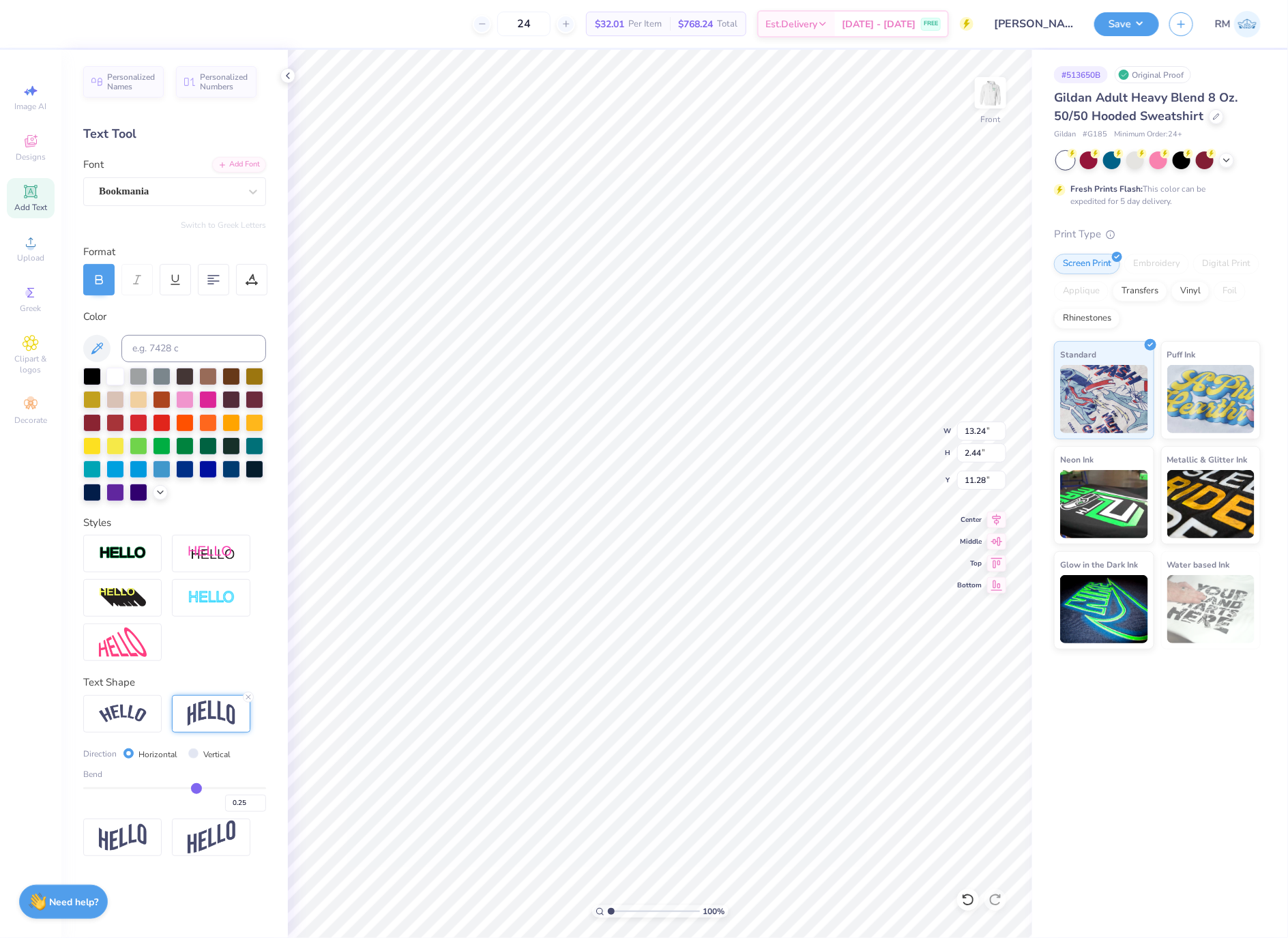
type input "0.29"
click at [199, 788] on input "range" at bounding box center [175, 788] width 183 height 2
type input "2.66"
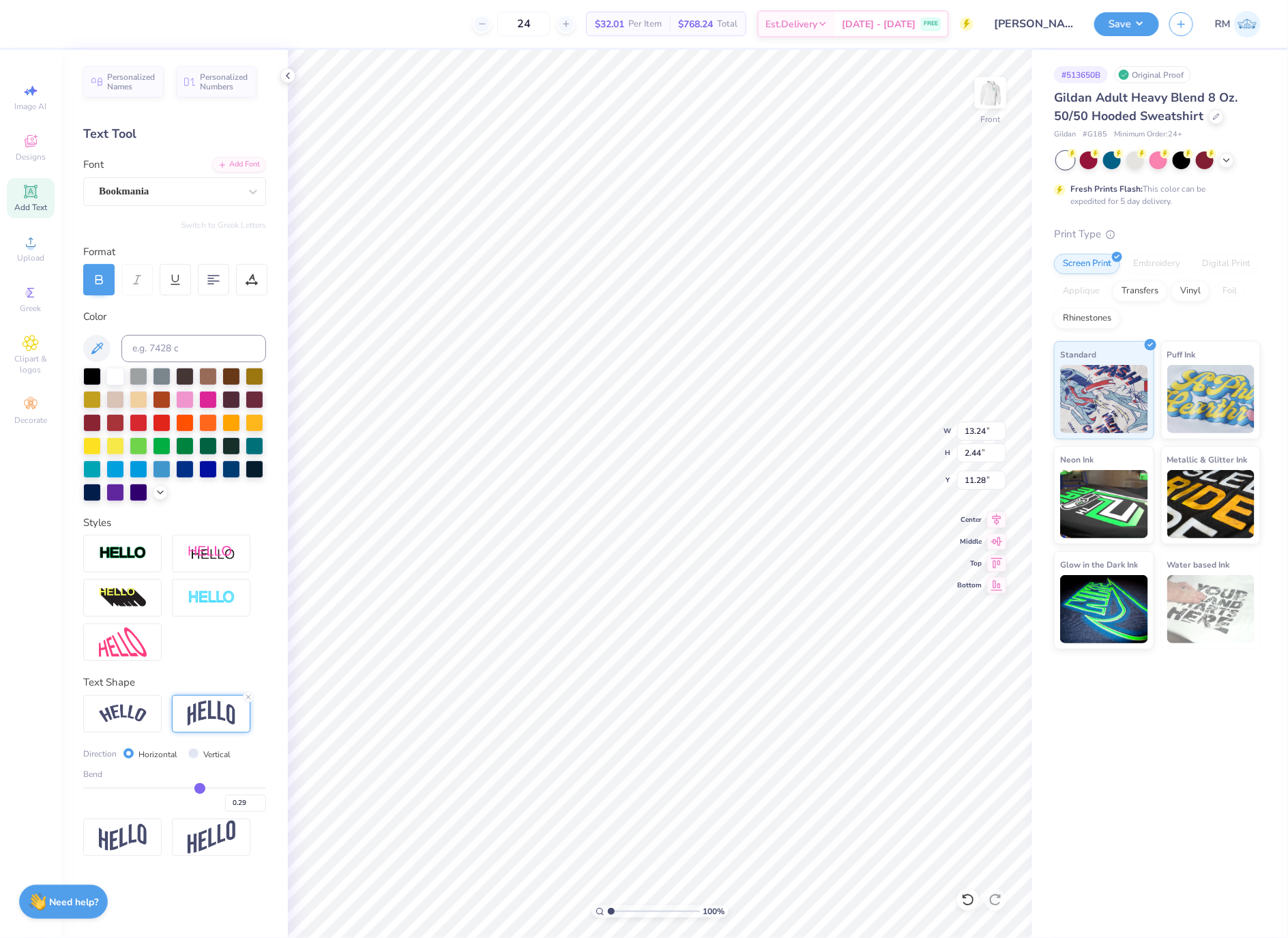
type input "11.17"
click at [970, 434] on input "13.24" at bounding box center [981, 432] width 49 height 19
click at [980, 483] on input "11.17" at bounding box center [981, 481] width 49 height 19
type input "12.00"
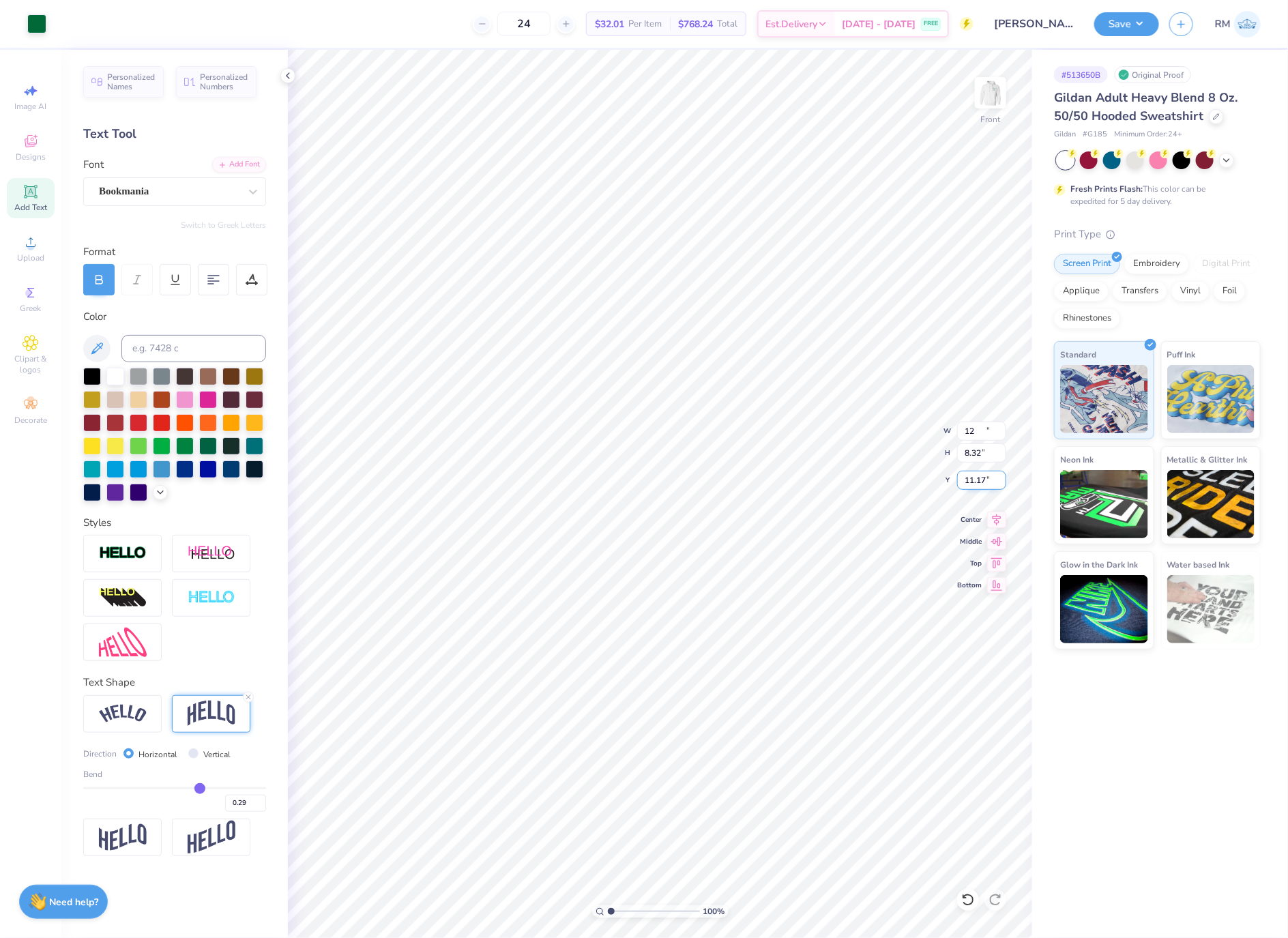
type input "8.32"
type input "11.60"
click at [980, 483] on input "11.60" at bounding box center [981, 481] width 49 height 19
click at [976, 428] on input "12.00" at bounding box center [981, 432] width 49 height 19
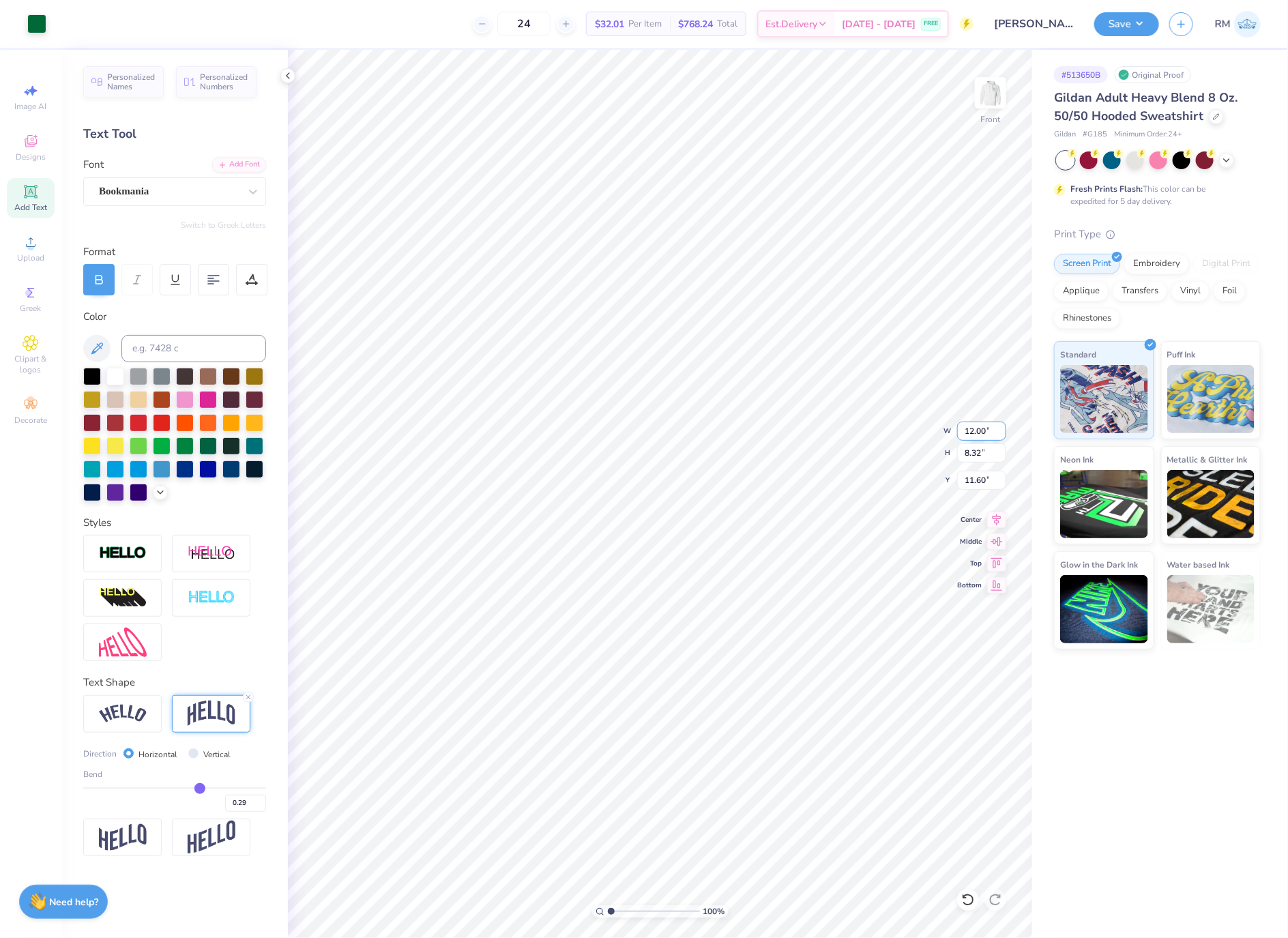
click at [976, 428] on input "12.00" at bounding box center [981, 432] width 49 height 19
type input "12.50"
type input "8.66"
click at [984, 483] on input "11.43" at bounding box center [981, 481] width 49 height 19
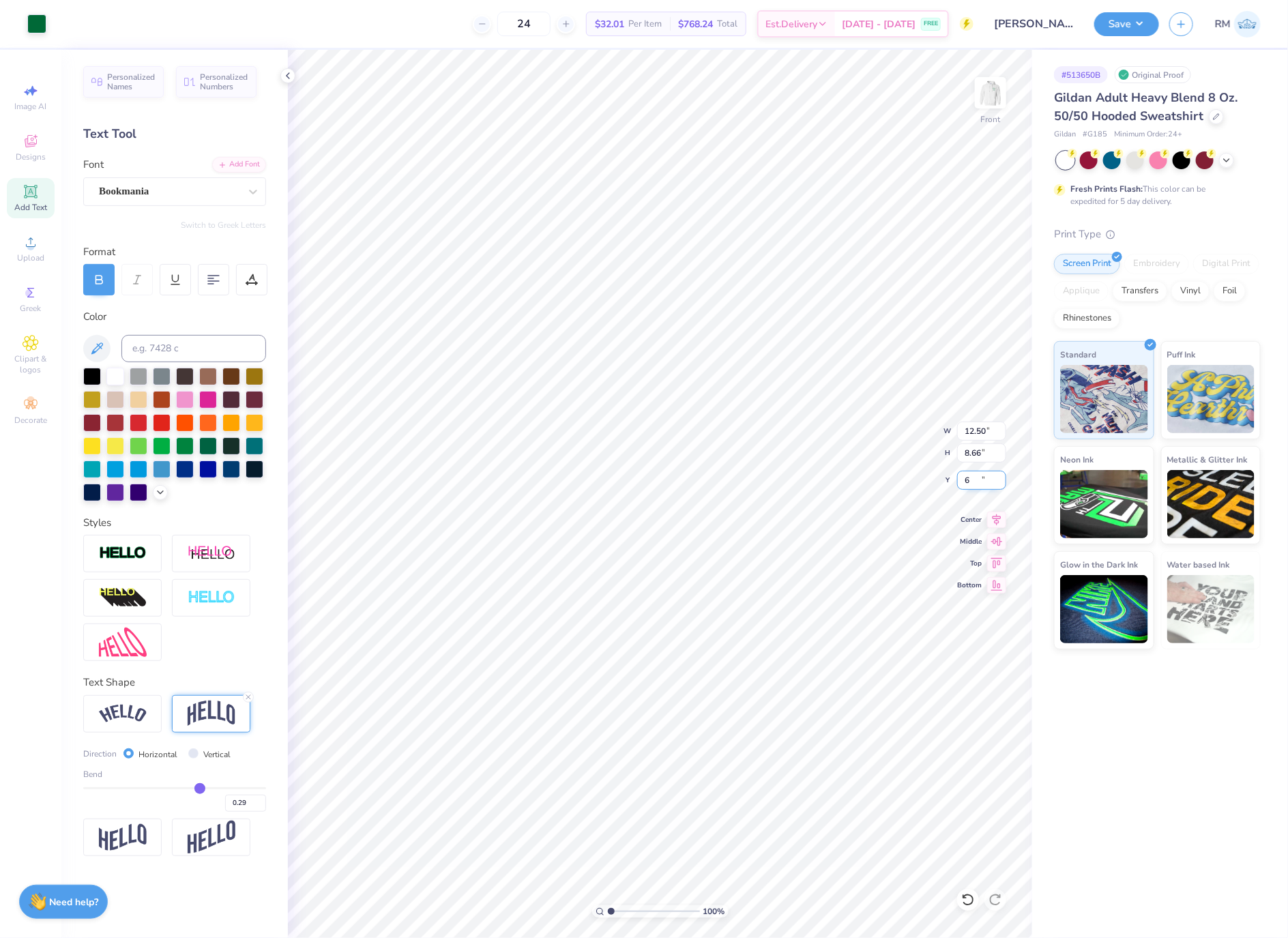
type input "6.00"
click at [1000, 522] on icon at bounding box center [997, 518] width 19 height 16
click at [1134, 31] on button "Save" at bounding box center [1126, 23] width 65 height 24
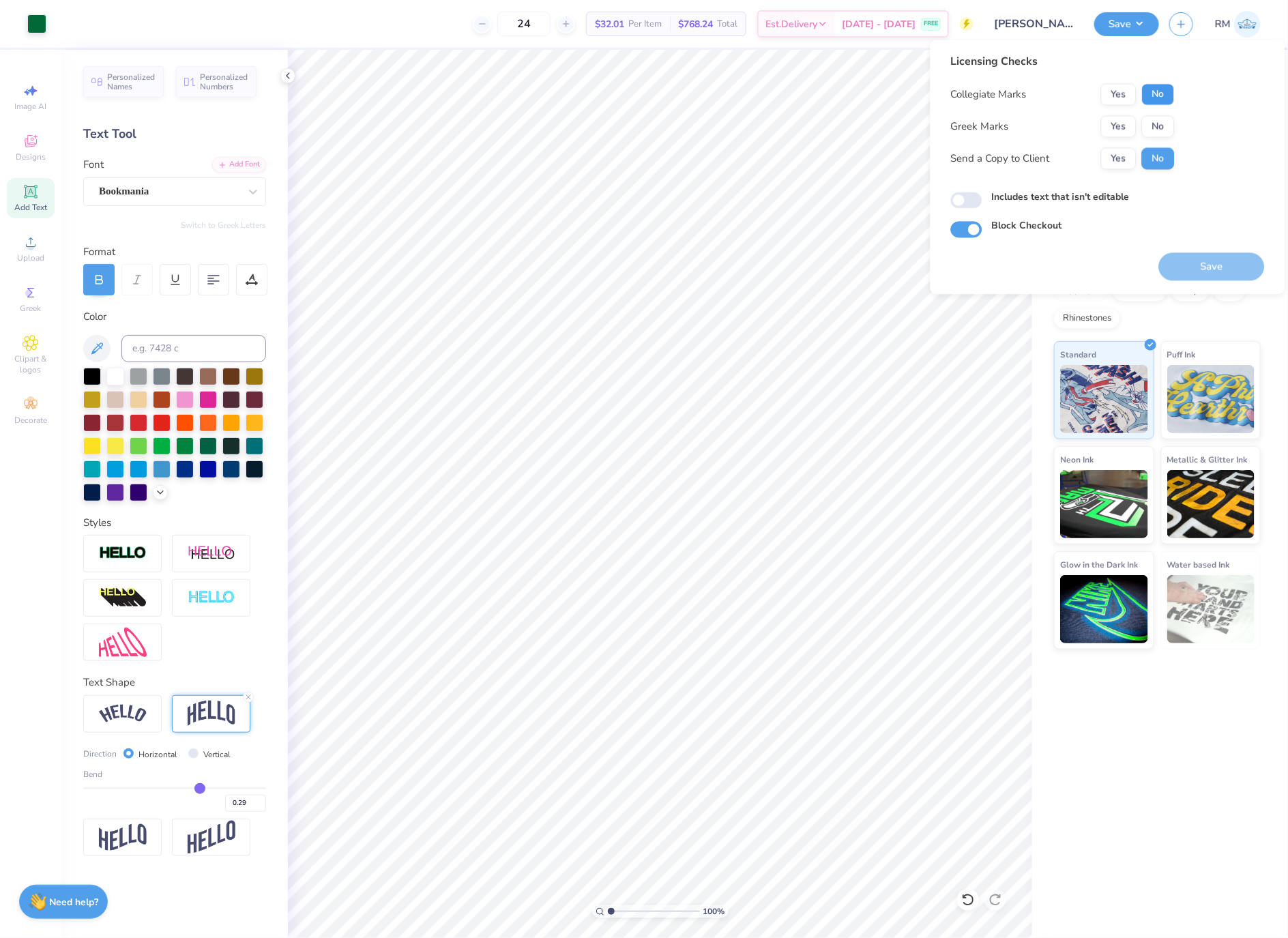
click at [1144, 94] on button "No" at bounding box center [1158, 94] width 33 height 22
click at [1144, 121] on button "No" at bounding box center [1158, 126] width 33 height 22
click at [1130, 148] on button "Yes" at bounding box center [1118, 158] width 35 height 22
click at [1144, 260] on button "Save" at bounding box center [1212, 267] width 106 height 28
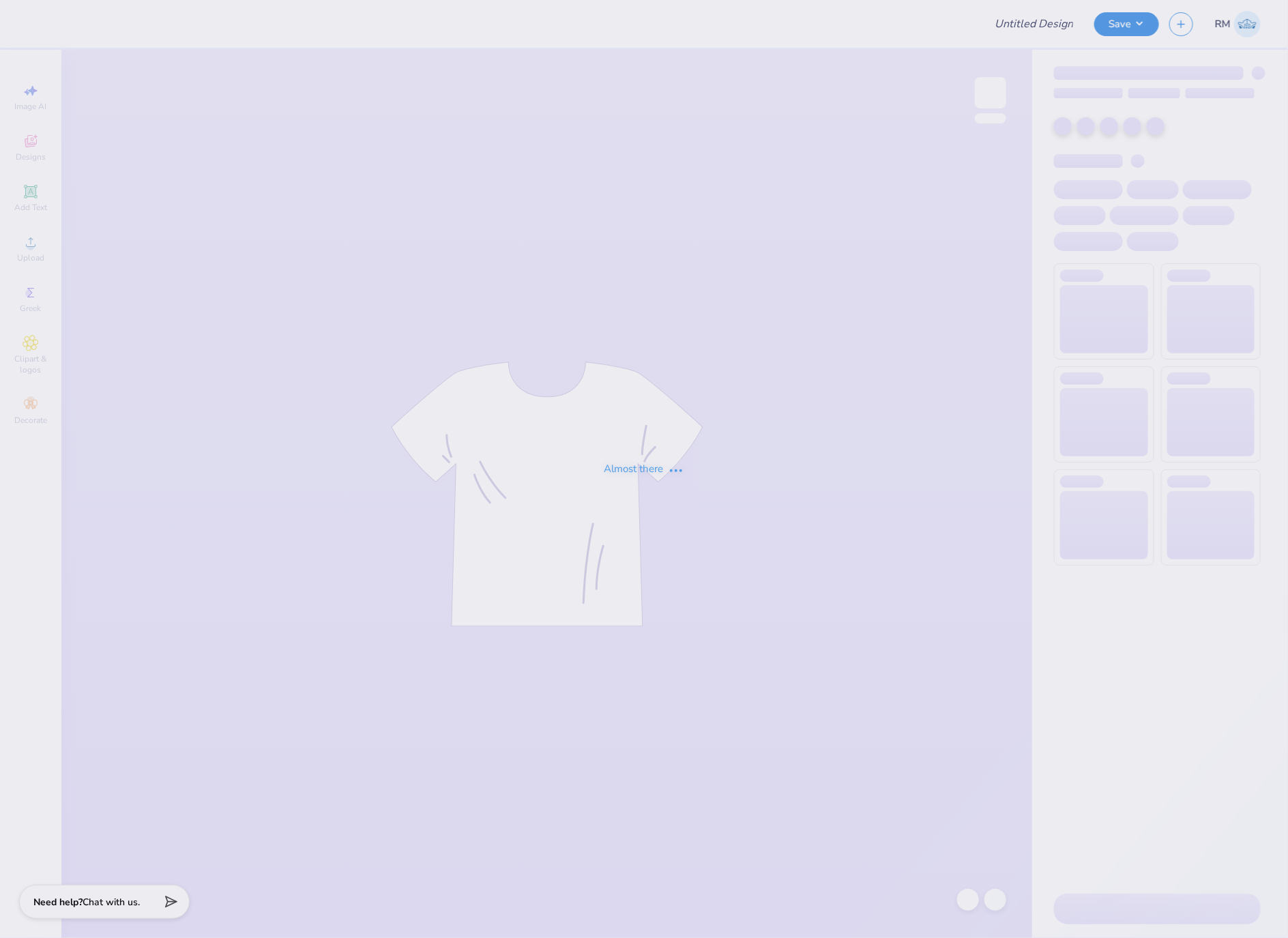
type input "[PERSON_NAME] : [US_STATE][GEOGRAPHIC_DATA], [GEOGRAPHIC_DATA]"
